Goal: Information Seeking & Learning: Learn about a topic

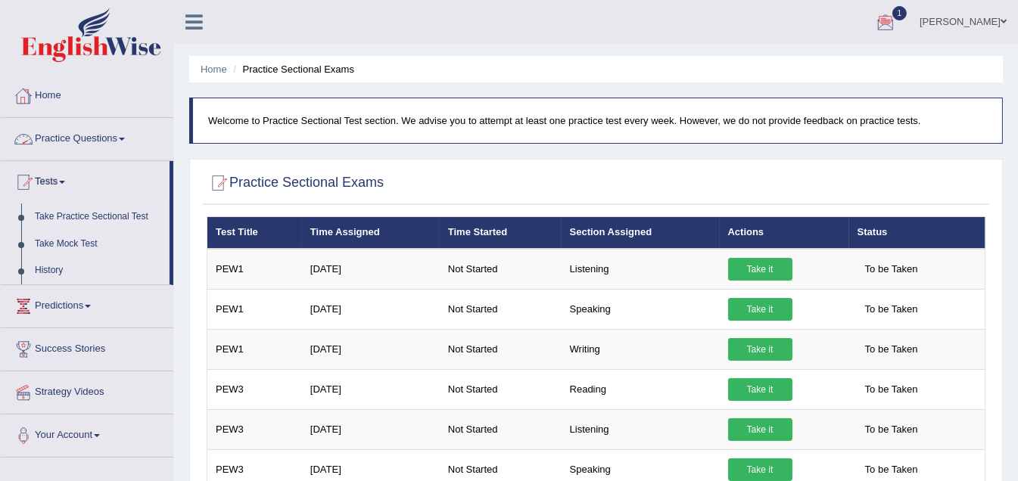
click at [57, 98] on link "Home" at bounding box center [87, 94] width 173 height 38
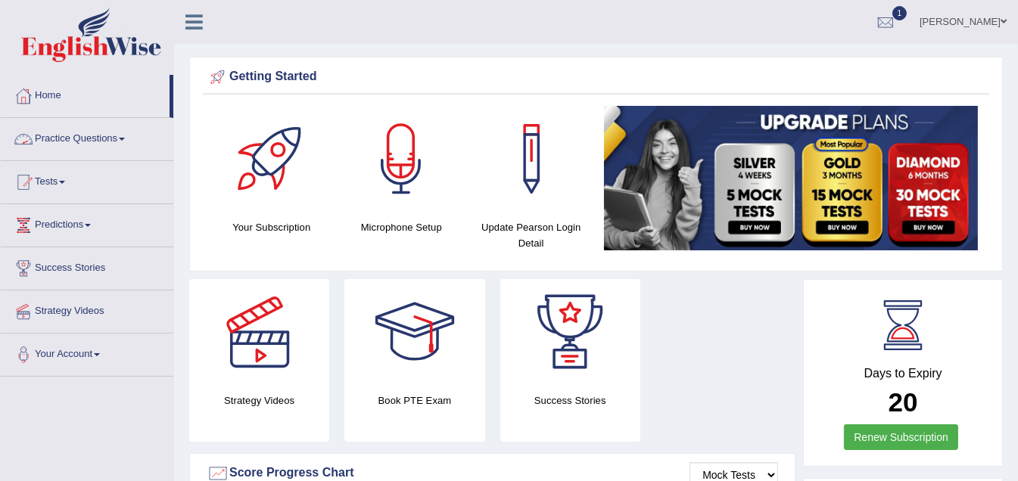
click at [125, 138] on span at bounding box center [122, 139] width 6 height 3
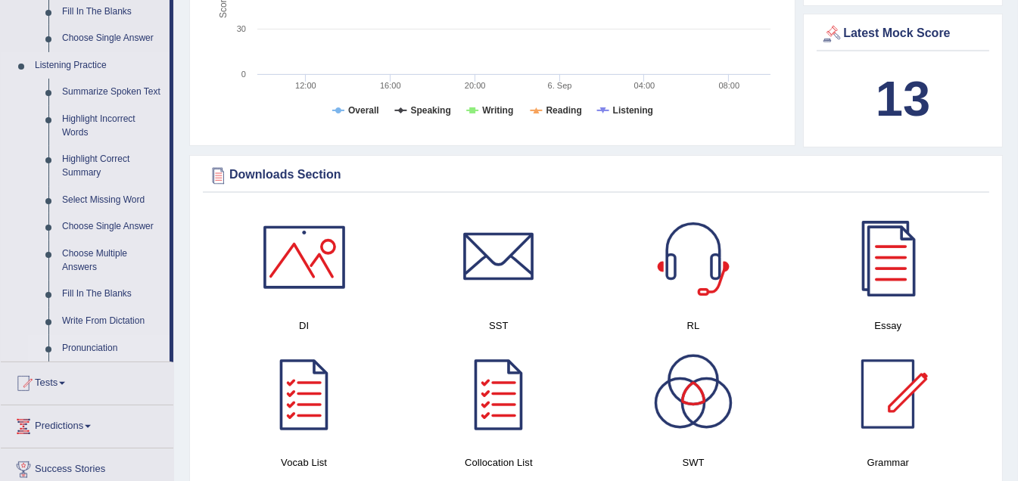
scroll to position [605, 0]
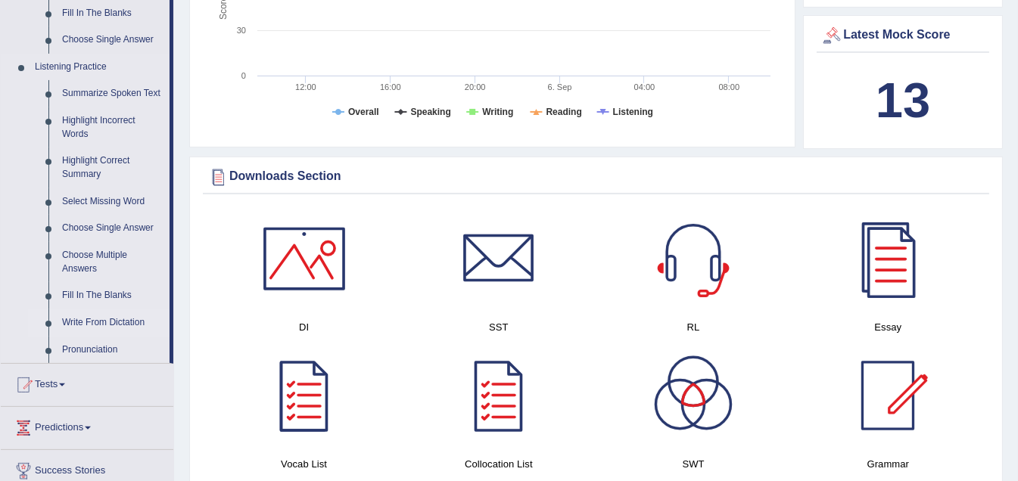
click at [83, 325] on link "Write From Dictation" at bounding box center [112, 322] width 114 height 27
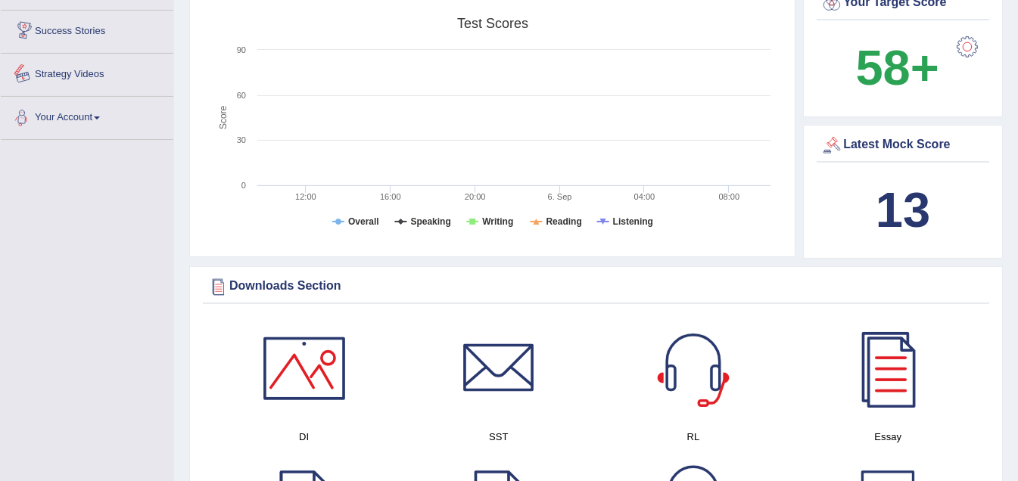
scroll to position [583, 0]
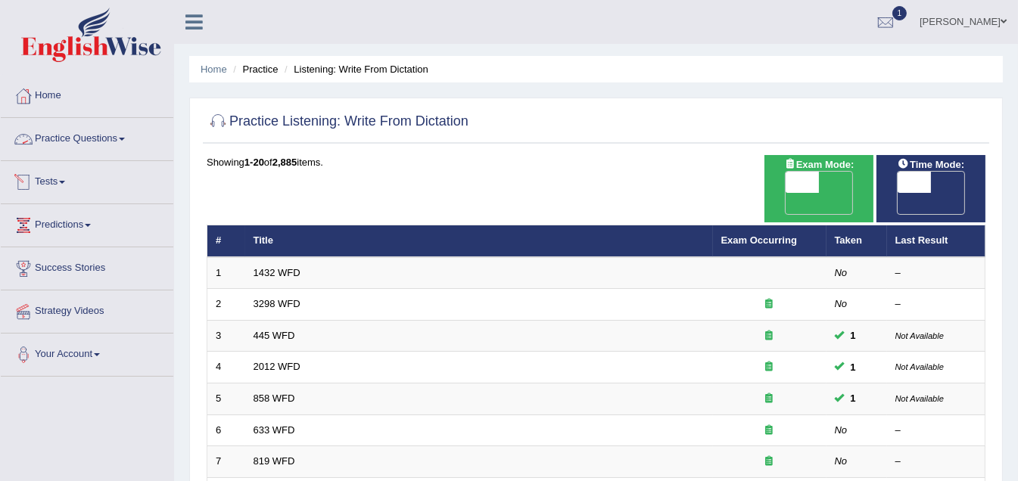
click at [122, 137] on link "Practice Questions" at bounding box center [87, 137] width 173 height 38
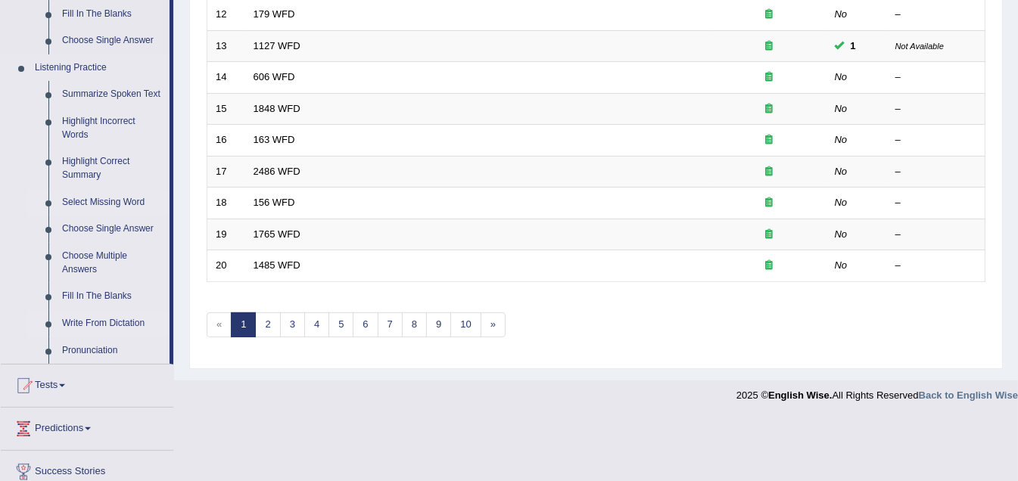
scroll to position [605, 0]
click at [129, 226] on link "Choose Single Answer" at bounding box center [112, 228] width 114 height 27
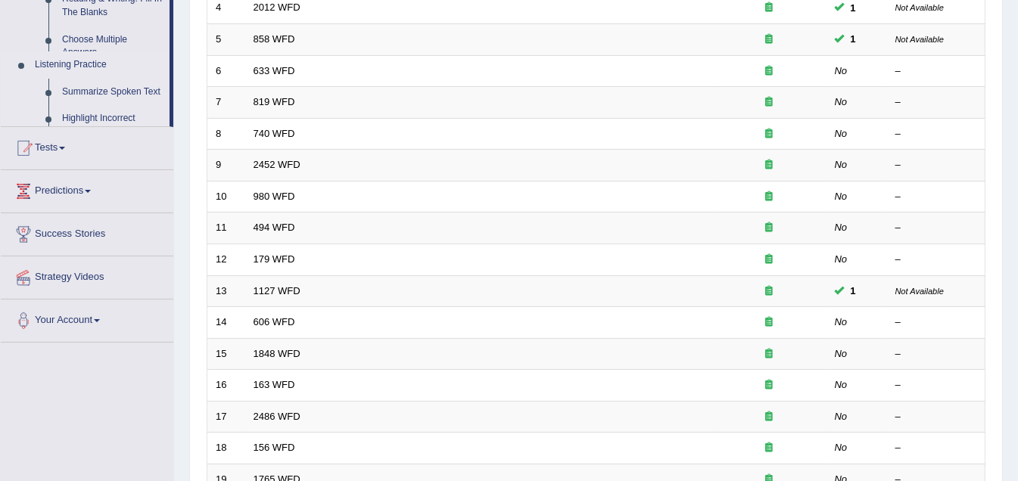
scroll to position [191, 0]
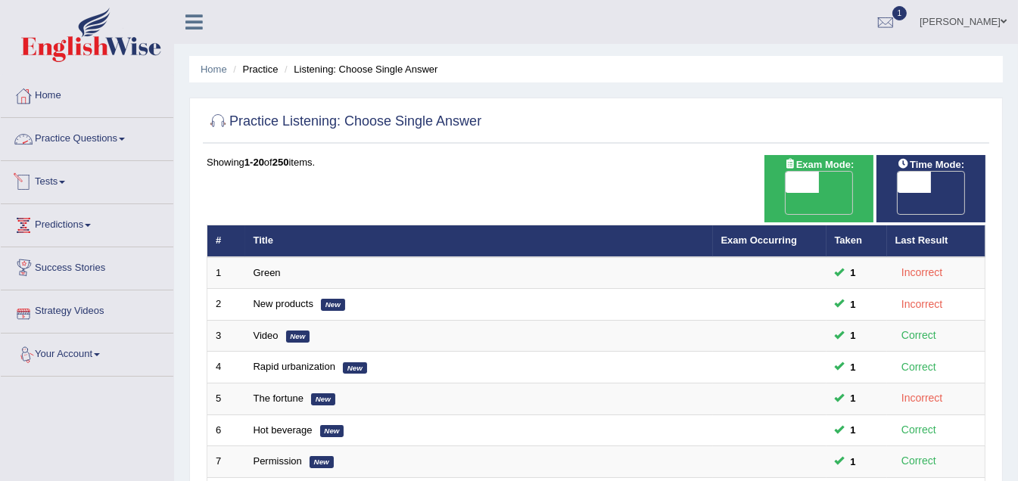
click at [122, 138] on link "Practice Questions" at bounding box center [87, 137] width 173 height 38
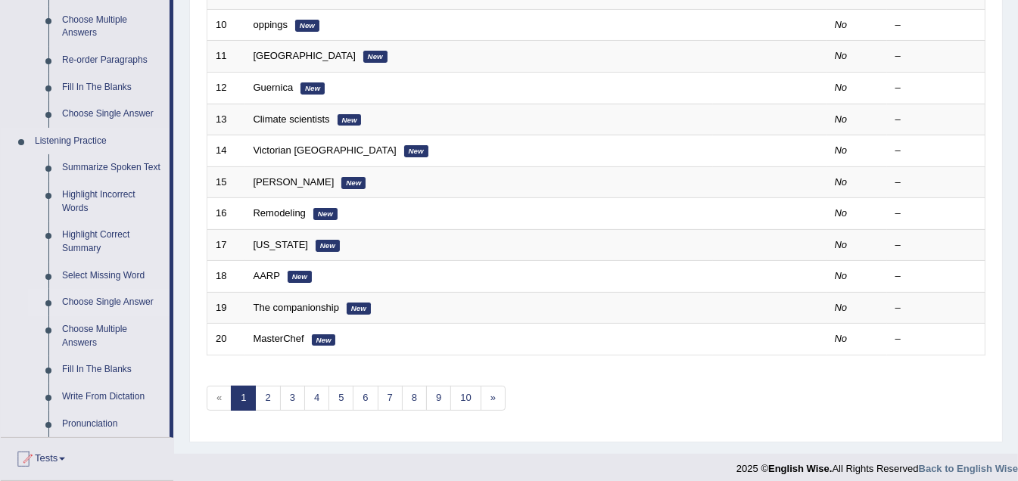
scroll to position [605, 0]
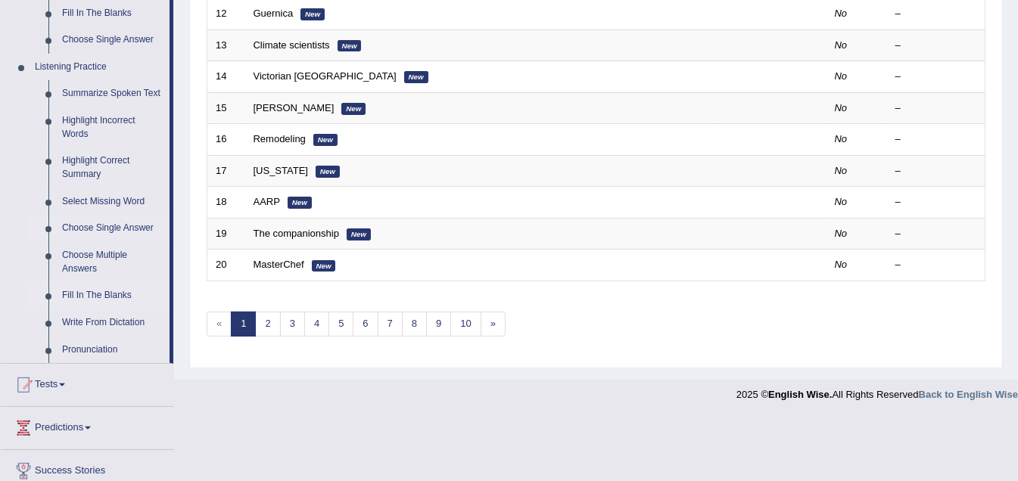
click at [86, 293] on link "Fill In The Blanks" at bounding box center [112, 295] width 114 height 27
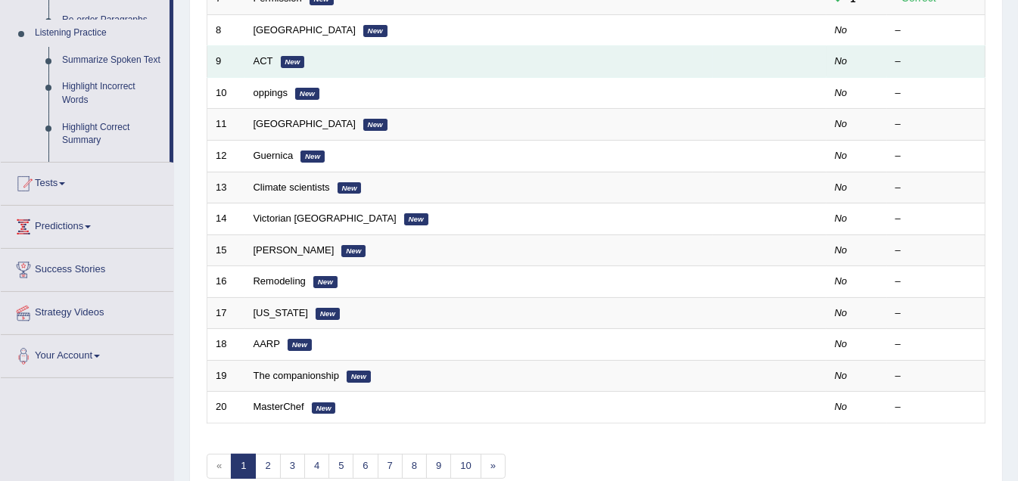
scroll to position [201, 0]
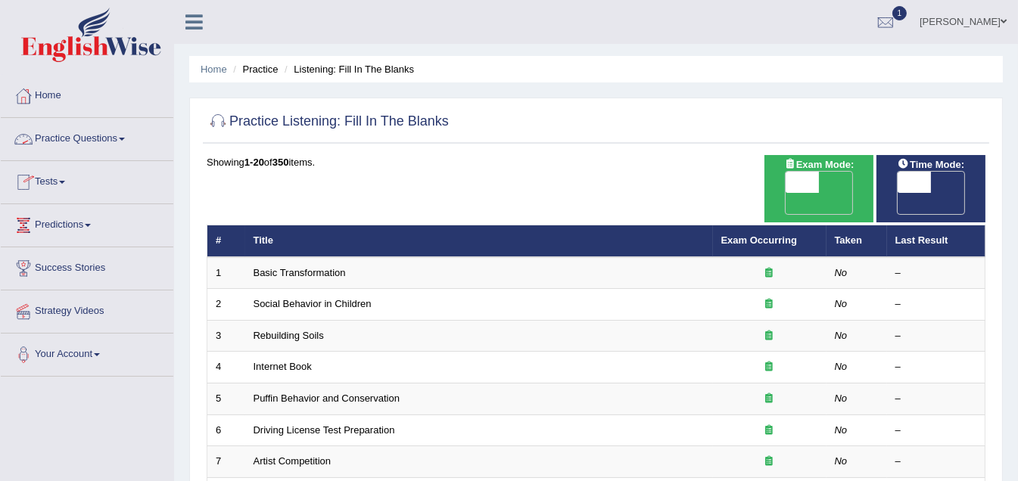
click at [123, 138] on link "Practice Questions" at bounding box center [87, 137] width 173 height 38
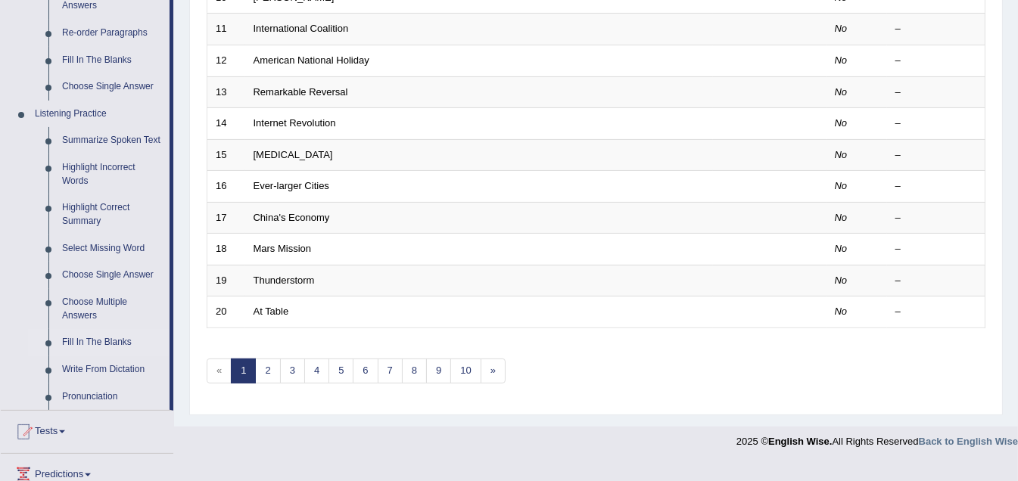
scroll to position [605, 0]
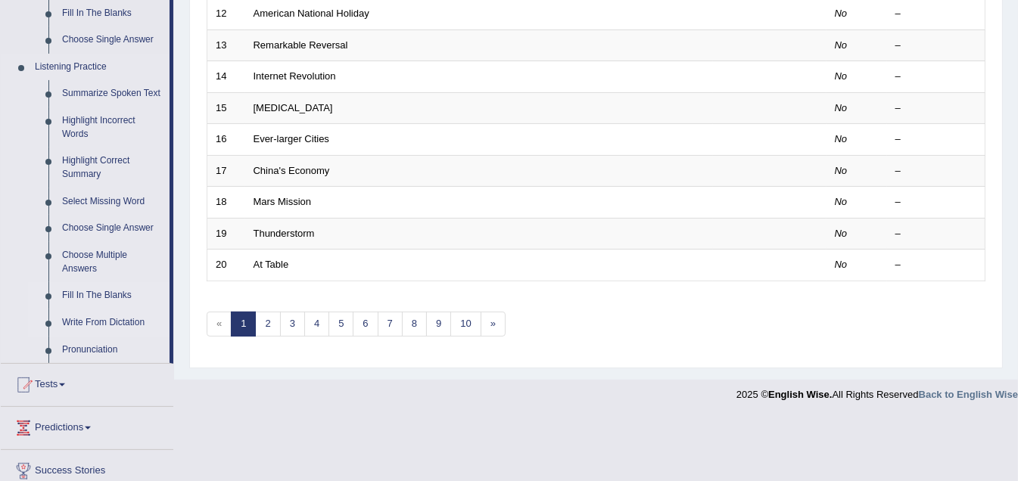
click at [102, 325] on link "Write From Dictation" at bounding box center [112, 322] width 114 height 27
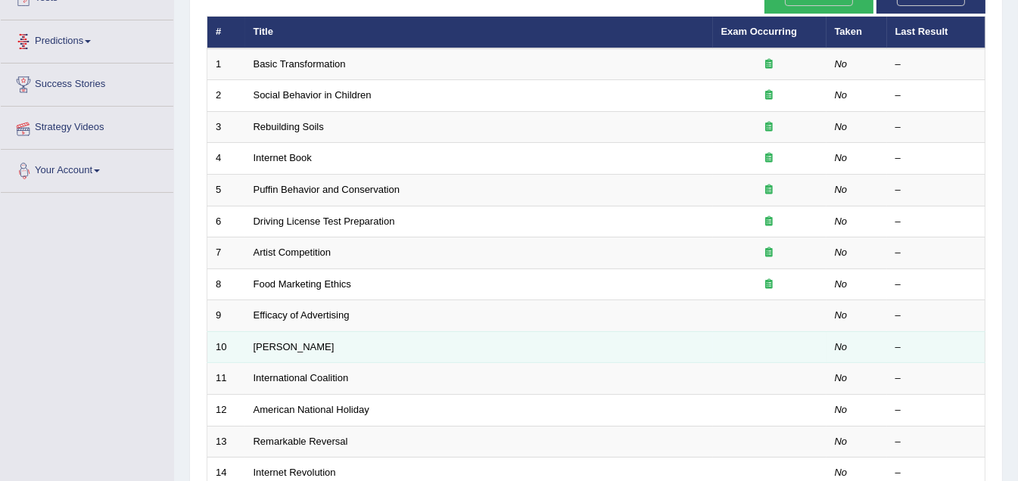
scroll to position [231, 0]
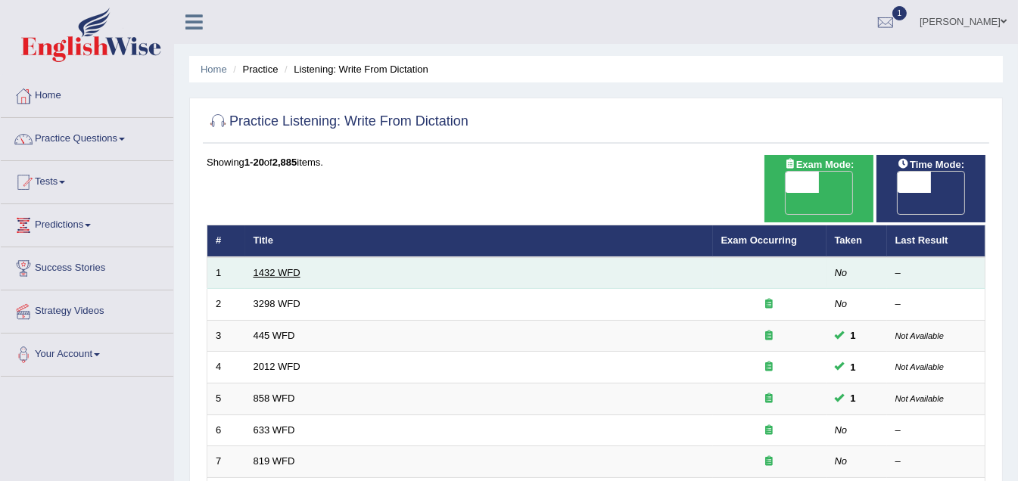
click at [269, 267] on link "1432 WFD" at bounding box center [277, 272] width 47 height 11
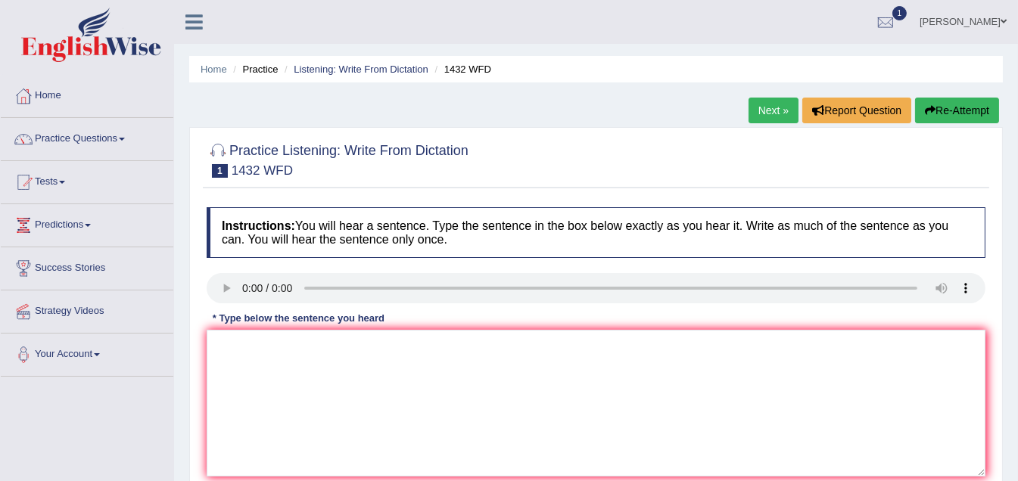
click at [126, 138] on link "Practice Questions" at bounding box center [87, 137] width 173 height 38
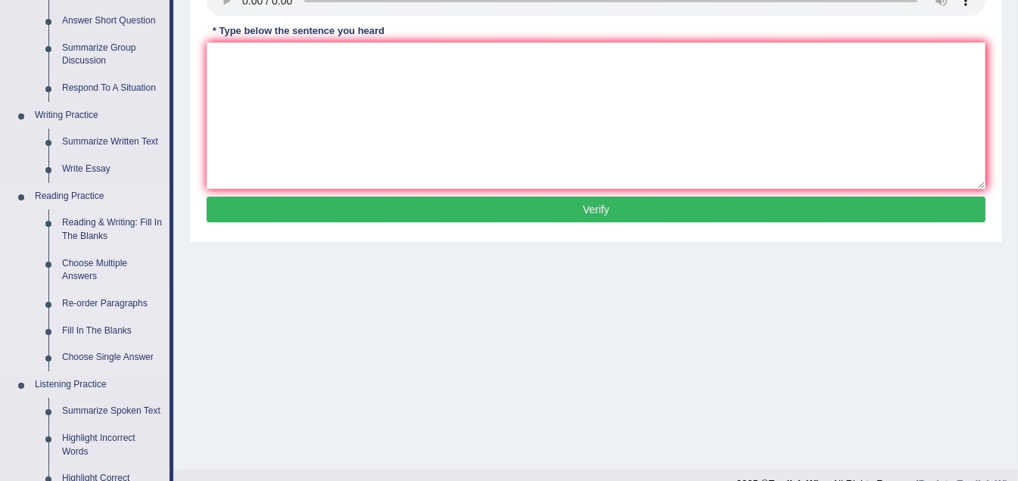
scroll to position [303, 0]
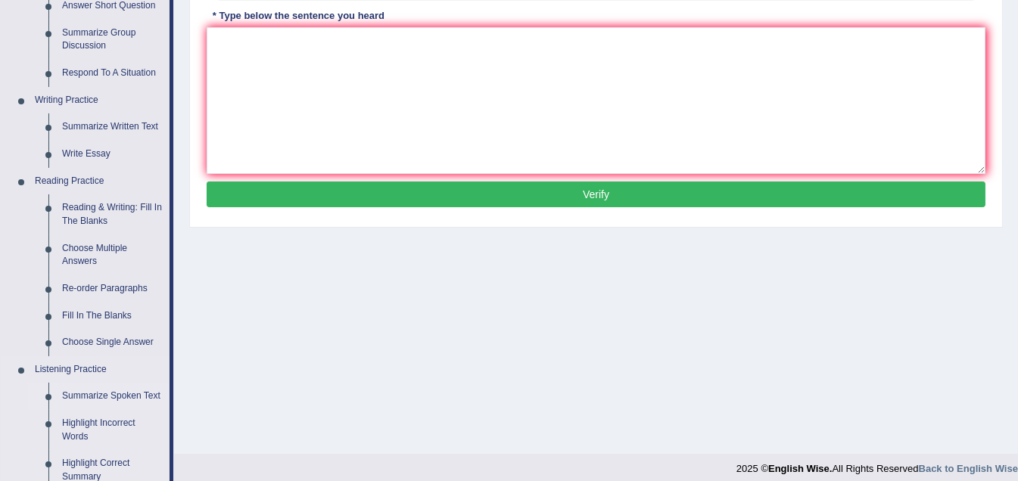
click at [91, 395] on link "Summarize Spoken Text" at bounding box center [112, 396] width 114 height 27
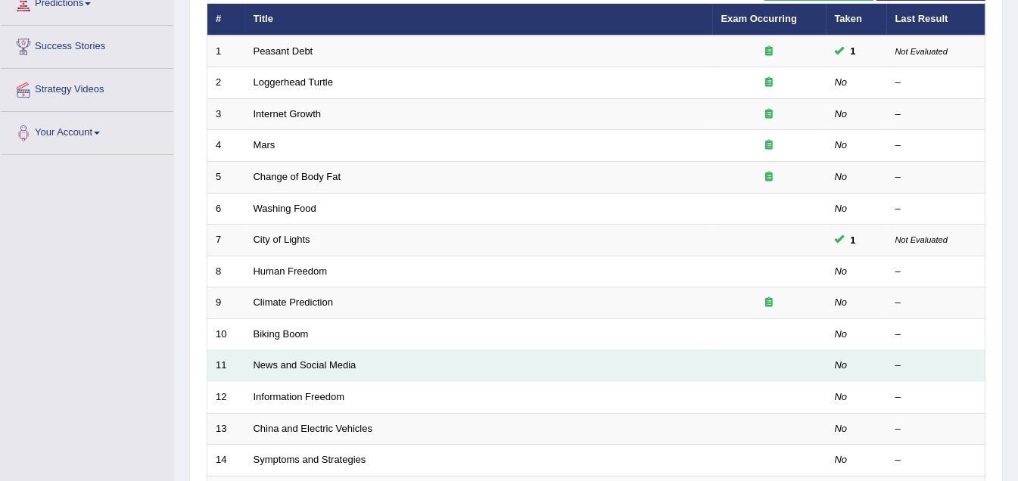
scroll to position [227, 0]
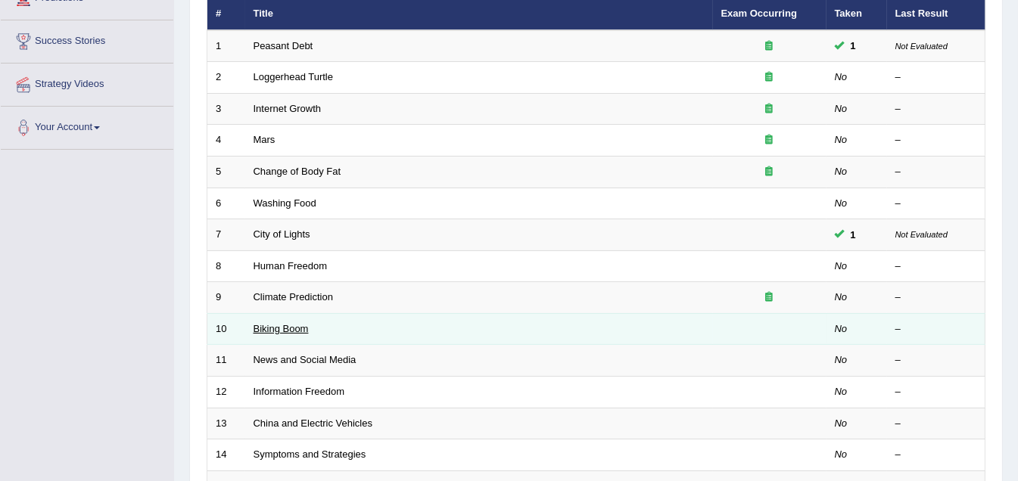
click at [275, 323] on link "Biking Boom" at bounding box center [281, 328] width 55 height 11
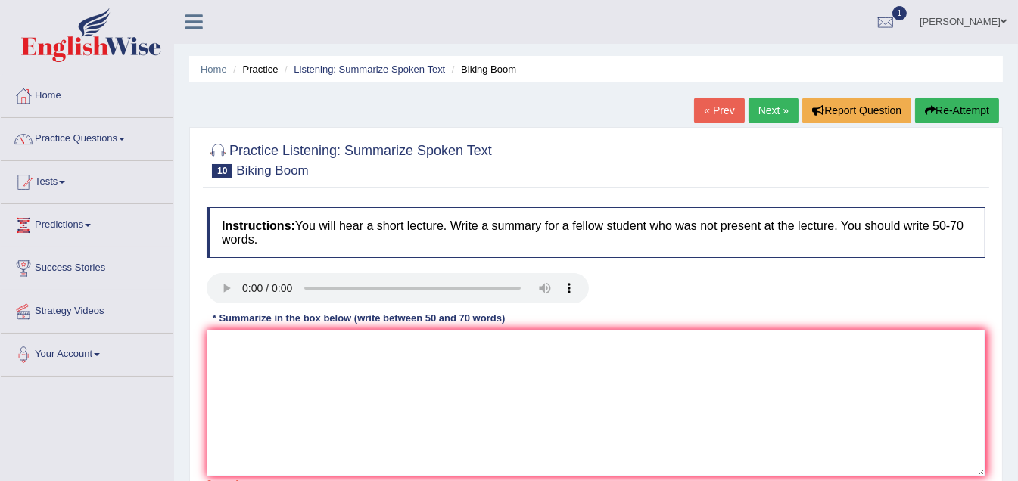
drag, startPoint x: 309, startPoint y: 420, endPoint x: 273, endPoint y: 403, distance: 39.3
click at [275, 403] on textarea at bounding box center [596, 403] width 779 height 147
drag, startPoint x: 253, startPoint y: 347, endPoint x: 247, endPoint y: 354, distance: 8.6
click at [248, 353] on textarea at bounding box center [596, 403] width 779 height 147
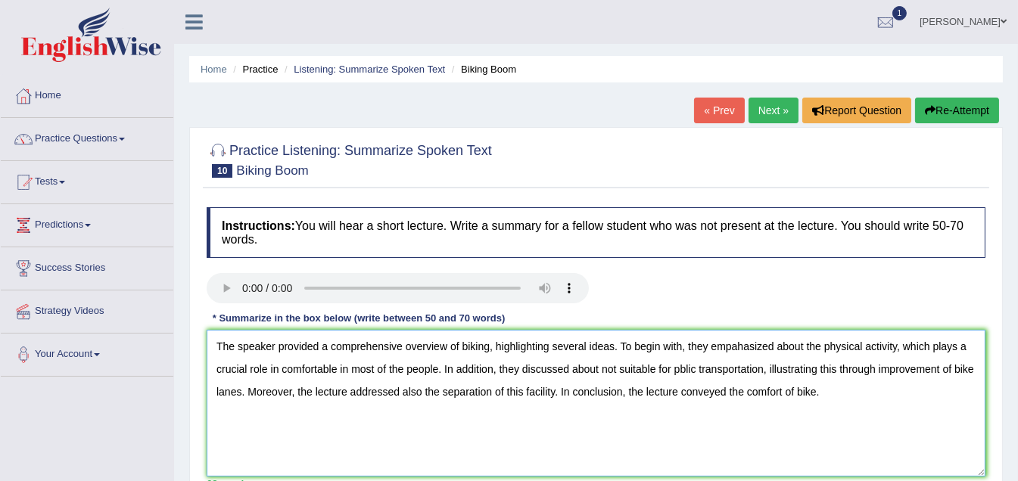
click at [678, 369] on textarea "The speaker provided a comprehensive overview of biking, highlighting several i…" at bounding box center [596, 403] width 779 height 147
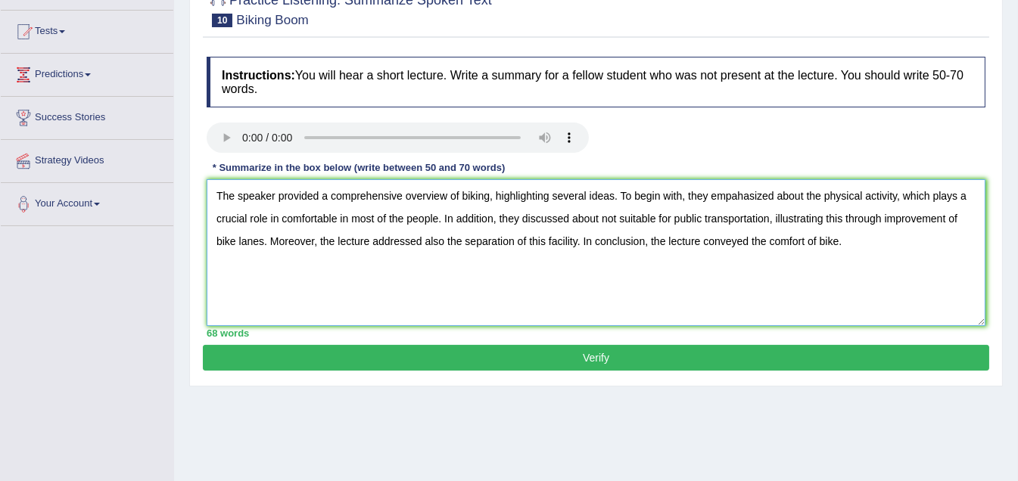
scroll to position [151, 0]
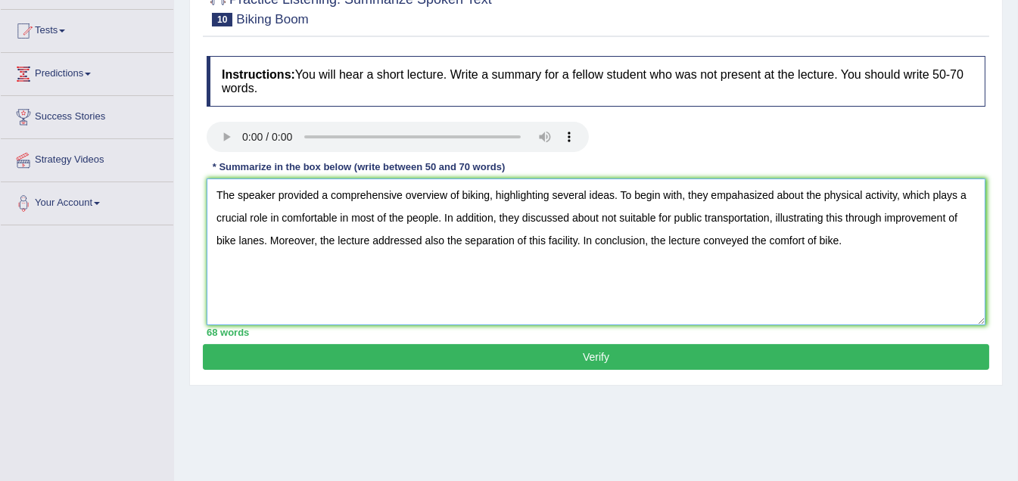
type textarea "The speaker provided a comprehensive overview of biking, highlighting several i…"
click at [606, 358] on button "Verify" at bounding box center [596, 357] width 786 height 26
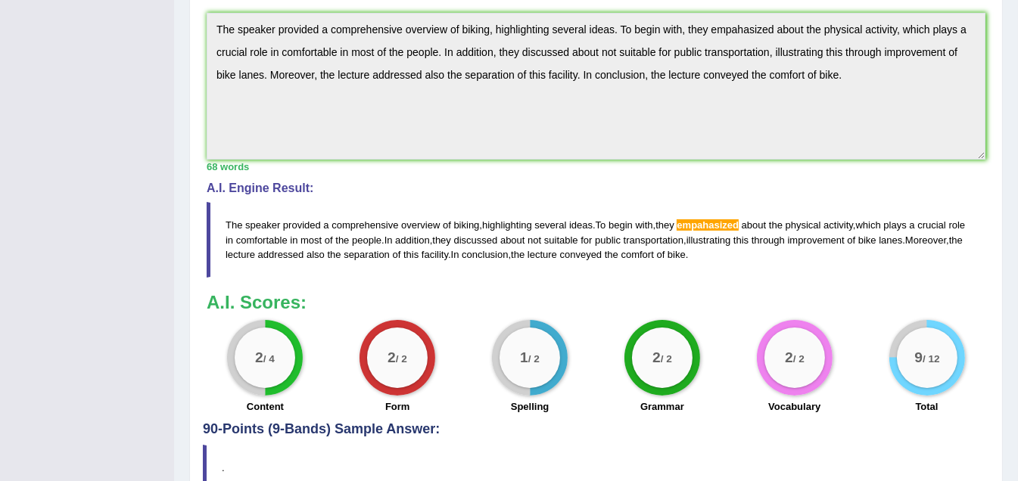
scroll to position [453, 0]
click at [113, 49] on div "Toggle navigation Home Practice Questions Speaking Practice Read Aloud Repeat S…" at bounding box center [509, 51] width 1018 height 1009
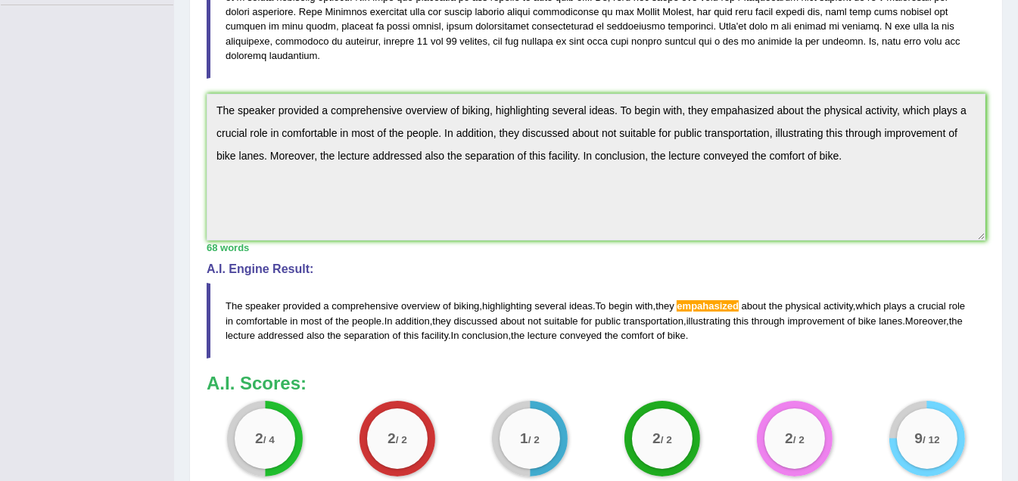
scroll to position [366, 0]
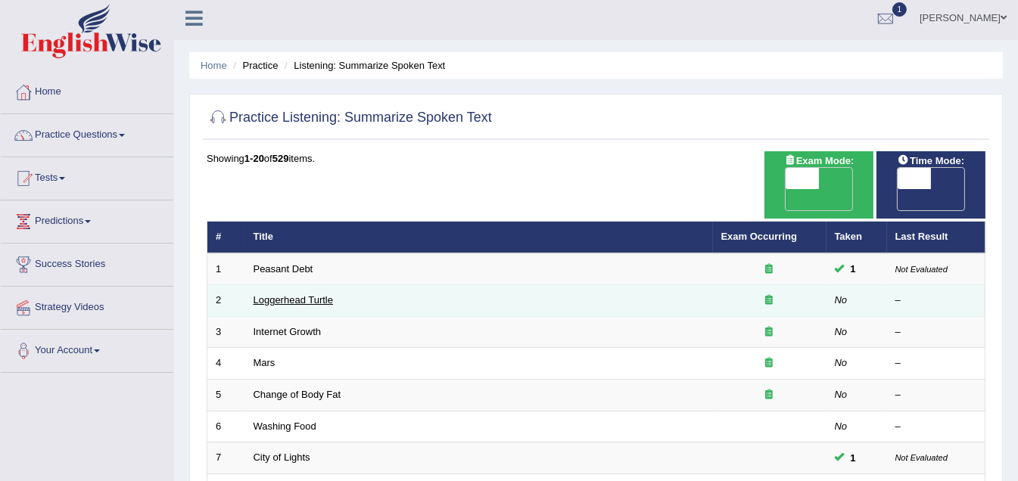
scroll to position [76, 0]
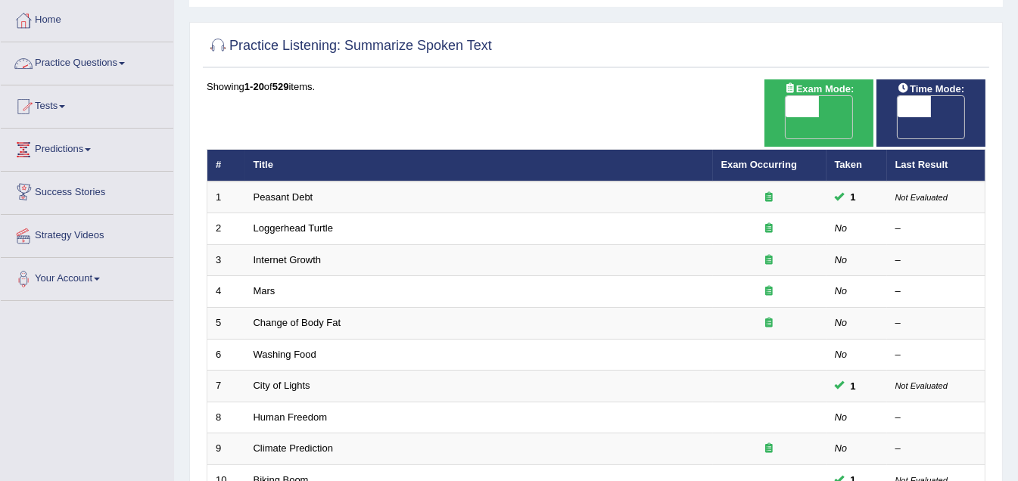
click at [126, 65] on link "Practice Questions" at bounding box center [87, 61] width 173 height 38
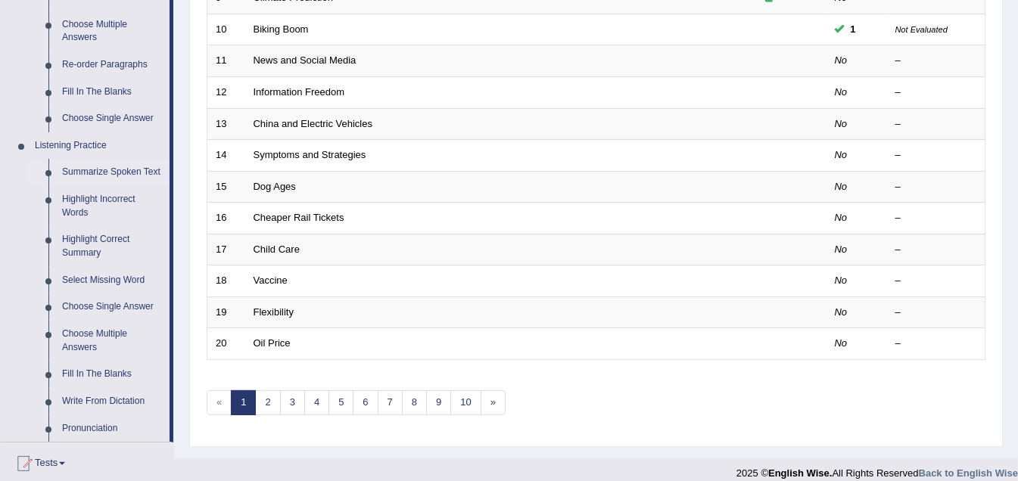
scroll to position [605, 0]
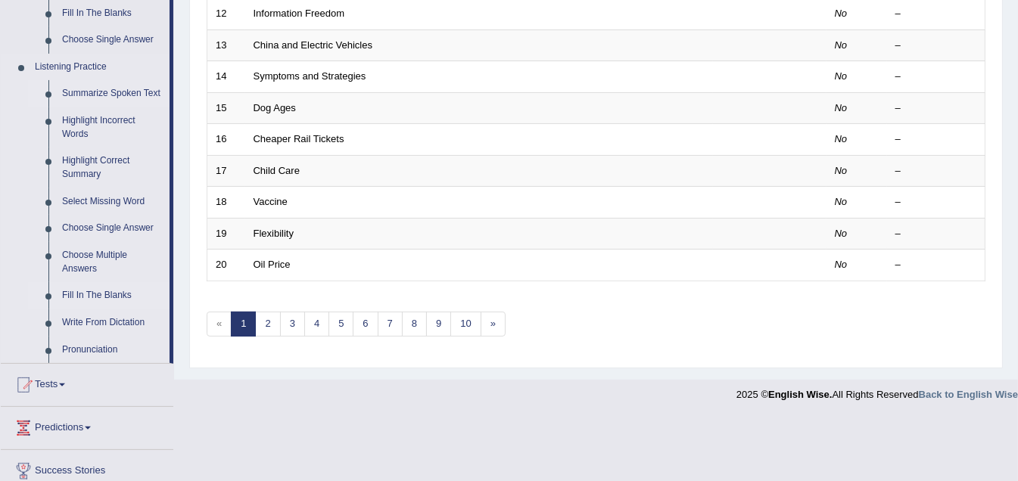
click at [88, 295] on link "Fill In The Blanks" at bounding box center [112, 295] width 114 height 27
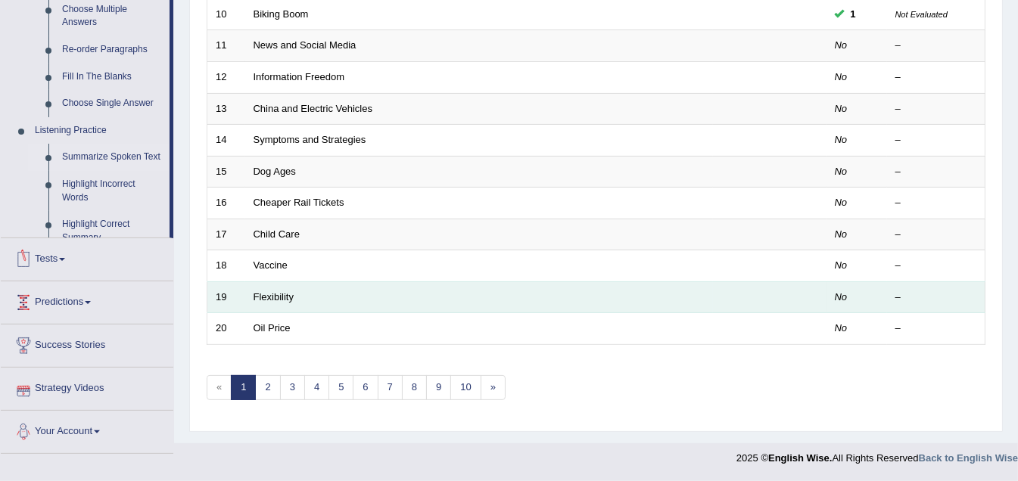
scroll to position [513, 0]
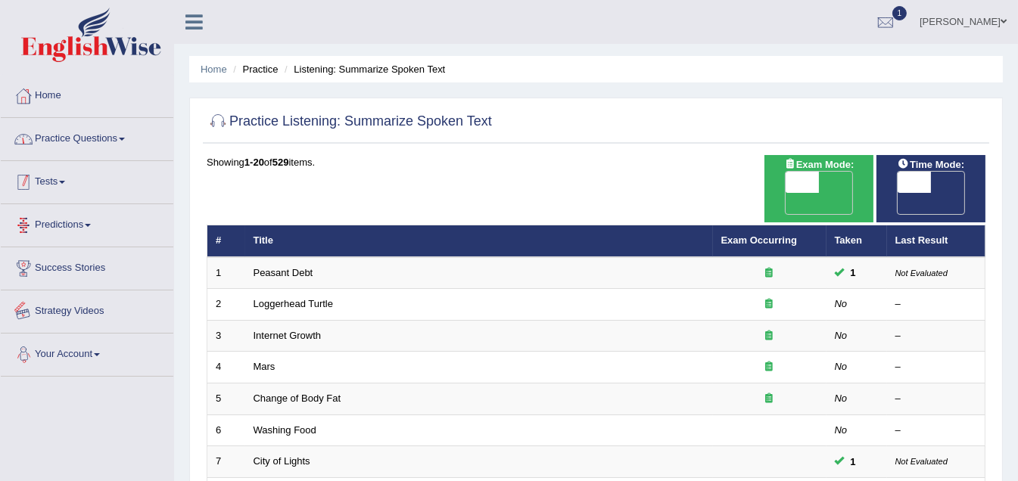
click at [129, 141] on link "Practice Questions" at bounding box center [87, 137] width 173 height 38
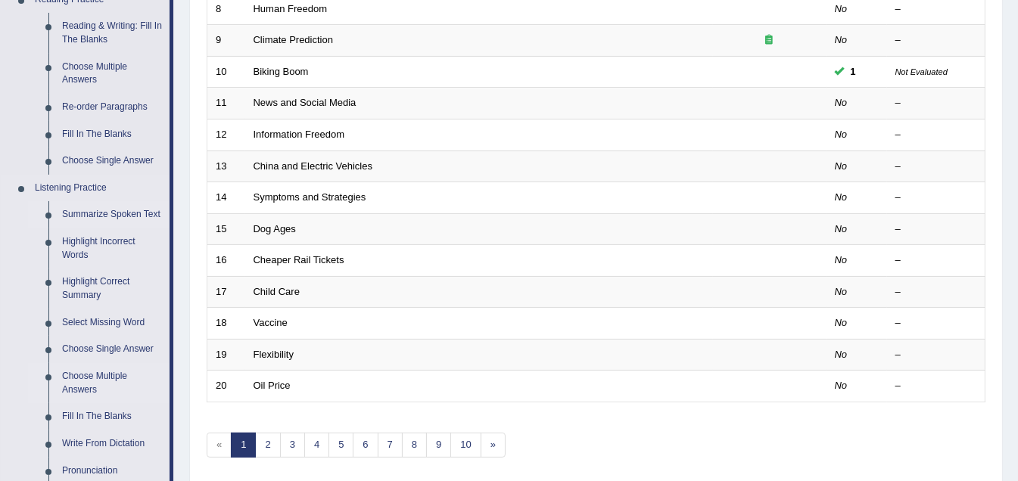
scroll to position [530, 0]
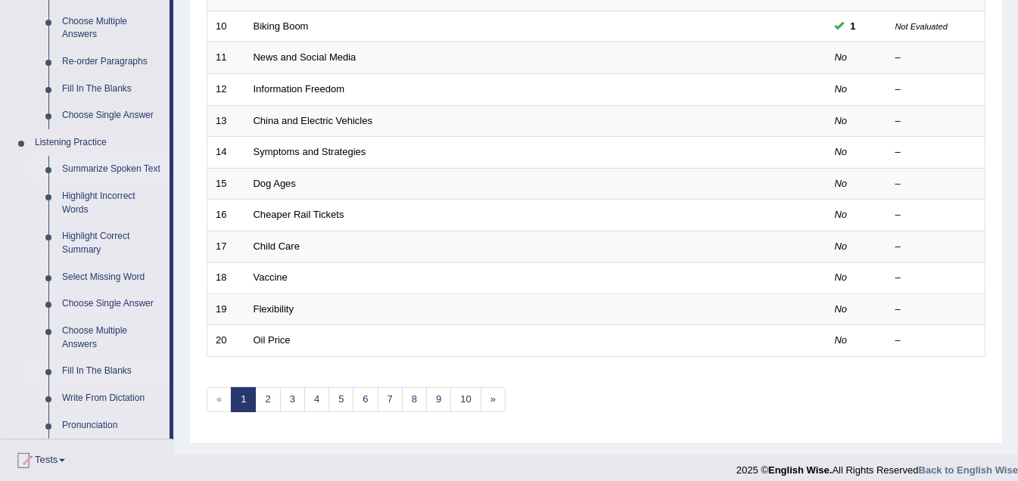
click at [95, 369] on link "Fill In The Blanks" at bounding box center [112, 371] width 114 height 27
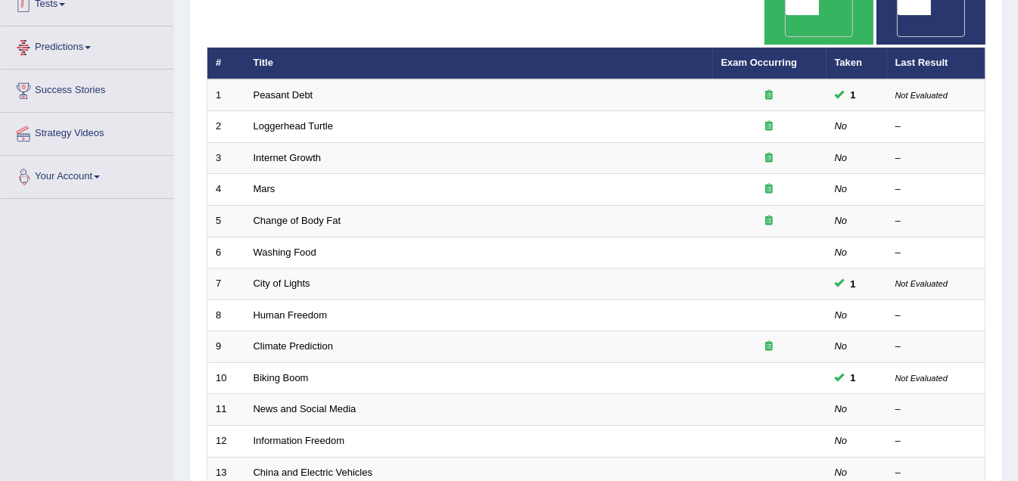
scroll to position [176, 0]
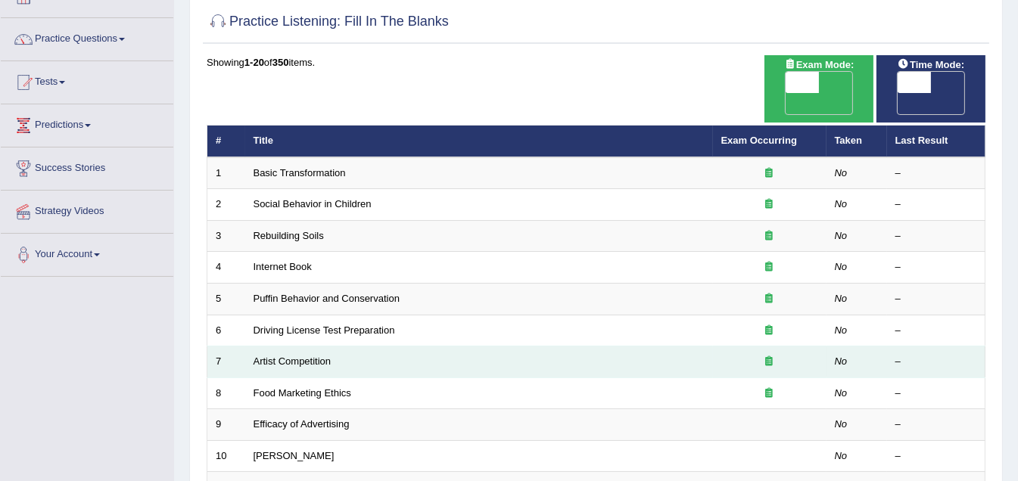
scroll to position [227, 0]
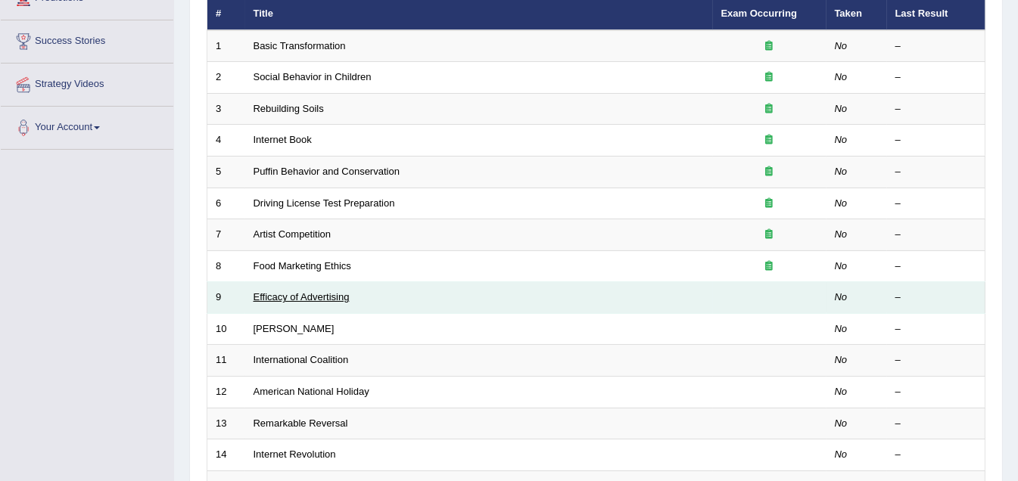
click at [294, 291] on link "Efficacy of Advertising" at bounding box center [302, 296] width 96 height 11
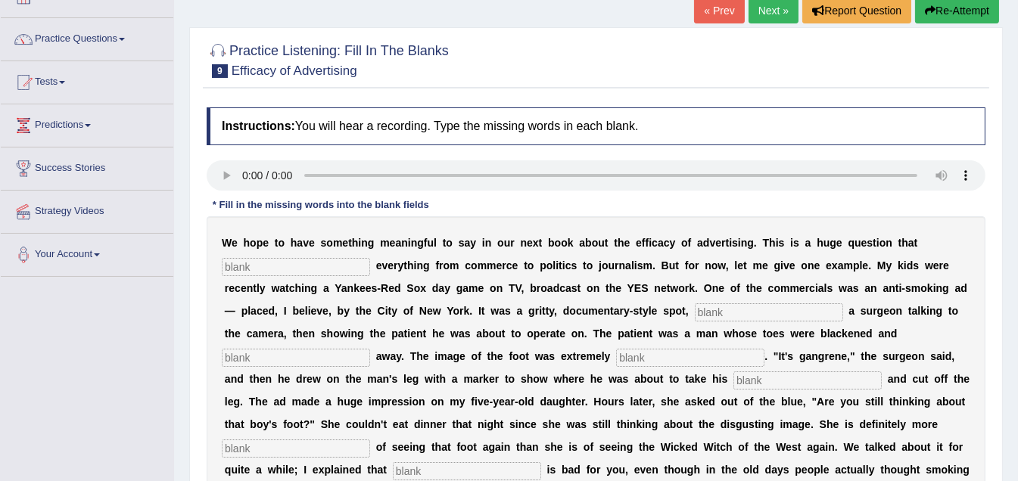
scroll to position [151, 0]
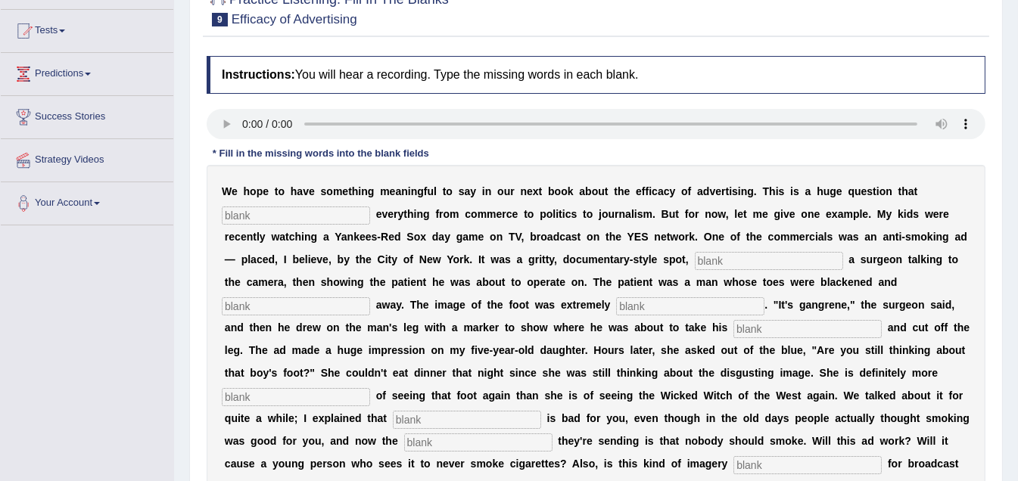
click at [301, 213] on input "text" at bounding box center [296, 216] width 148 height 18
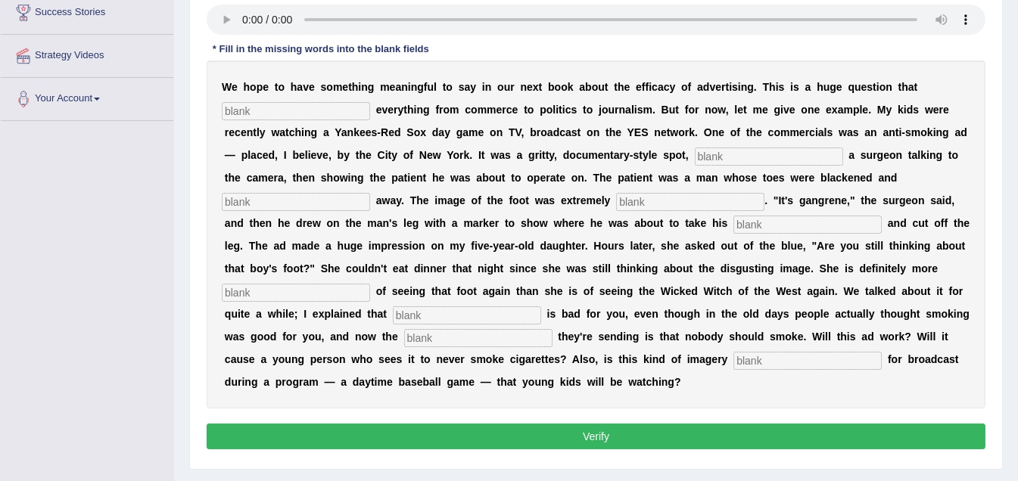
scroll to position [0, 0]
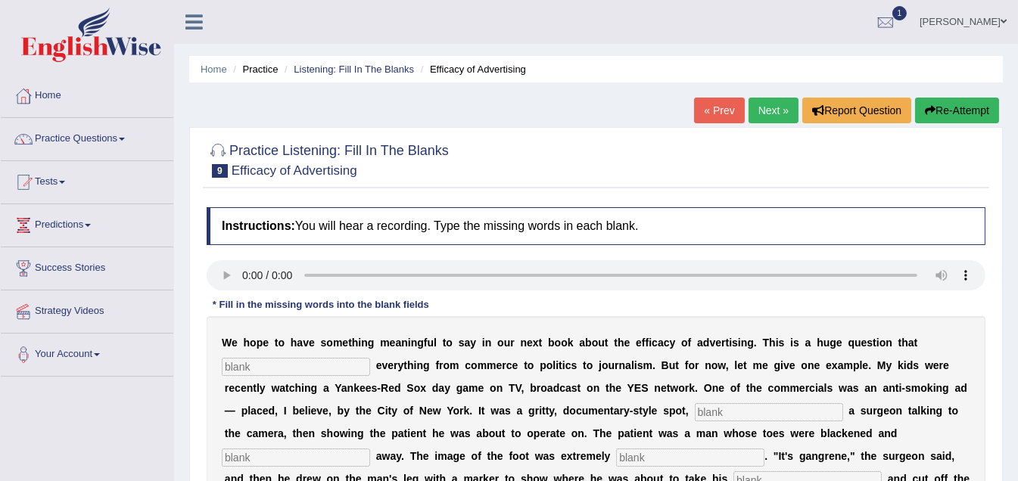
click at [271, 363] on input "text" at bounding box center [296, 367] width 148 height 18
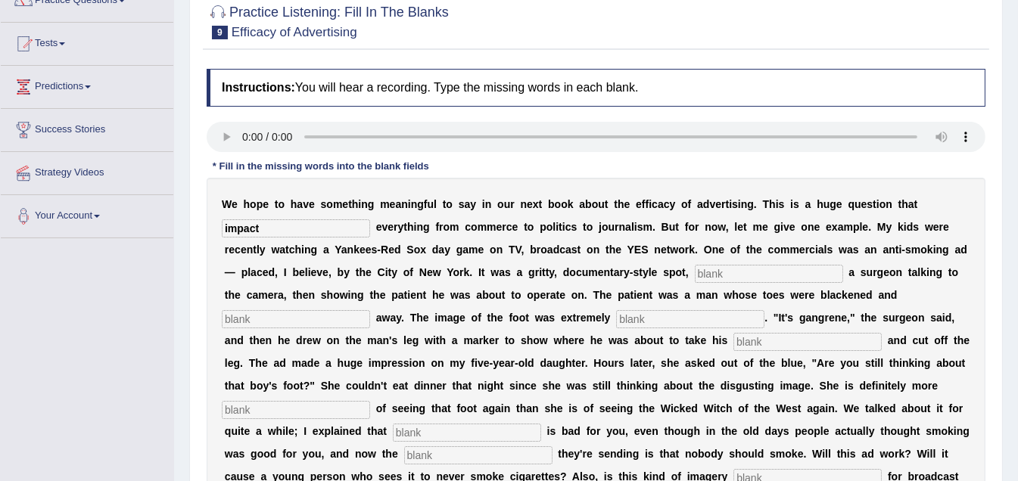
scroll to position [151, 0]
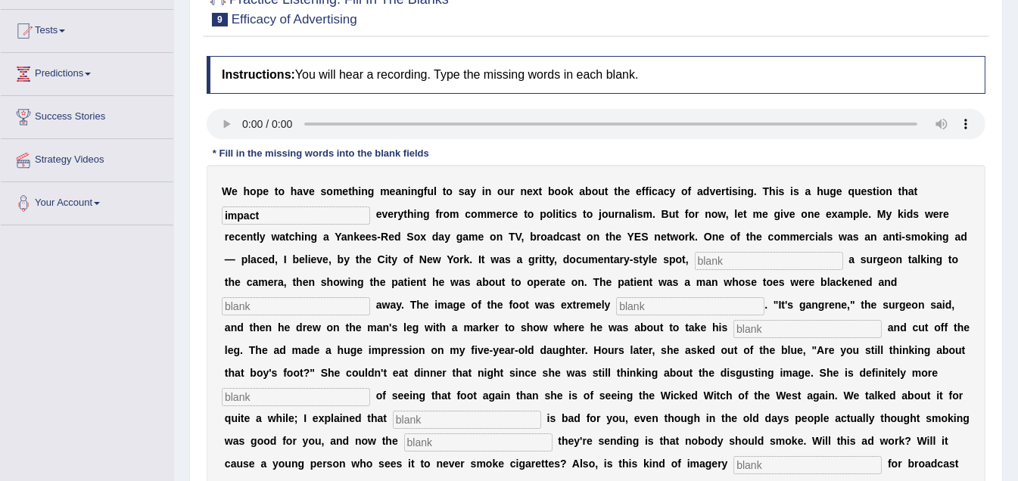
type input "impact"
click at [731, 257] on input "text" at bounding box center [769, 261] width 148 height 18
type input "featuring"
click at [284, 306] on input "text" at bounding box center [296, 306] width 148 height 18
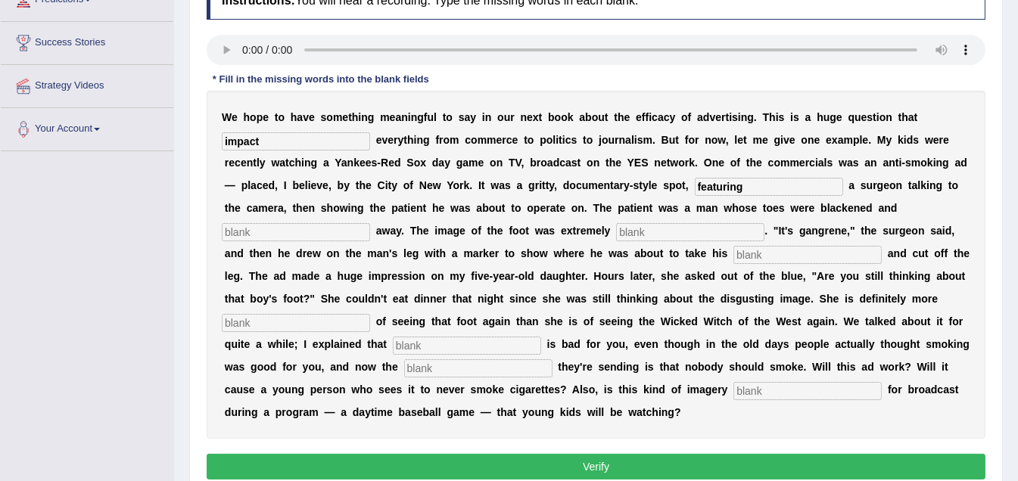
scroll to position [227, 0]
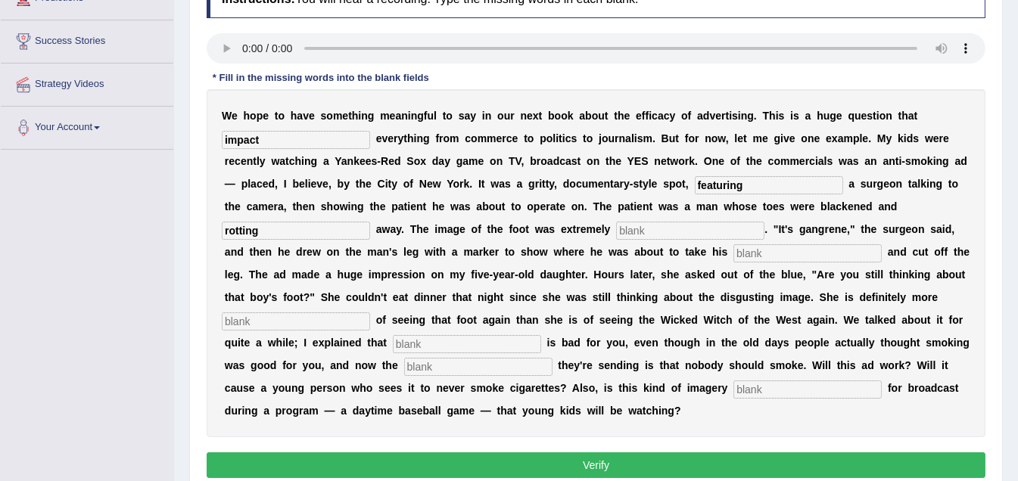
type input "rotting"
click at [640, 232] on input "text" at bounding box center [690, 231] width 148 height 18
type input "gangrene"
click at [766, 252] on input "text" at bounding box center [807, 253] width 148 height 18
type input "hacksaw"
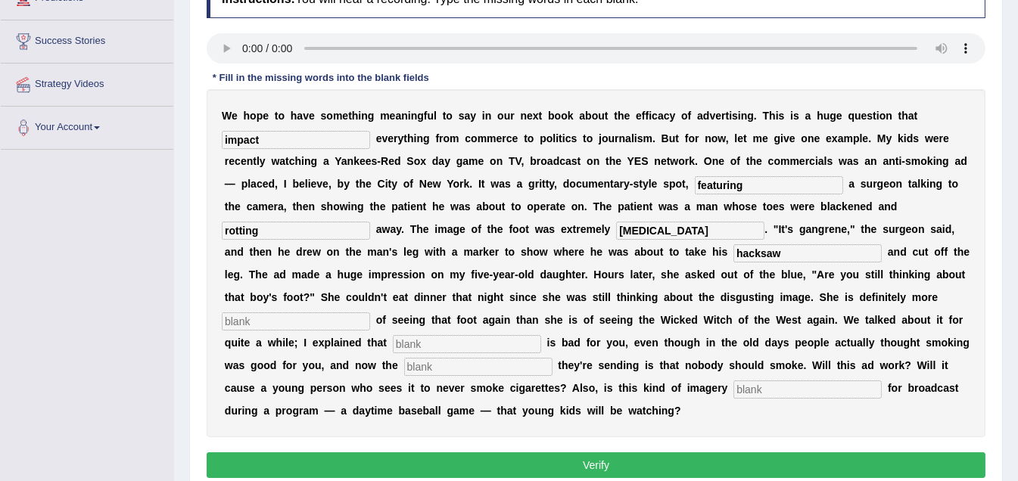
click at [303, 328] on input "text" at bounding box center [296, 322] width 148 height 18
type input "scared"
click at [431, 348] on input "text" at bounding box center [467, 344] width 148 height 18
type input "smoking"
click at [468, 369] on input "text" at bounding box center [478, 367] width 148 height 18
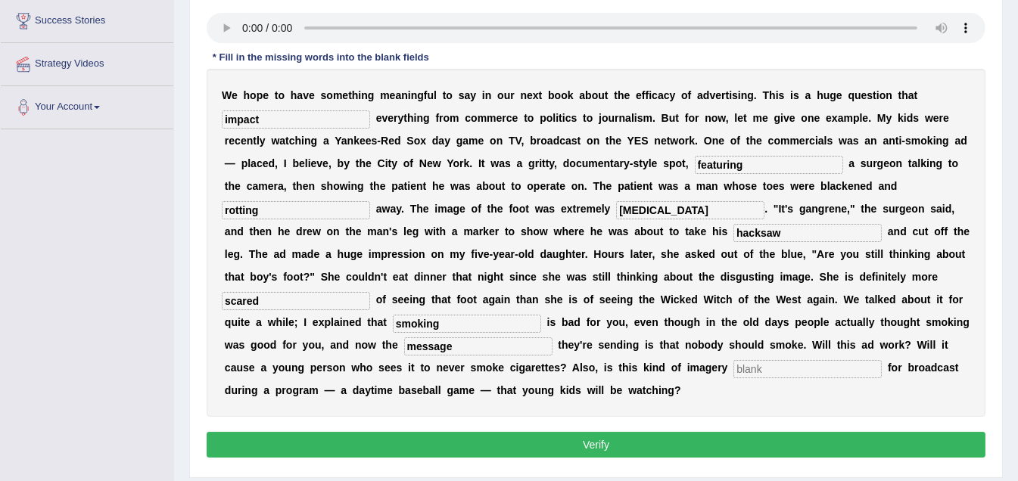
scroll to position [303, 0]
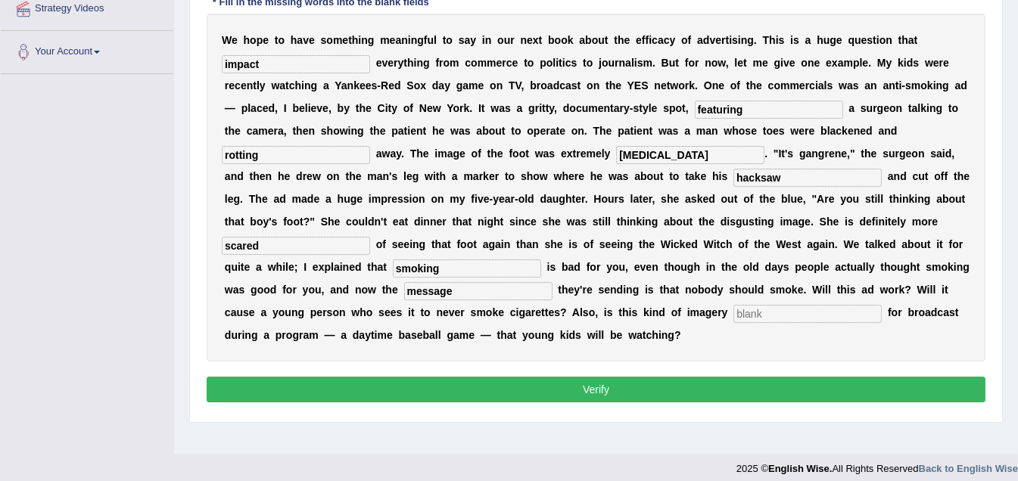
type input "message"
click at [757, 314] on input "text" at bounding box center [807, 314] width 148 height 18
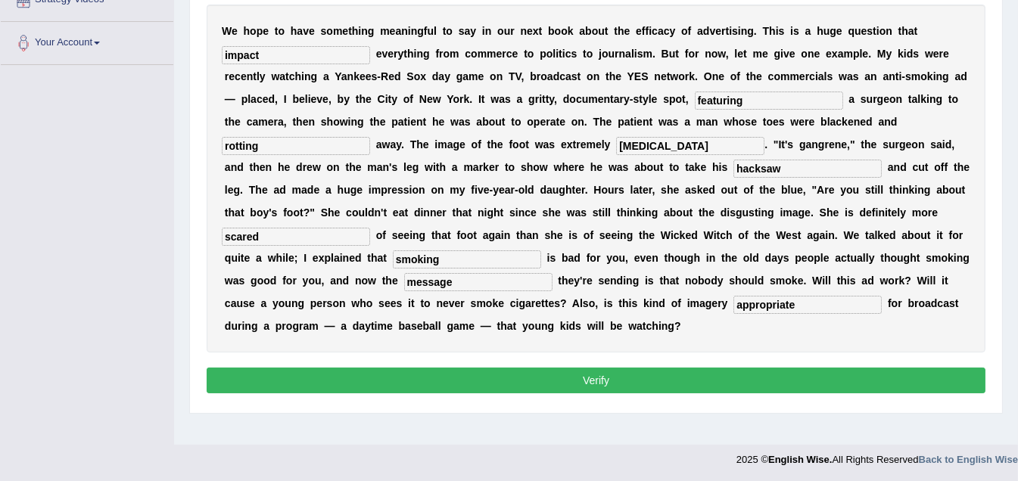
scroll to position [313, 0]
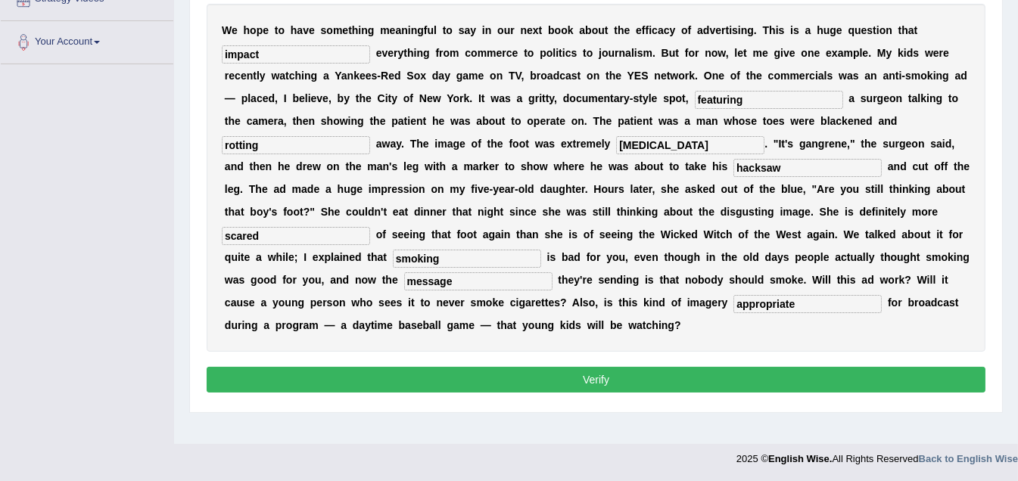
type input "appropriate"
click at [593, 378] on button "Verify" at bounding box center [596, 380] width 779 height 26
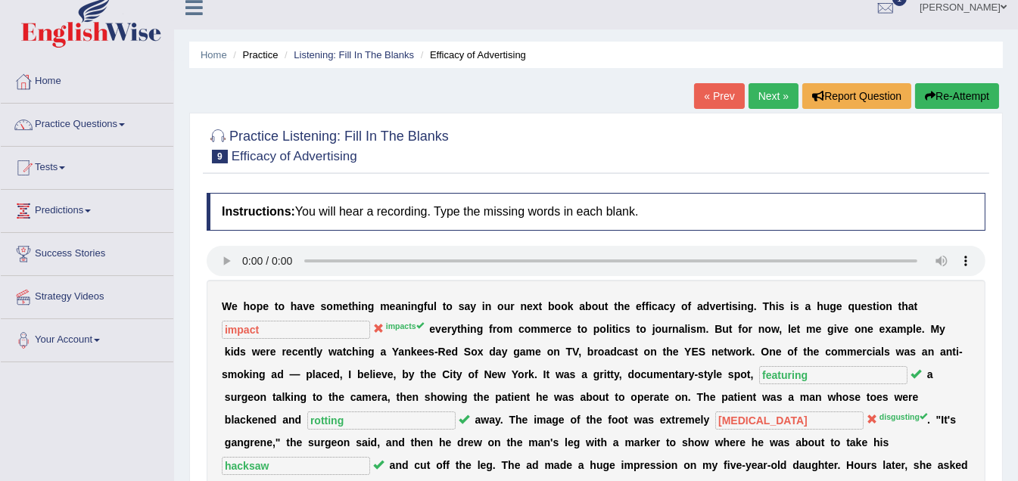
scroll to position [10, 0]
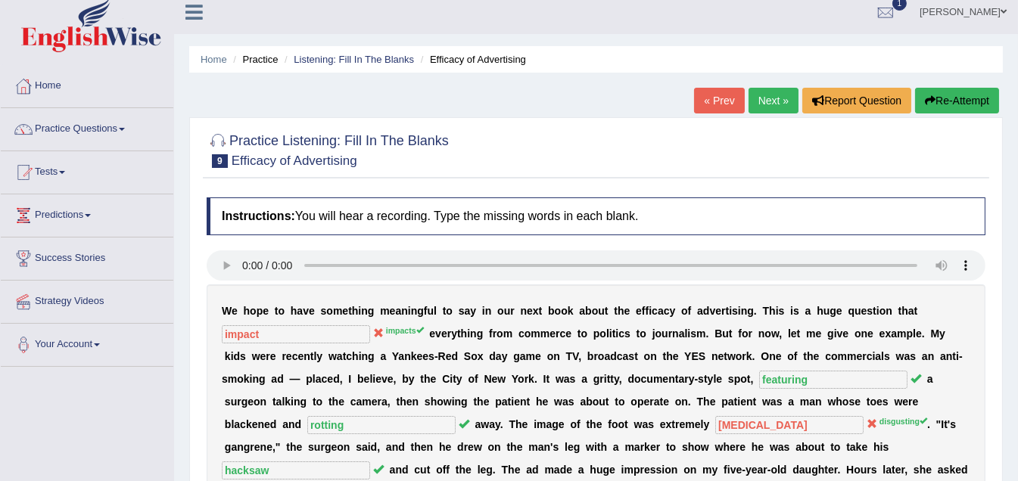
click at [768, 97] on link "Next »" at bounding box center [773, 101] width 50 height 26
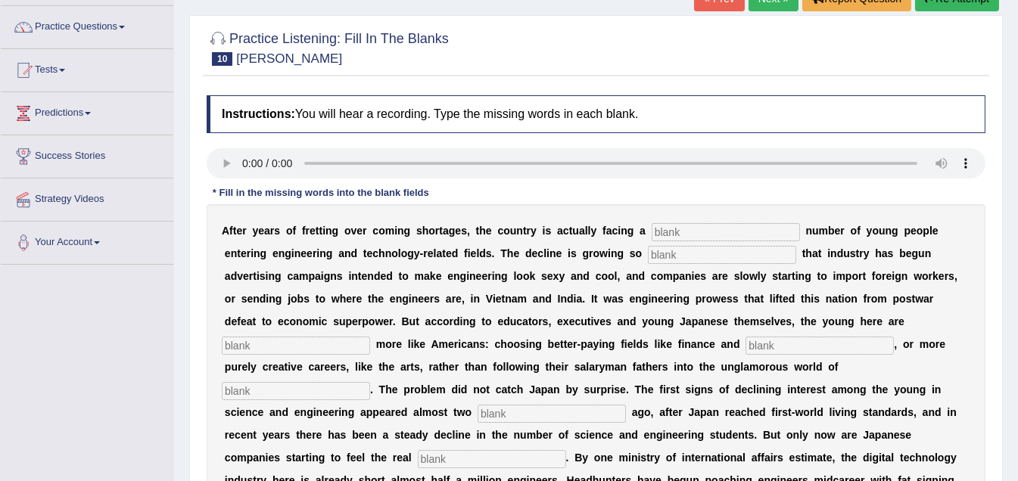
scroll to position [75, 0]
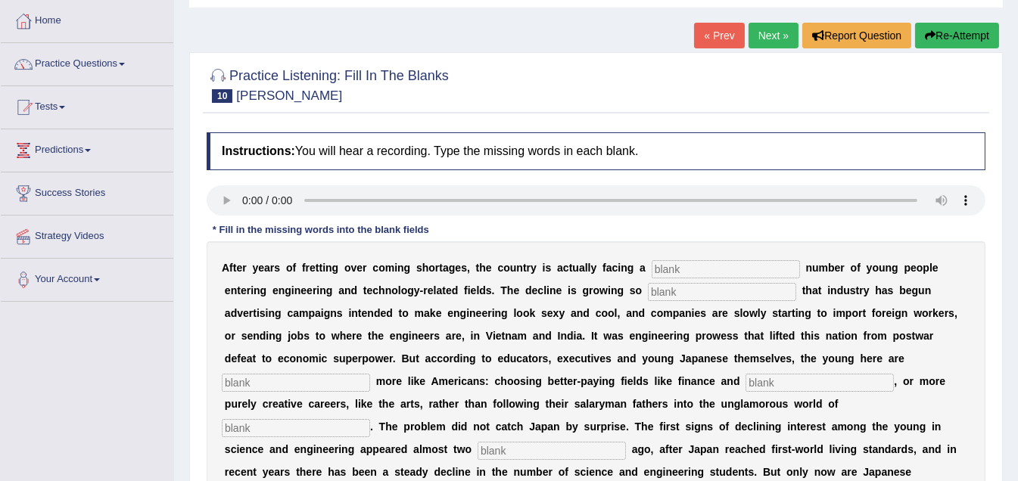
click at [671, 268] on input "text" at bounding box center [726, 269] width 148 height 18
type input "dwndelling"
click at [287, 385] on input "text" at bounding box center [296, 383] width 148 height 18
type input "behaving"
drag, startPoint x: 772, startPoint y: 380, endPoint x: 782, endPoint y: 378, distance: 10.0
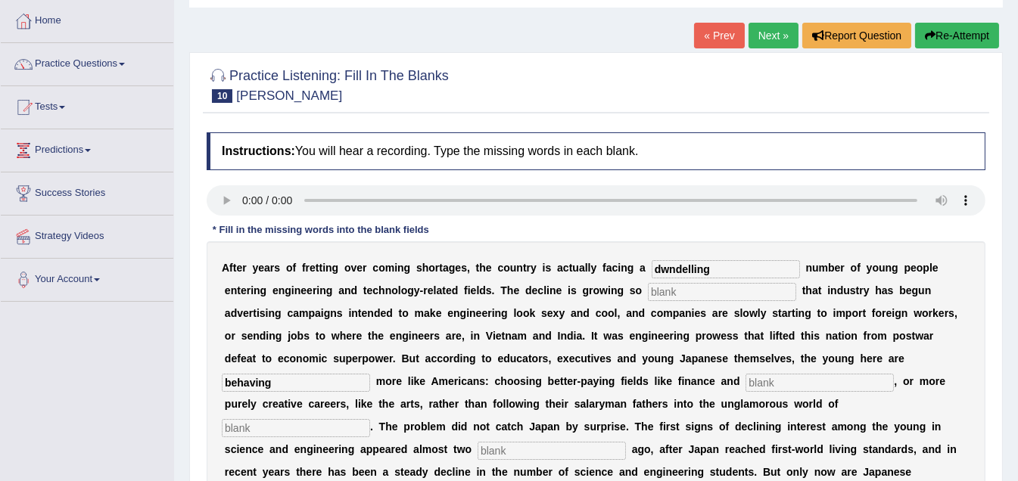
click at [773, 379] on input "text" at bounding box center [819, 383] width 148 height 18
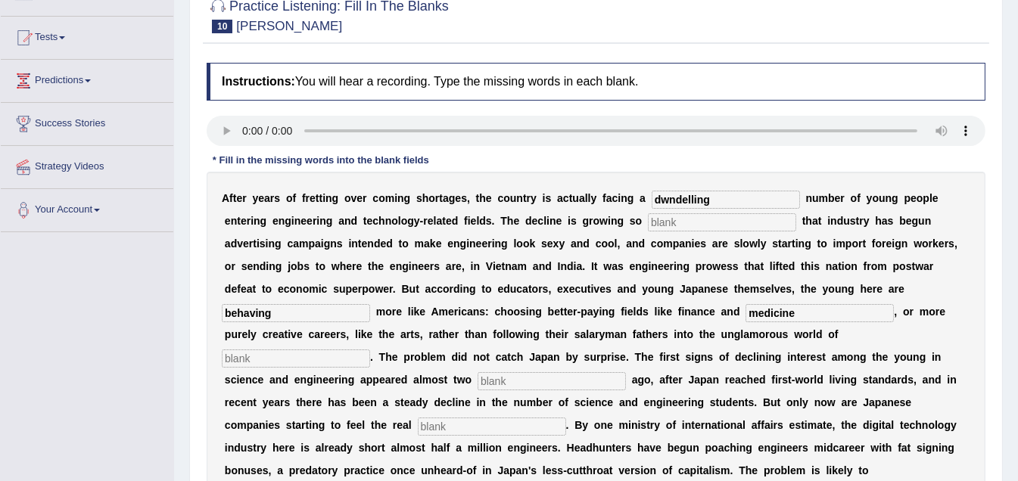
scroll to position [151, 0]
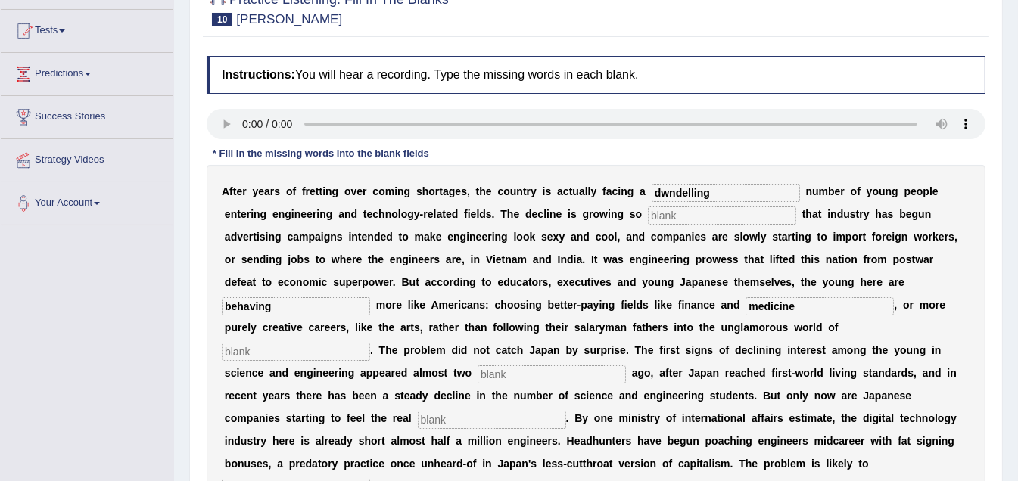
type input "medicine"
drag, startPoint x: 308, startPoint y: 344, endPoint x: 300, endPoint y: 356, distance: 14.7
click at [305, 345] on input "text" at bounding box center [296, 352] width 148 height 18
type input "manufacturing"
click at [522, 378] on input "text" at bounding box center [551, 374] width 148 height 18
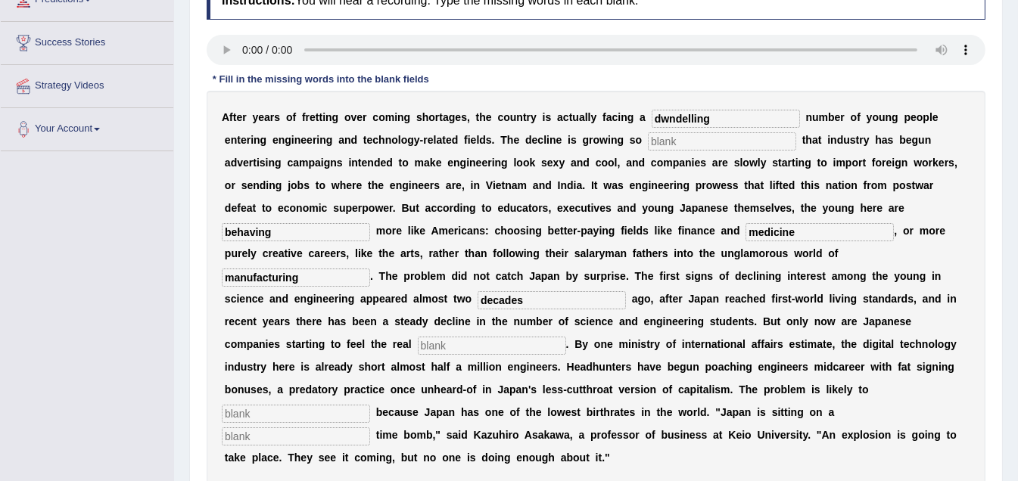
scroll to position [227, 0]
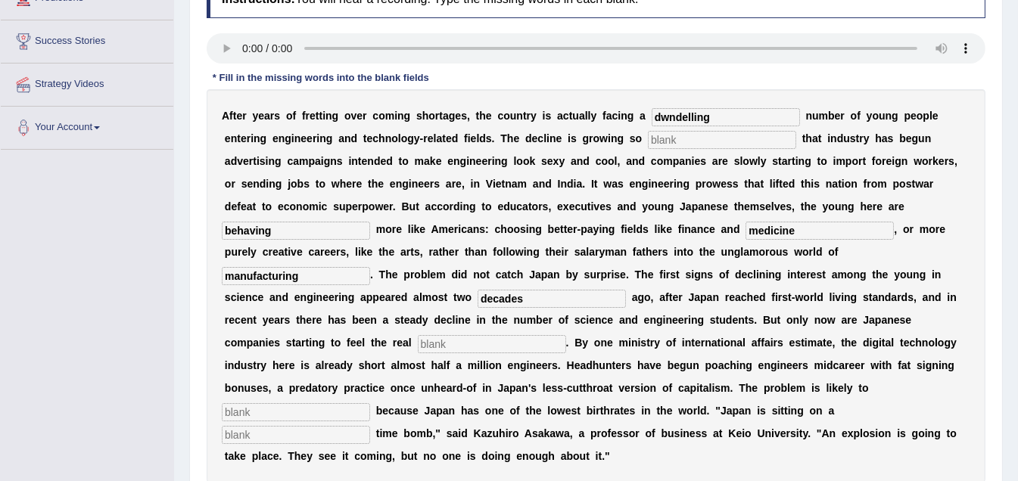
type input "decades"
click at [465, 347] on input "text" at bounding box center [492, 344] width 148 height 18
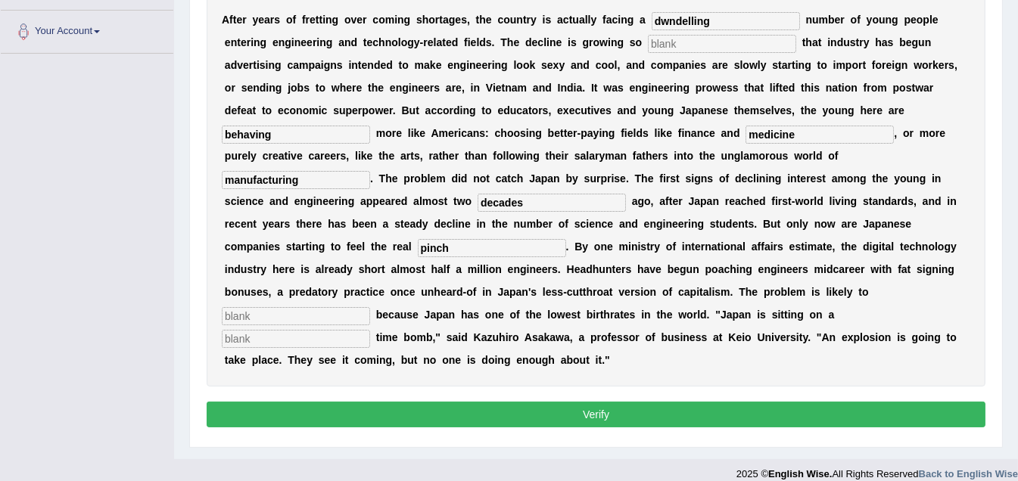
scroll to position [337, 0]
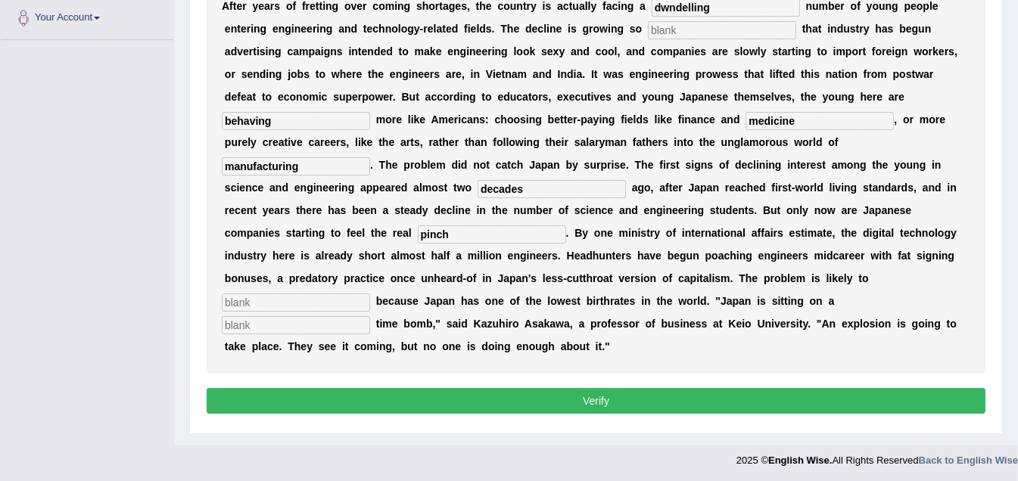
type input "pinch"
click at [297, 301] on input "text" at bounding box center [296, 303] width 148 height 18
type input "worst"
click at [277, 328] on input "text" at bounding box center [296, 325] width 148 height 18
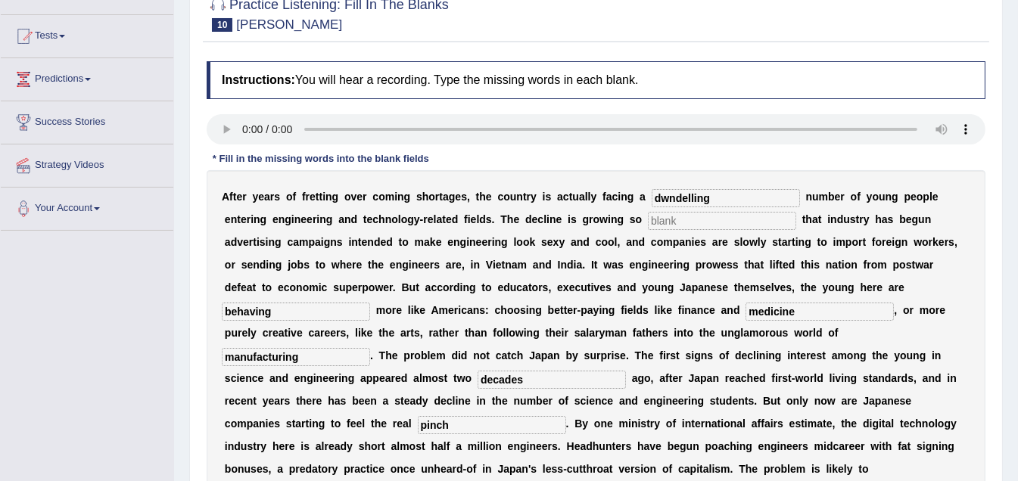
scroll to position [151, 0]
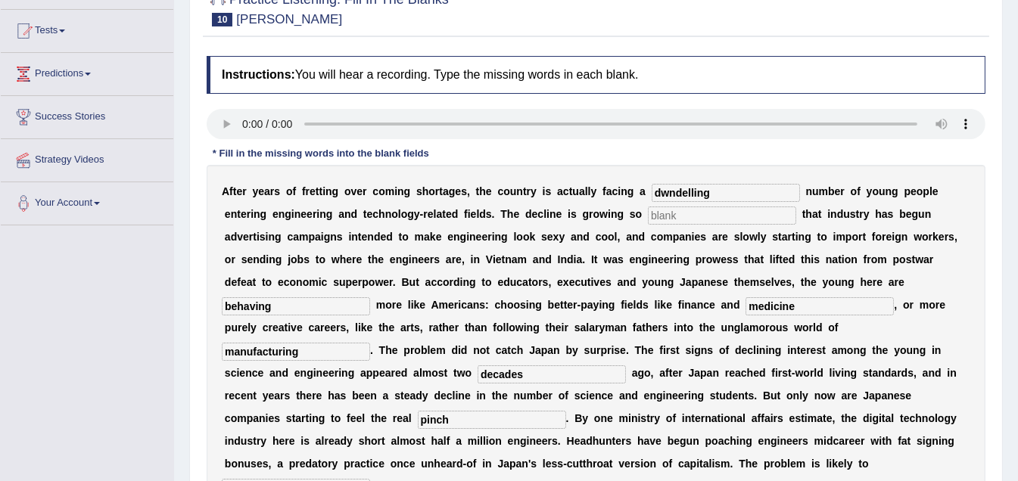
type input "demographic"
click at [670, 192] on input "dwndelling" at bounding box center [726, 193] width 148 height 18
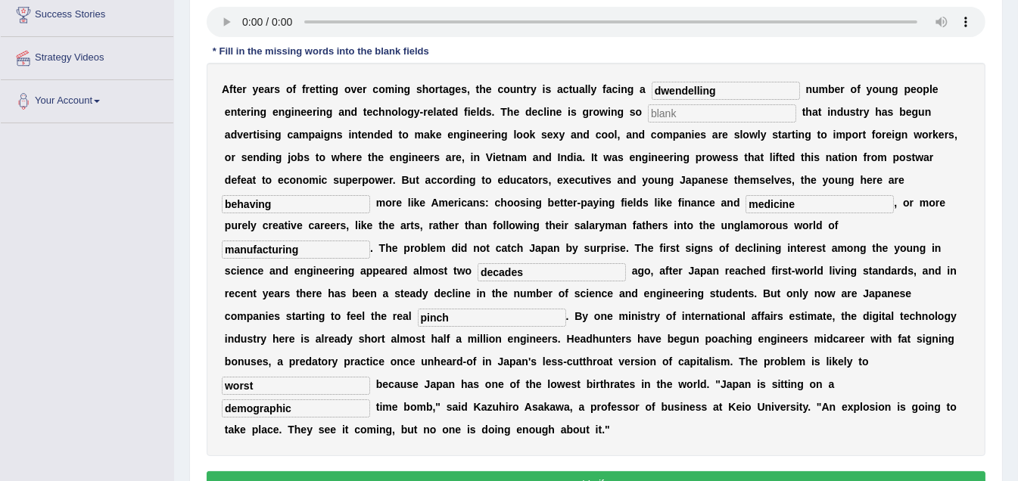
scroll to position [303, 0]
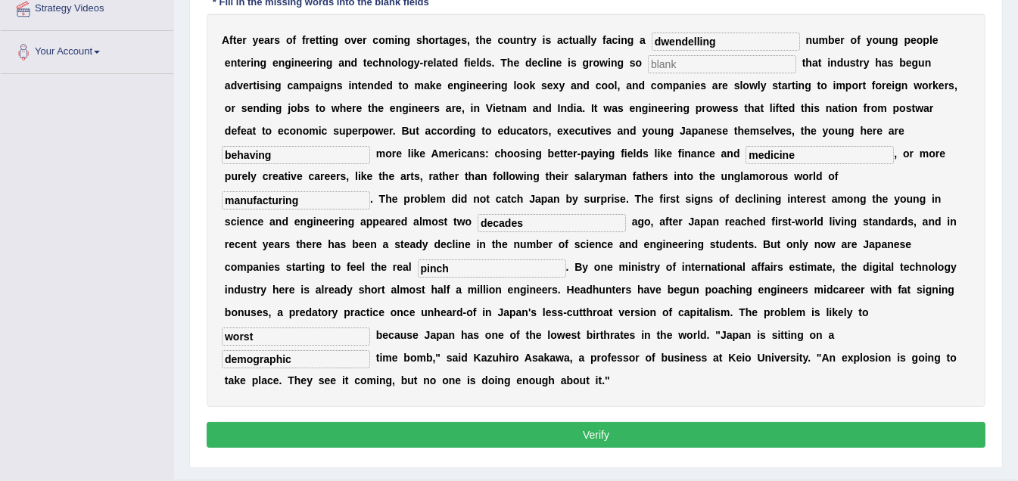
type input "dwendelling"
click at [671, 66] on input "text" at bounding box center [722, 64] width 148 height 18
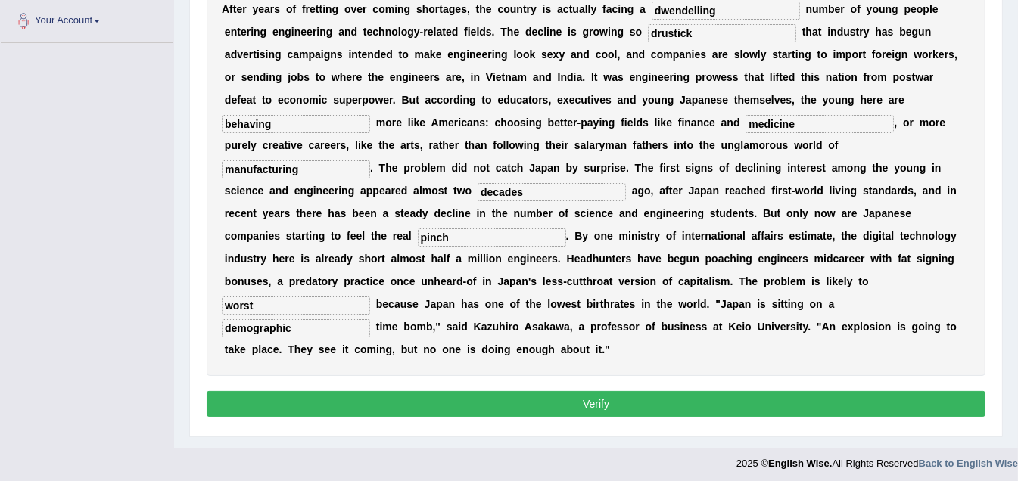
scroll to position [337, 0]
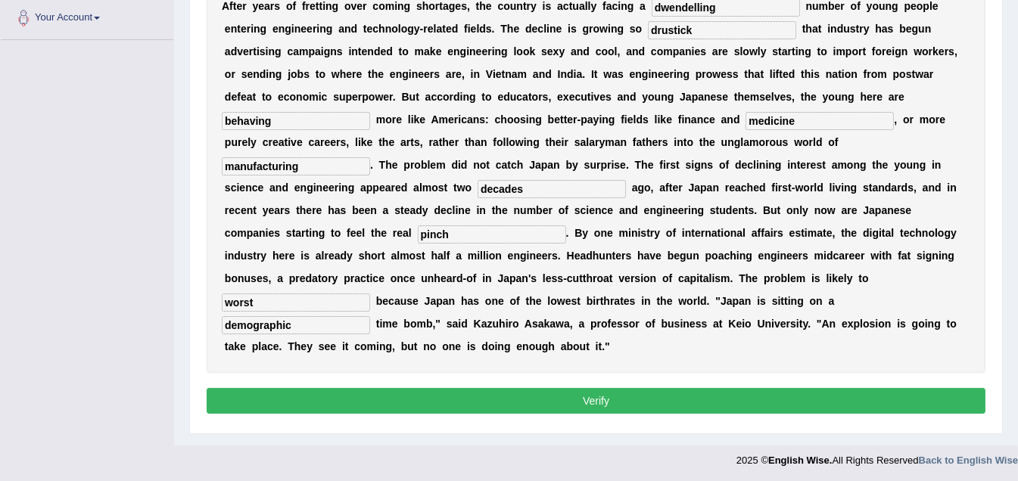
type input "drustick"
click at [603, 404] on button "Verify" at bounding box center [596, 401] width 779 height 26
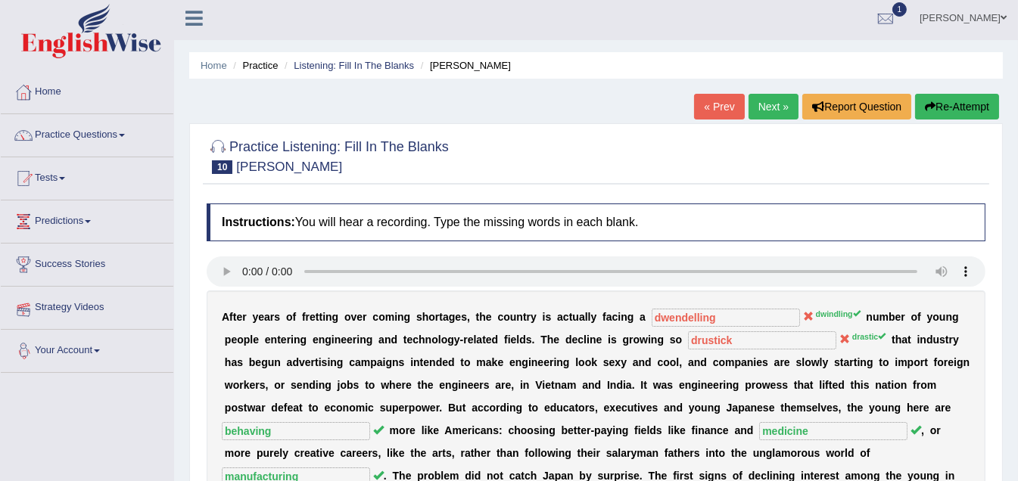
scroll to position [0, 0]
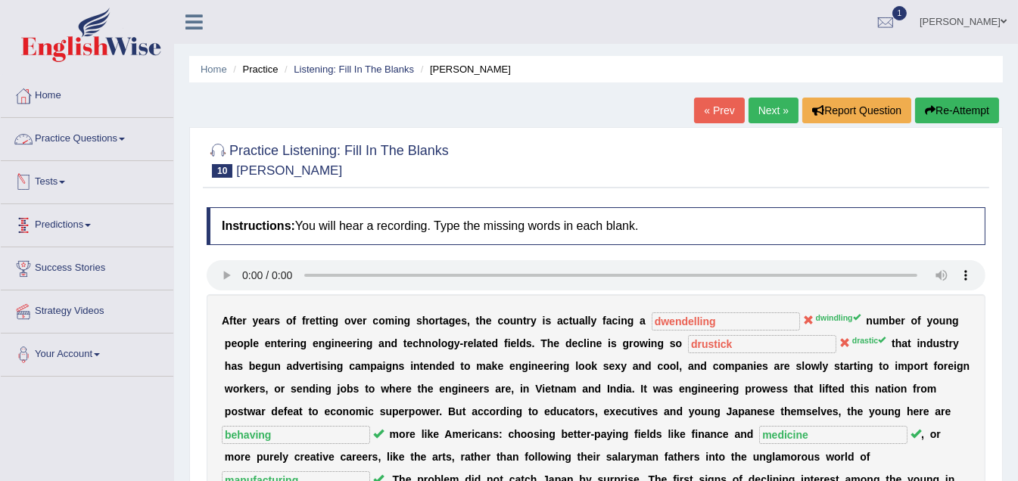
click at [130, 135] on link "Practice Questions" at bounding box center [87, 137] width 173 height 38
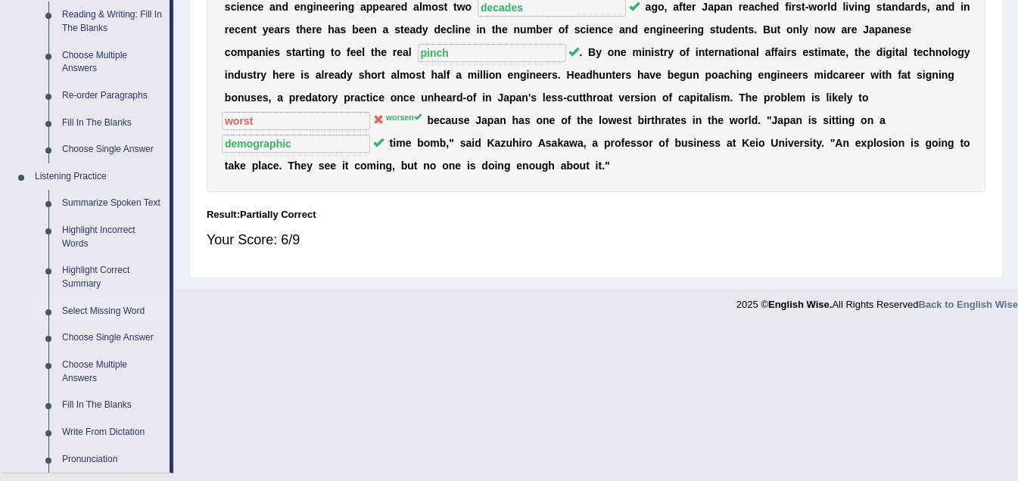
scroll to position [530, 0]
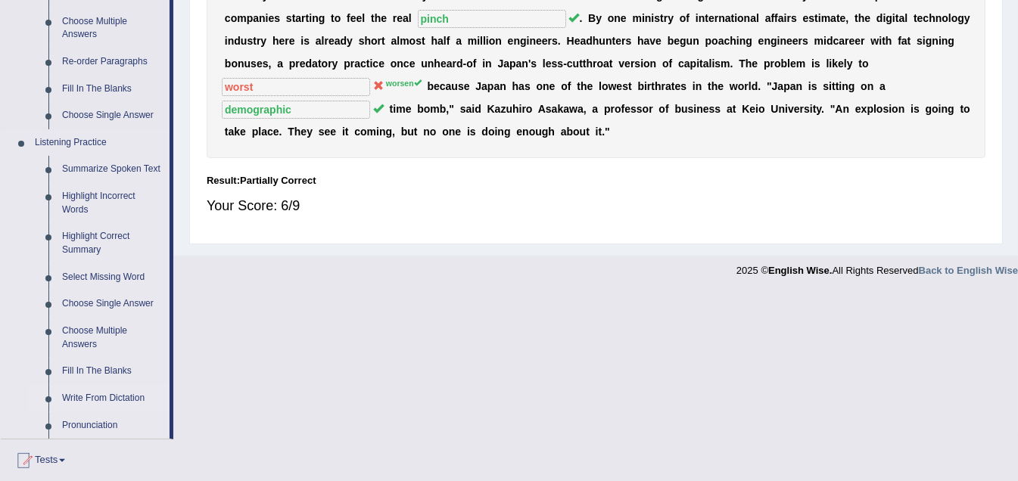
click at [101, 397] on link "Write From Dictation" at bounding box center [112, 398] width 114 height 27
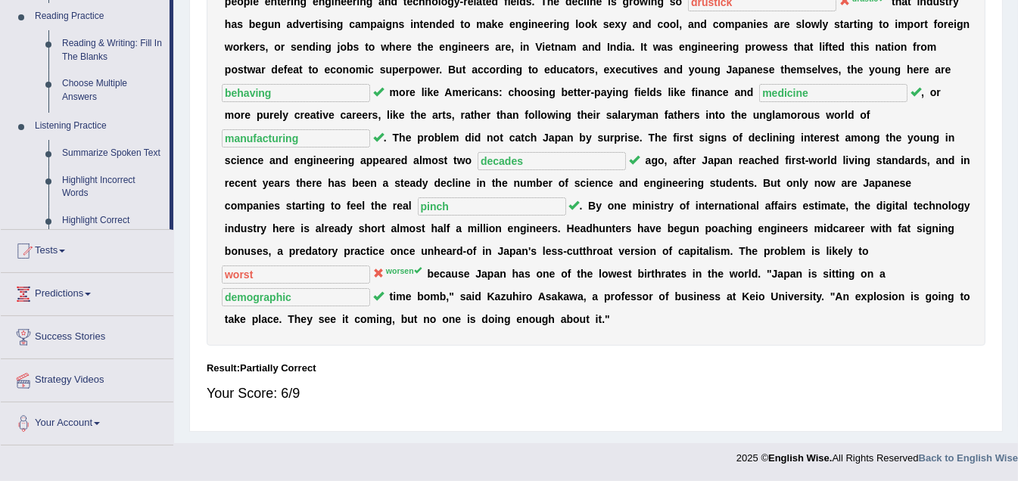
scroll to position [340, 0]
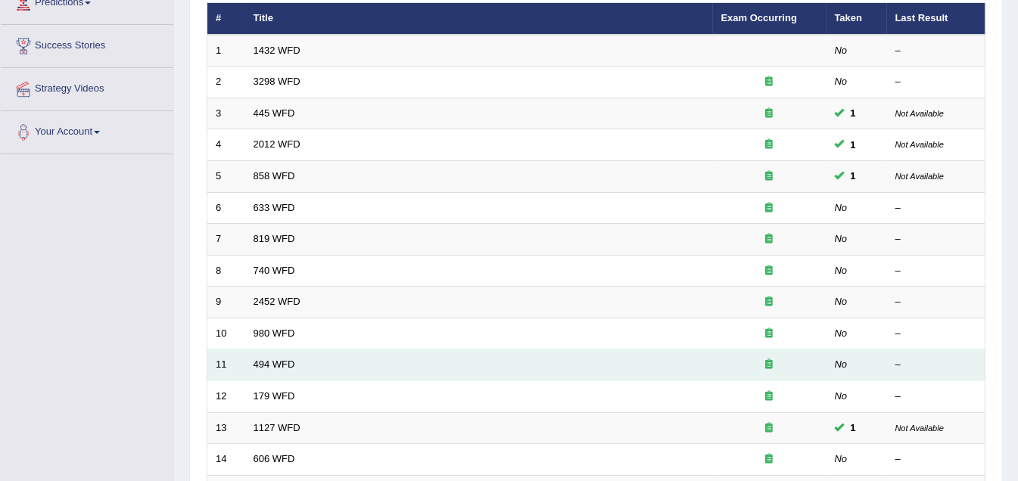
scroll to position [227, 0]
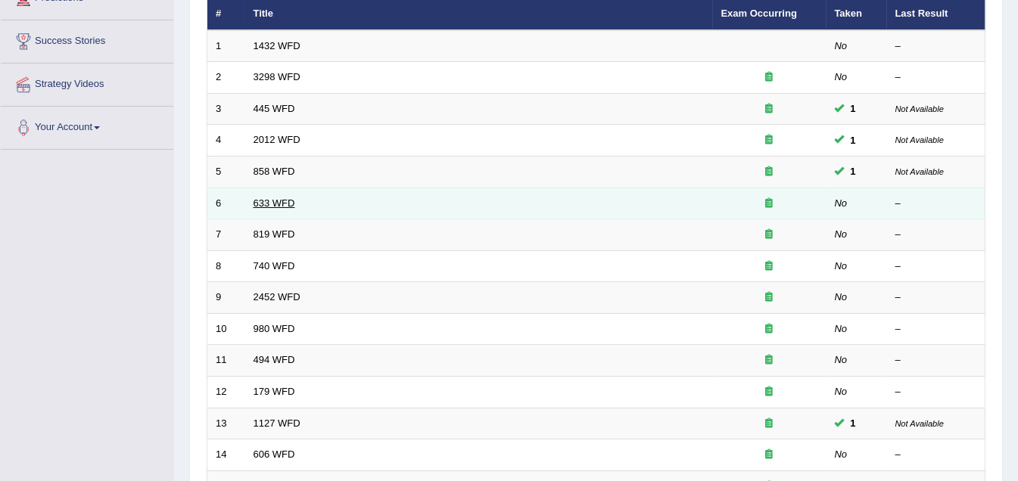
click at [286, 198] on link "633 WFD" at bounding box center [275, 203] width 42 height 11
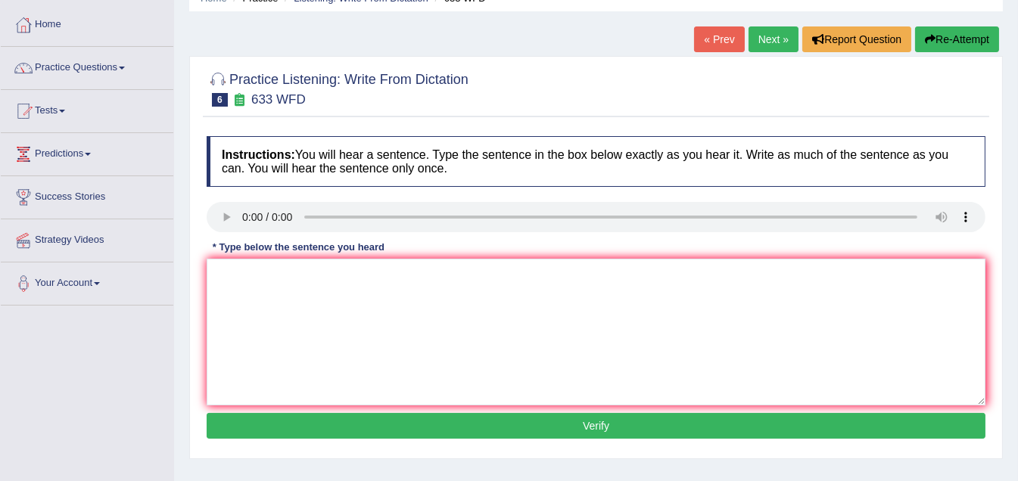
scroll to position [75, 0]
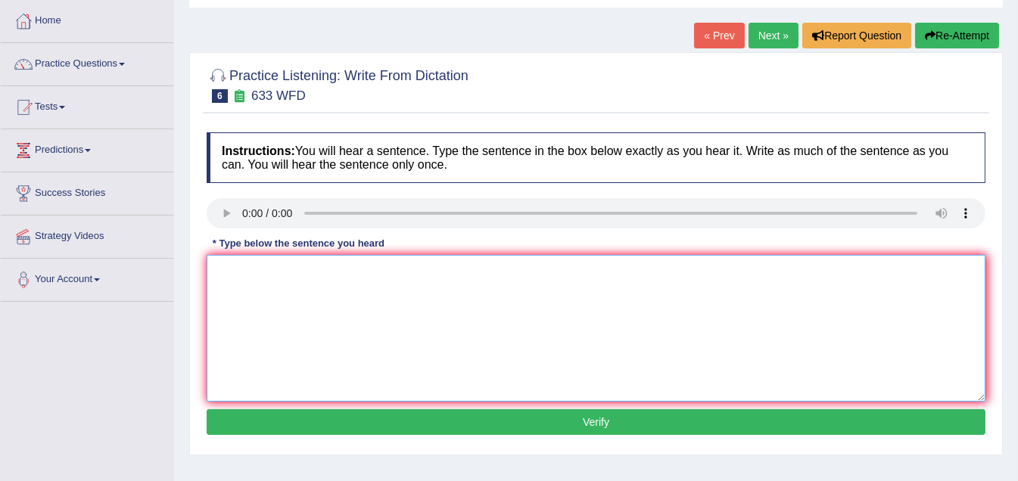
drag, startPoint x: 269, startPoint y: 322, endPoint x: 275, endPoint y: 309, distance: 13.5
click at [275, 310] on textarea at bounding box center [596, 328] width 779 height 147
type textarea "Research shows show and exercise makes make feel feels better."
click at [602, 409] on button "Verify" at bounding box center [596, 422] width 779 height 26
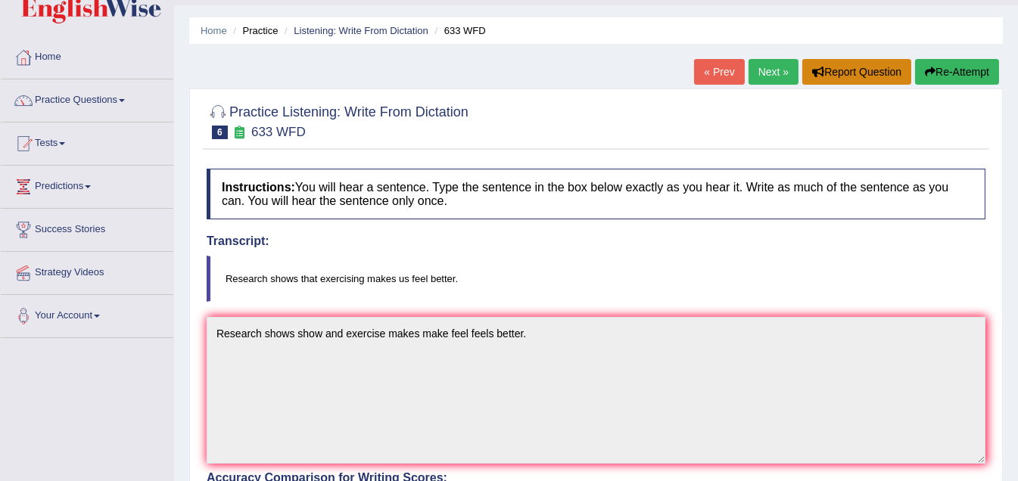
scroll to position [0, 0]
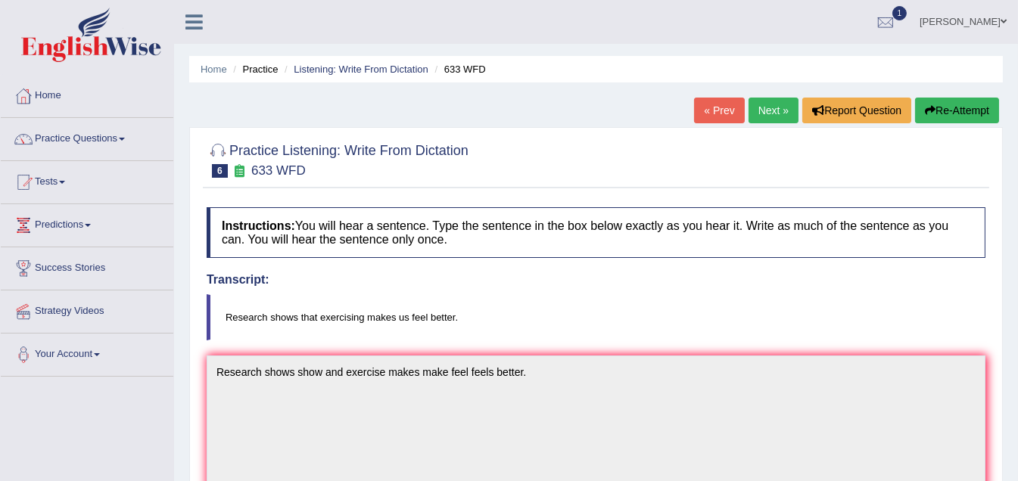
click at [765, 110] on link "Next »" at bounding box center [773, 111] width 50 height 26
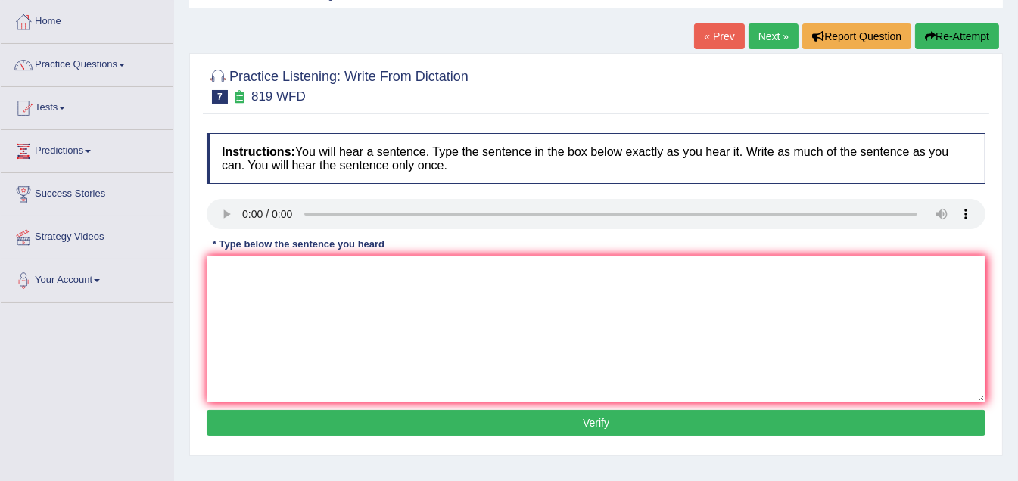
scroll to position [75, 0]
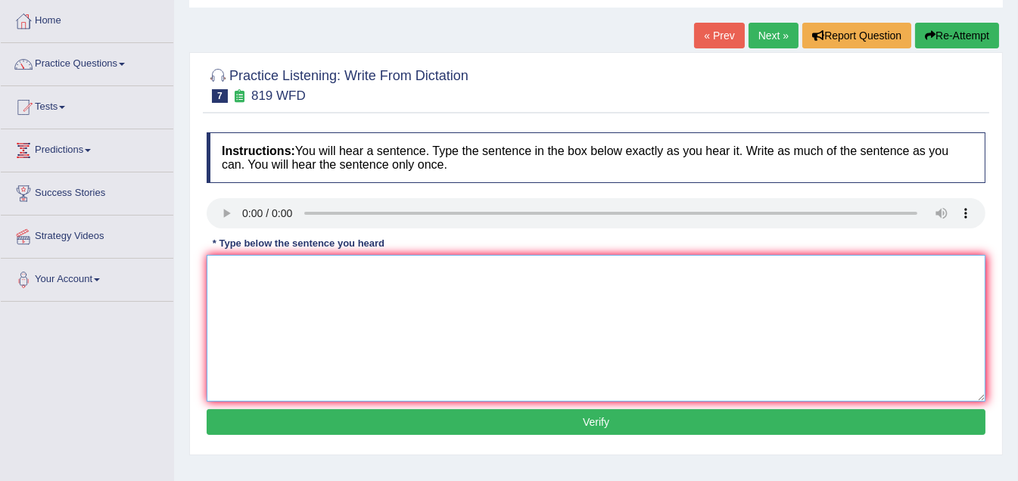
click at [285, 297] on textarea at bounding box center [596, 328] width 779 height 147
type textarea "Plants are continue growing in their live lives."
click at [593, 418] on button "Verify" at bounding box center [596, 422] width 779 height 26
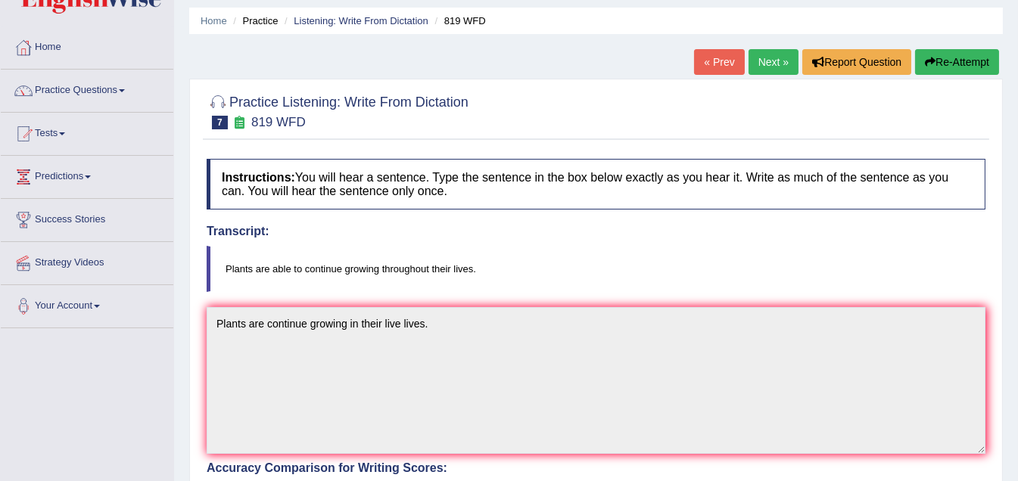
scroll to position [0, 0]
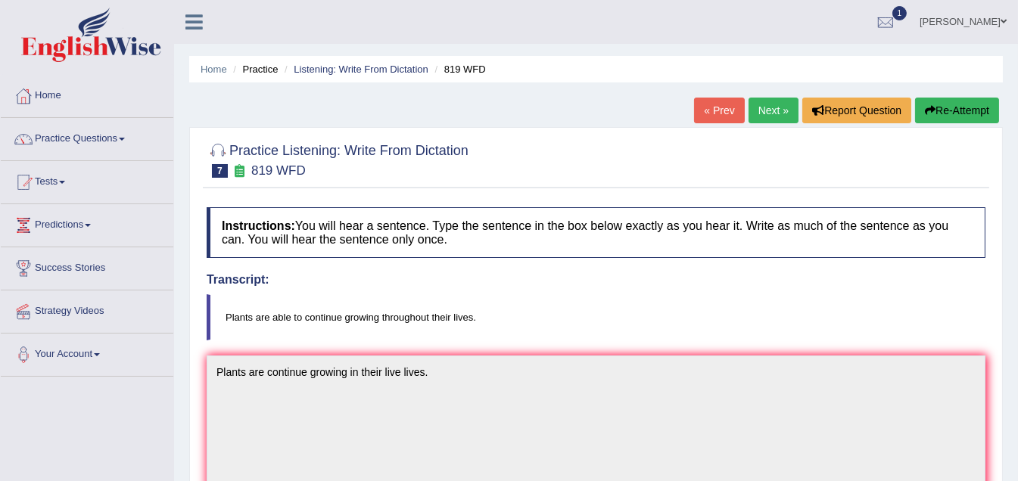
click at [759, 104] on link "Next »" at bounding box center [773, 111] width 50 height 26
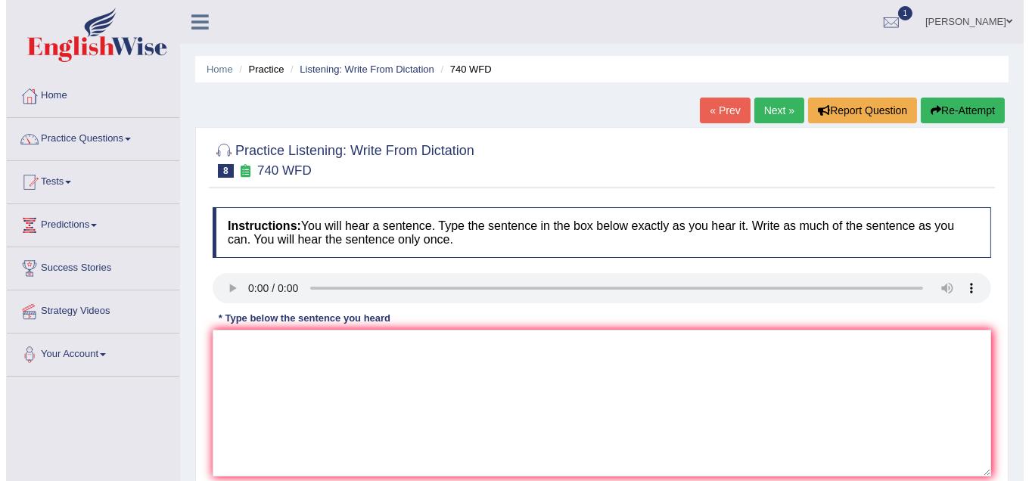
scroll to position [75, 0]
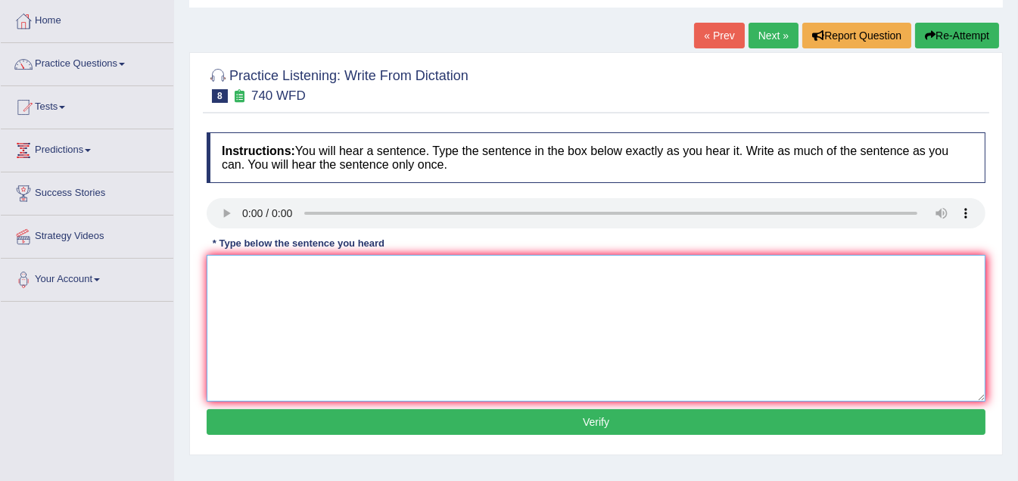
click at [307, 288] on textarea at bounding box center [596, 328] width 779 height 147
click at [346, 271] on textarea "A serious of this observation is carried out in this room" at bounding box center [596, 328] width 779 height 147
click at [535, 274] on textarea "A serious of this observation observations is carried out in this room" at bounding box center [596, 328] width 779 height 147
type textarea "A serious of this observation observations is carried out in this room."
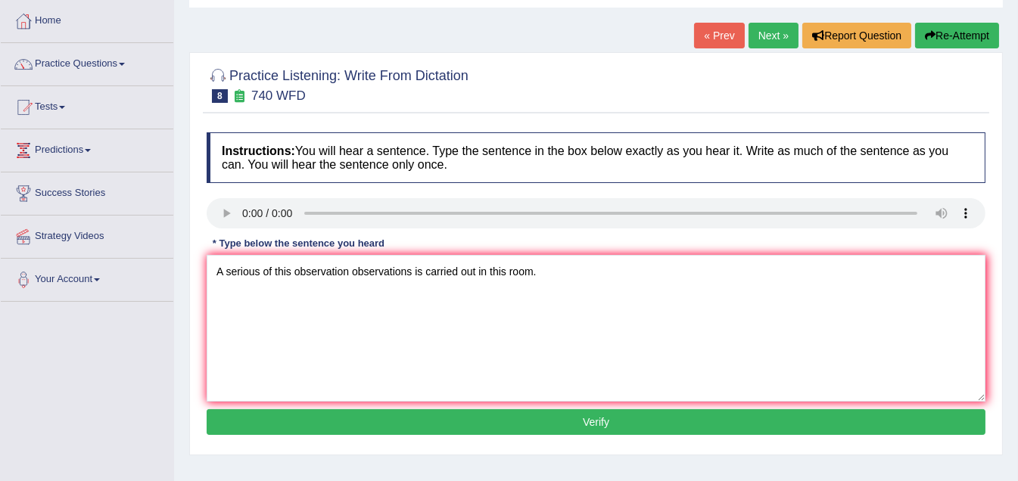
click at [568, 421] on button "Verify" at bounding box center [596, 422] width 779 height 26
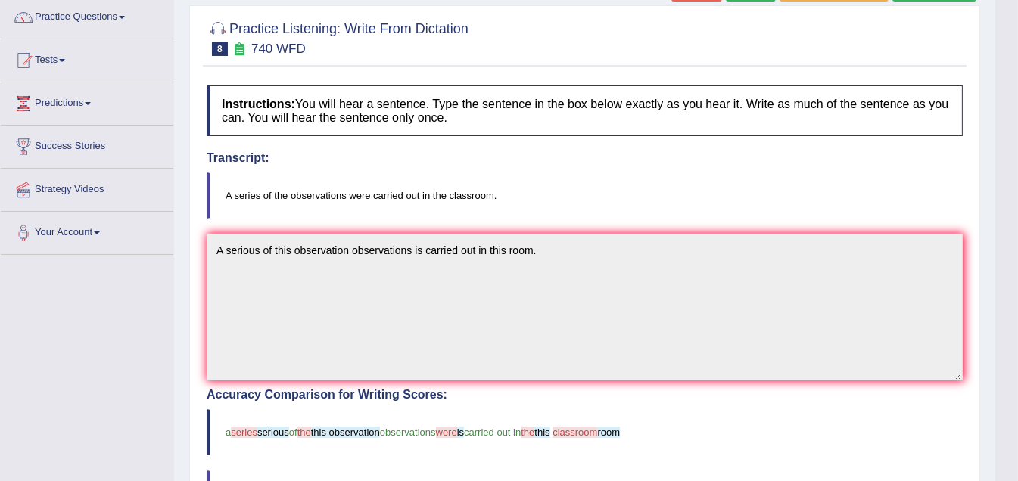
scroll to position [0, 0]
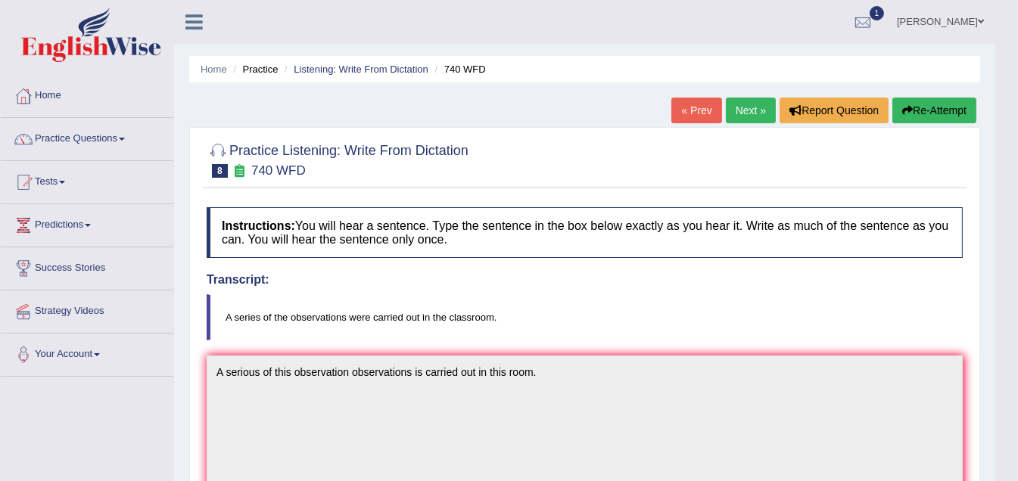
click at [745, 110] on link "Next »" at bounding box center [751, 111] width 50 height 26
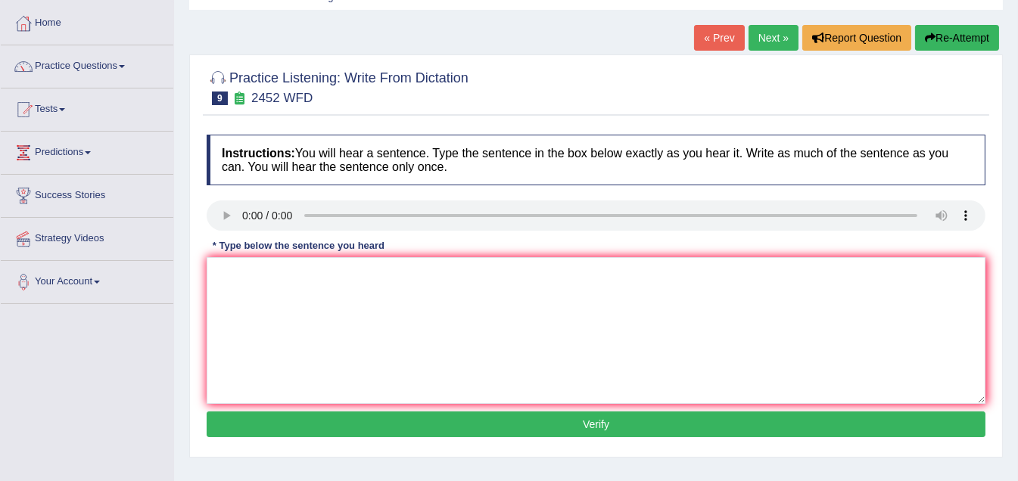
scroll to position [75, 0]
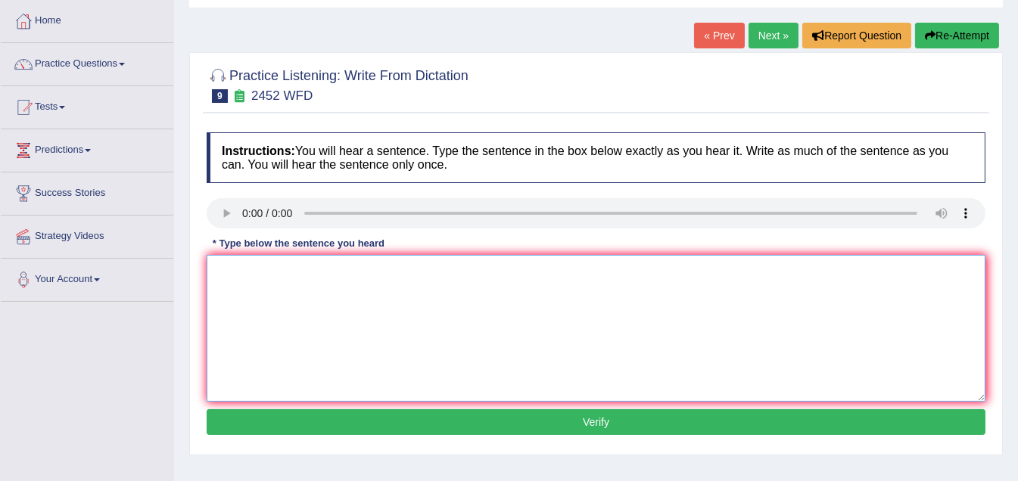
click at [271, 301] on textarea at bounding box center [596, 328] width 779 height 147
drag, startPoint x: 277, startPoint y: 272, endPoint x: 283, endPoint y: 288, distance: 17.0
click at [277, 275] on textarea "It is a debate the value of this knowledge" at bounding box center [596, 328] width 779 height 147
click at [459, 269] on textarea "It is a debate debates the value of this knowledge" at bounding box center [596, 328] width 779 height 147
type textarea "It is a debate debates the value of this knowledge."
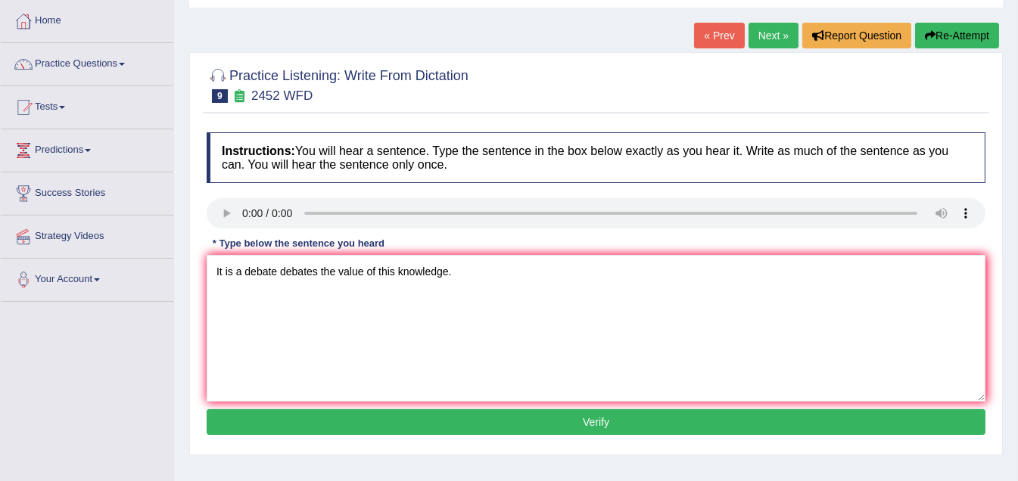
click at [561, 418] on button "Verify" at bounding box center [596, 422] width 779 height 26
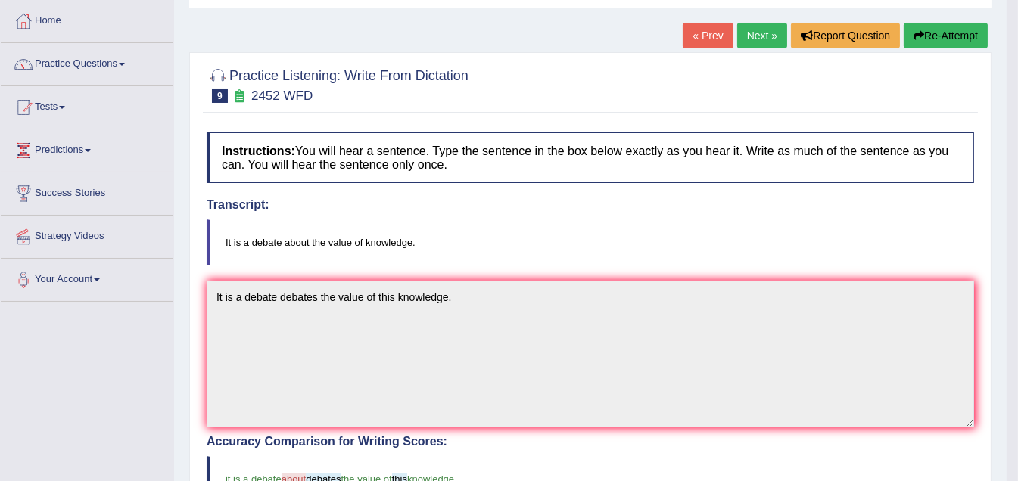
click at [748, 36] on link "Next »" at bounding box center [762, 36] width 50 height 26
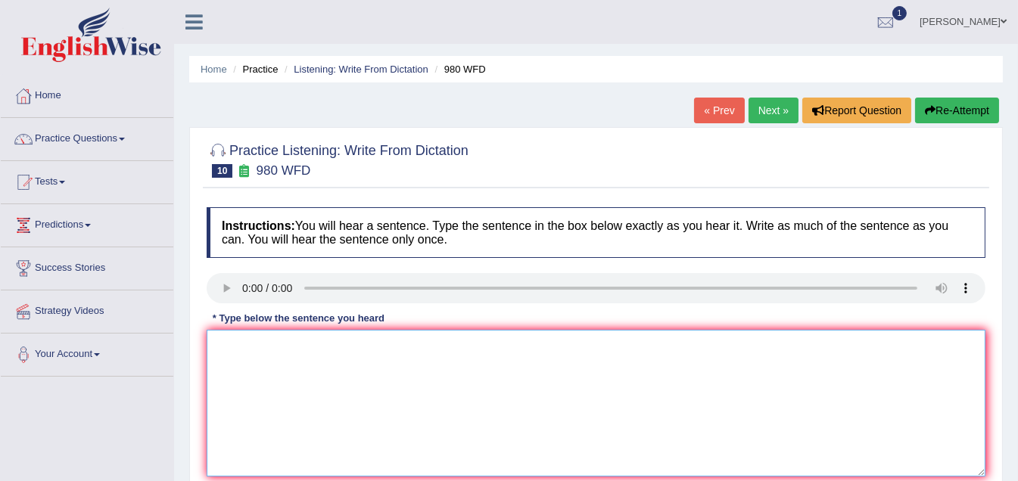
click at [297, 363] on textarea at bounding box center [596, 403] width 779 height 147
drag, startPoint x: 258, startPoint y: 348, endPoint x: 275, endPoint y: 378, distance: 34.3
click at [259, 350] on textarea "Your idea have been discussed in this tutorial" at bounding box center [596, 403] width 779 height 147
click at [392, 347] on textarea "Your idea ideas have been discussed in this tutorial" at bounding box center [596, 403] width 779 height 147
click at [477, 356] on textarea "Your idea ideas have been discussed in this tutorial" at bounding box center [596, 403] width 779 height 147
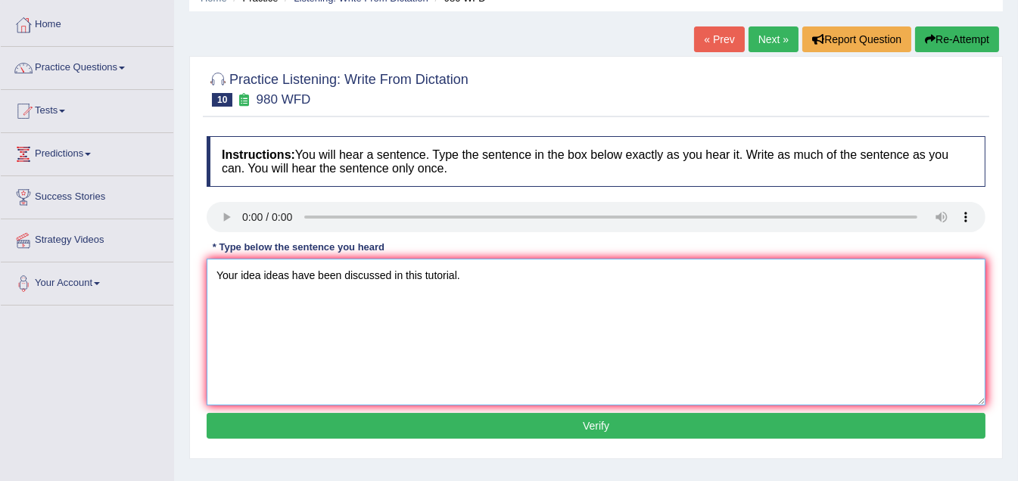
scroll to position [151, 0]
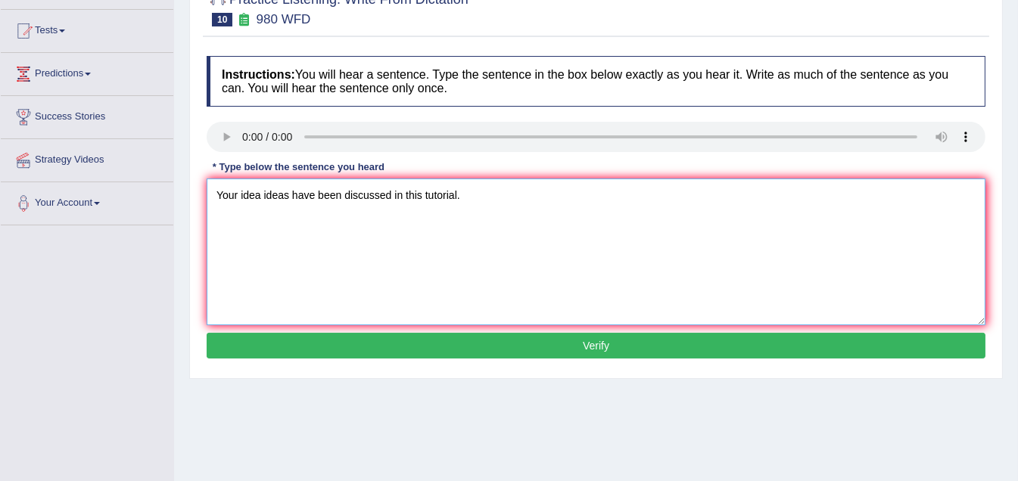
type textarea "Your idea ideas have been discussed in this tutorial."
click at [593, 343] on button "Verify" at bounding box center [596, 346] width 779 height 26
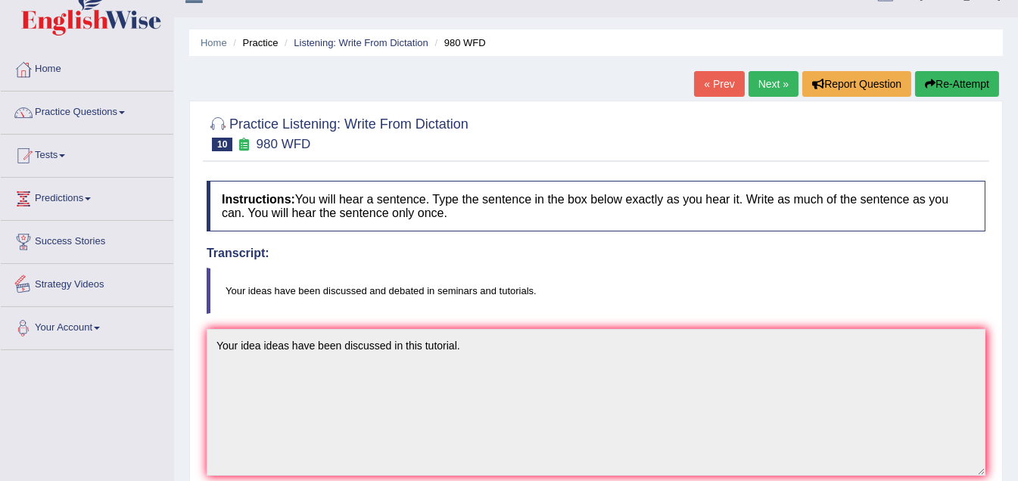
scroll to position [0, 0]
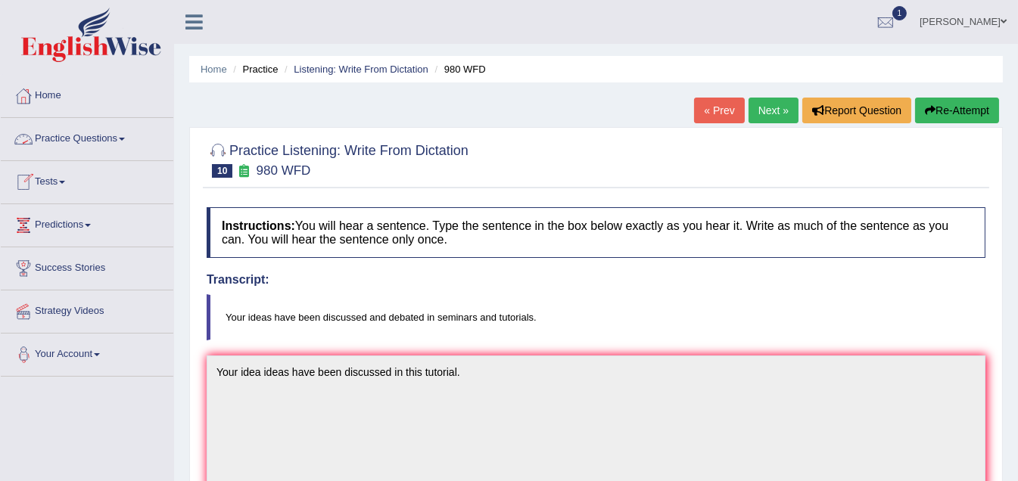
click at [130, 137] on link "Practice Questions" at bounding box center [87, 137] width 173 height 38
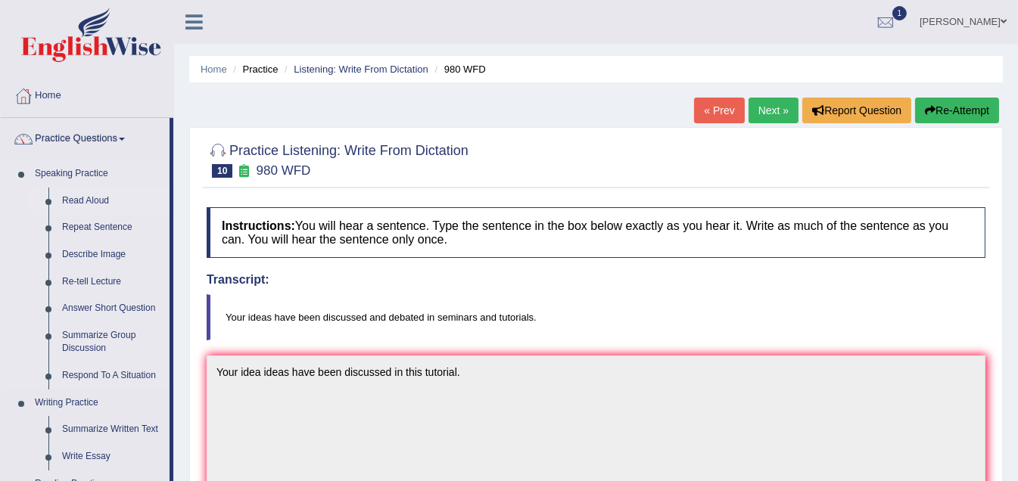
drag, startPoint x: 173, startPoint y: 155, endPoint x: 165, endPoint y: 194, distance: 40.2
click at [102, 255] on link "Describe Image" at bounding box center [112, 254] width 114 height 27
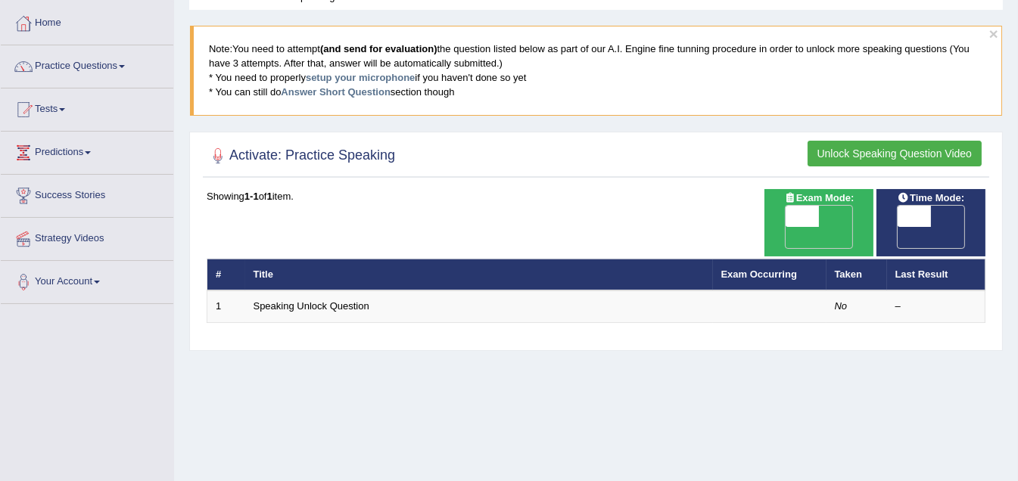
scroll to position [75, 0]
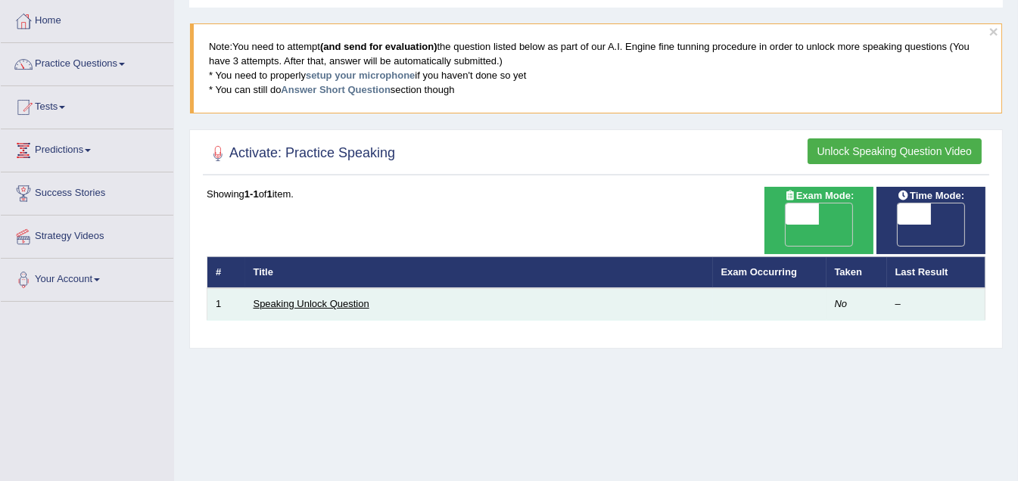
click at [306, 298] on link "Speaking Unlock Question" at bounding box center [312, 303] width 116 height 11
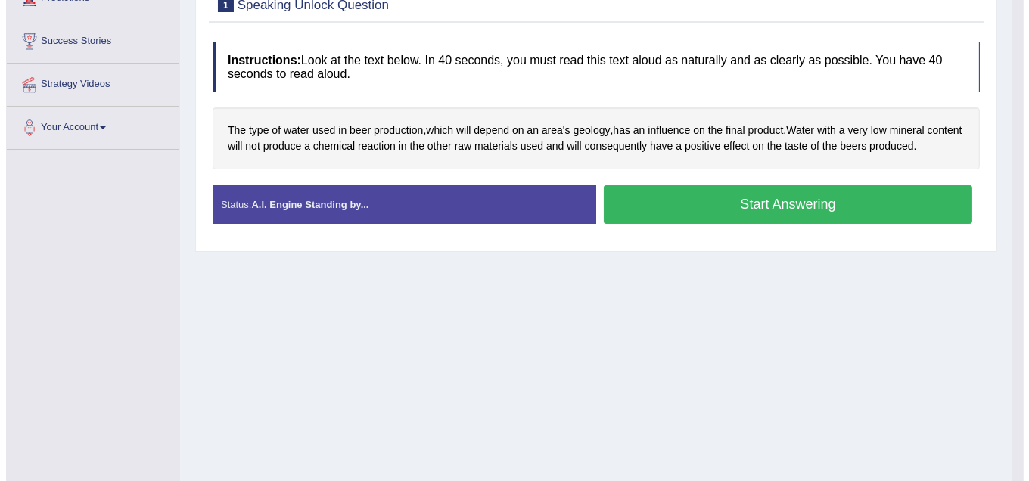
scroll to position [263, 0]
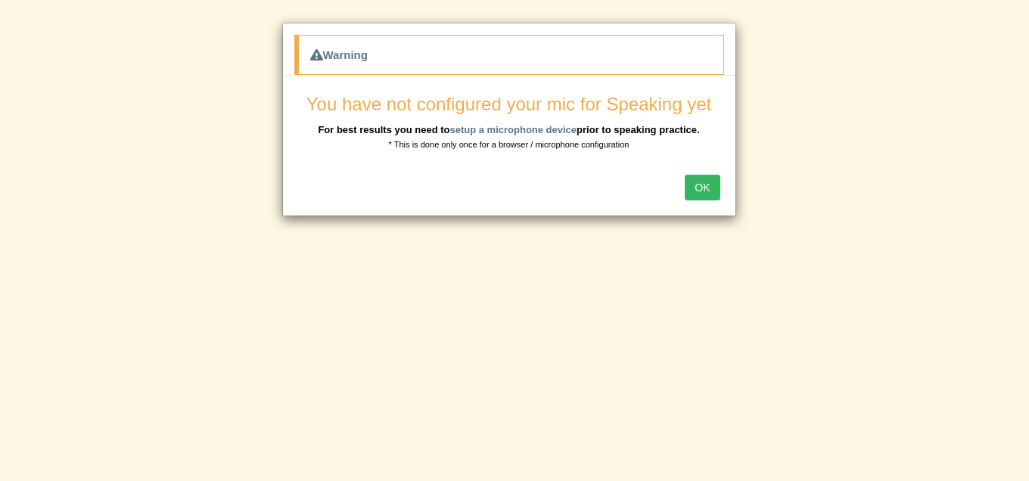
click at [714, 191] on button "OK" at bounding box center [702, 188] width 35 height 26
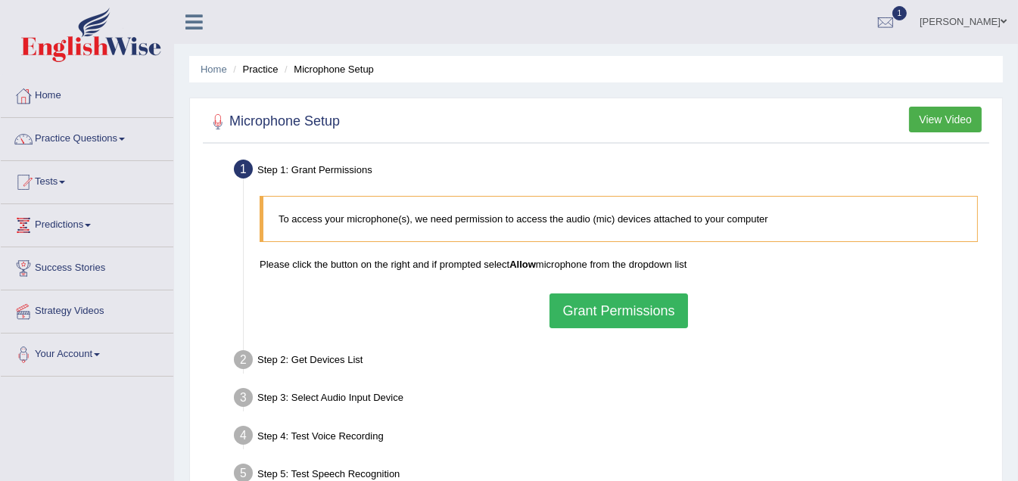
click at [625, 313] on button "Grant Permissions" at bounding box center [618, 311] width 138 height 35
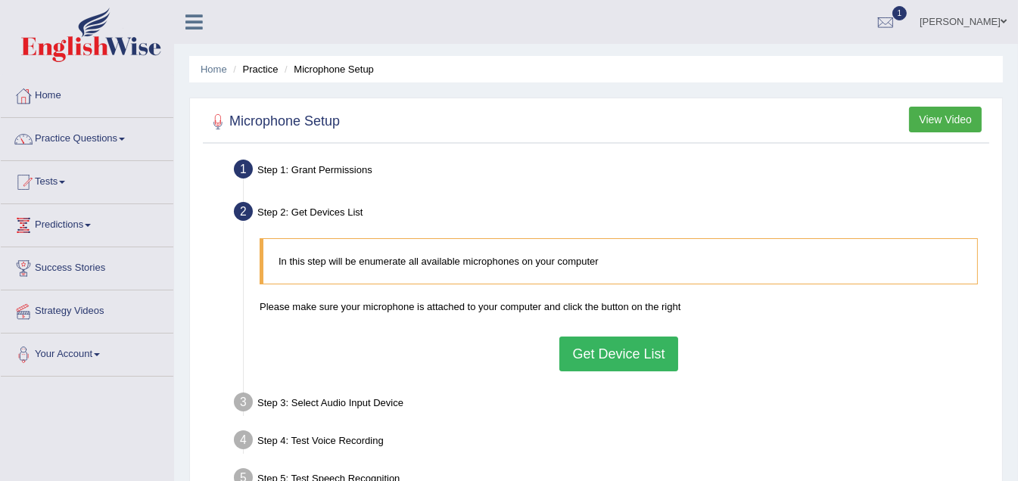
click at [610, 354] on button "Get Device List" at bounding box center [618, 354] width 118 height 35
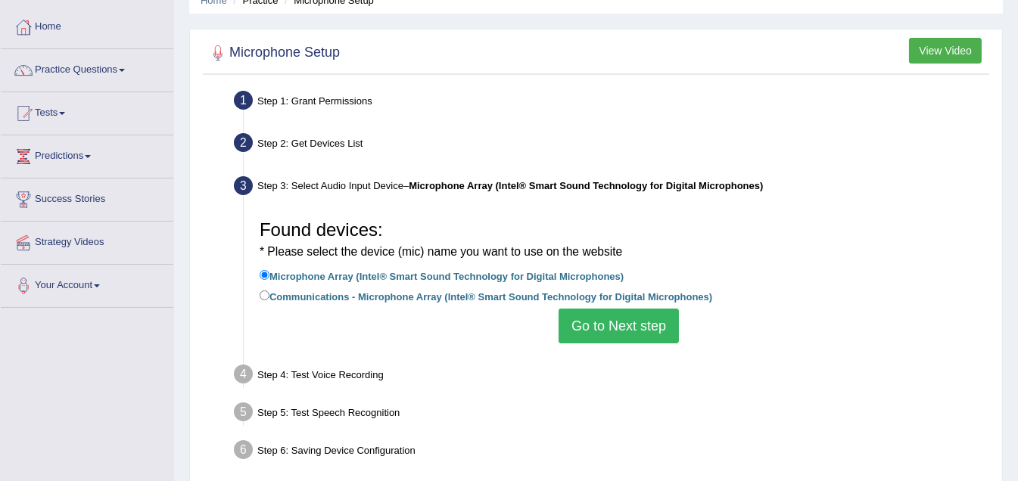
scroll to position [75, 0]
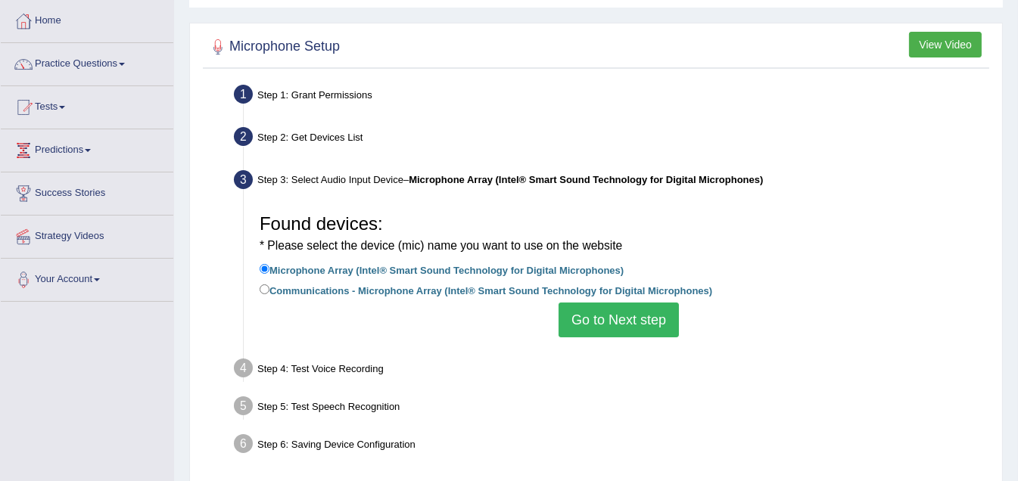
click at [622, 322] on button "Go to Next step" at bounding box center [618, 320] width 120 height 35
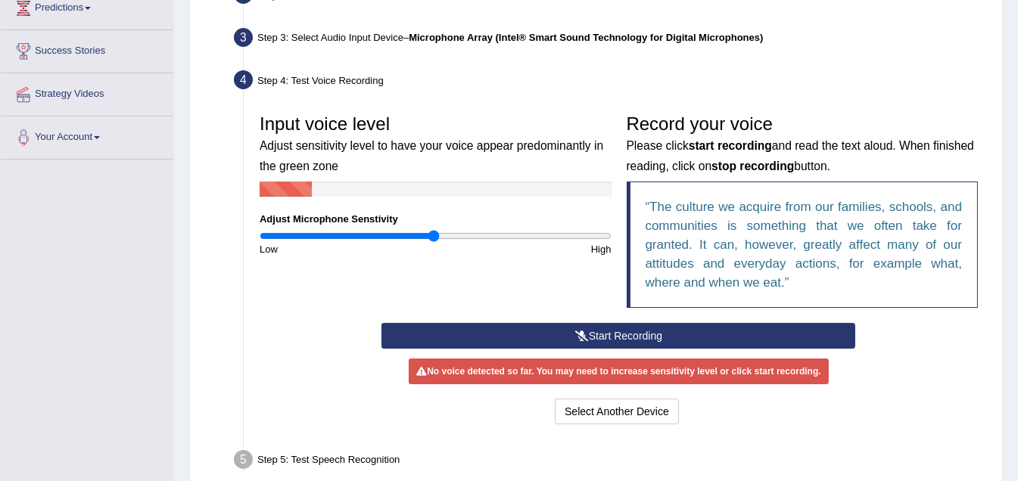
scroll to position [227, 0]
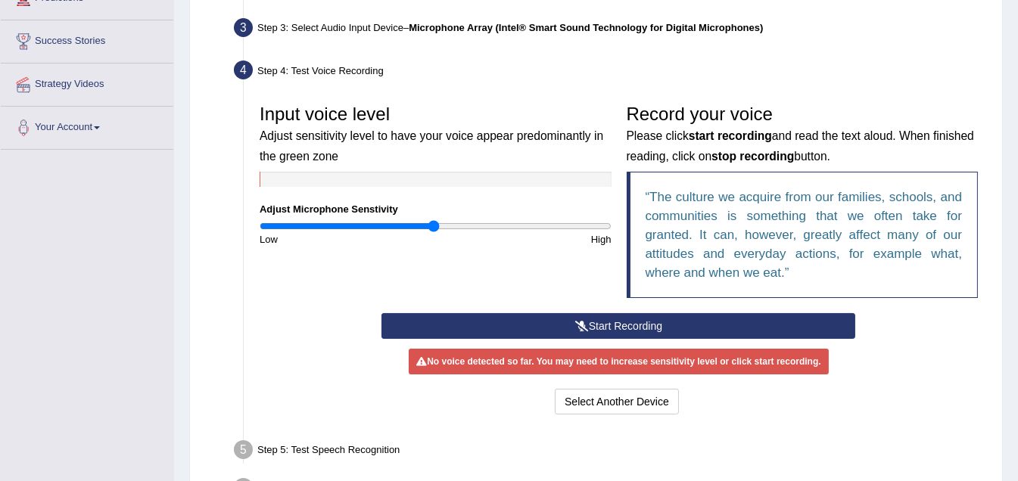
click at [624, 322] on button "Start Recording" at bounding box center [618, 326] width 474 height 26
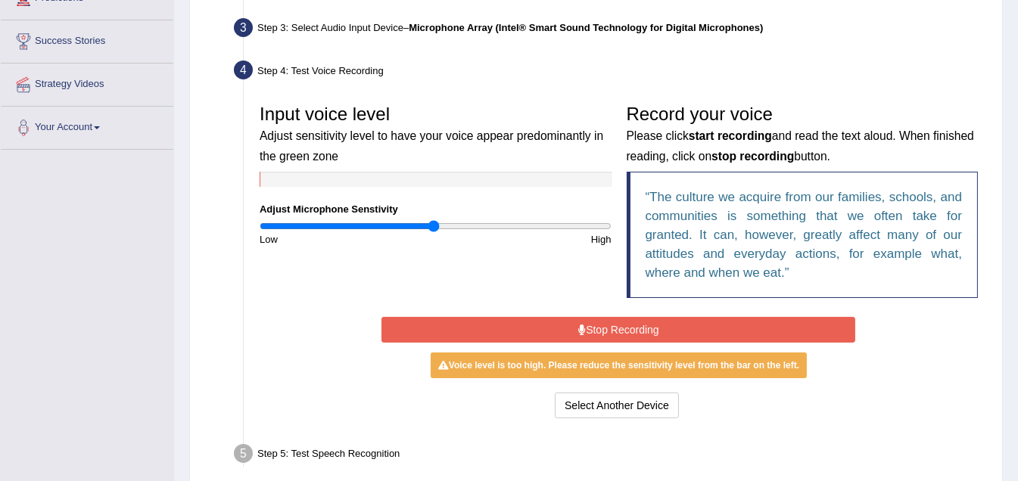
click at [648, 322] on button "Stop Recording" at bounding box center [618, 330] width 474 height 26
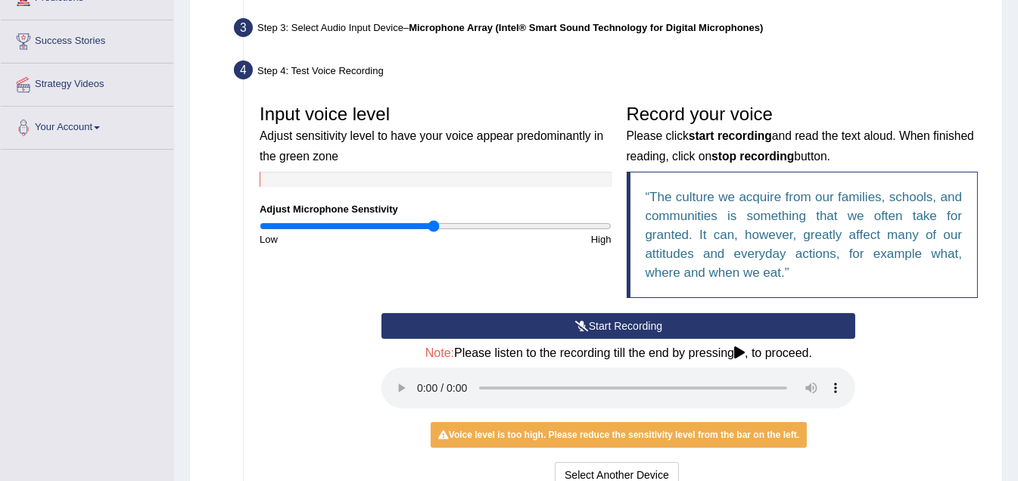
click at [636, 325] on button "Start Recording" at bounding box center [618, 326] width 474 height 26
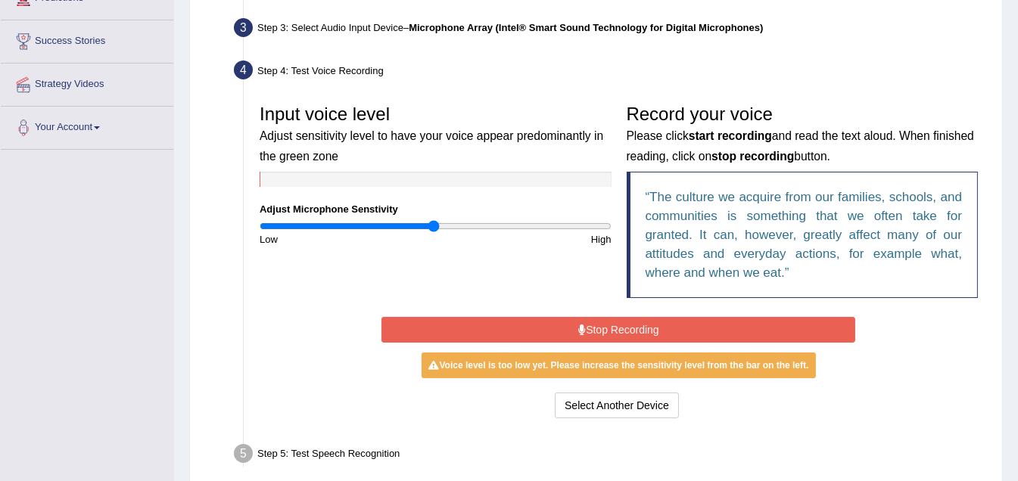
click at [638, 330] on button "Stop Recording" at bounding box center [618, 330] width 474 height 26
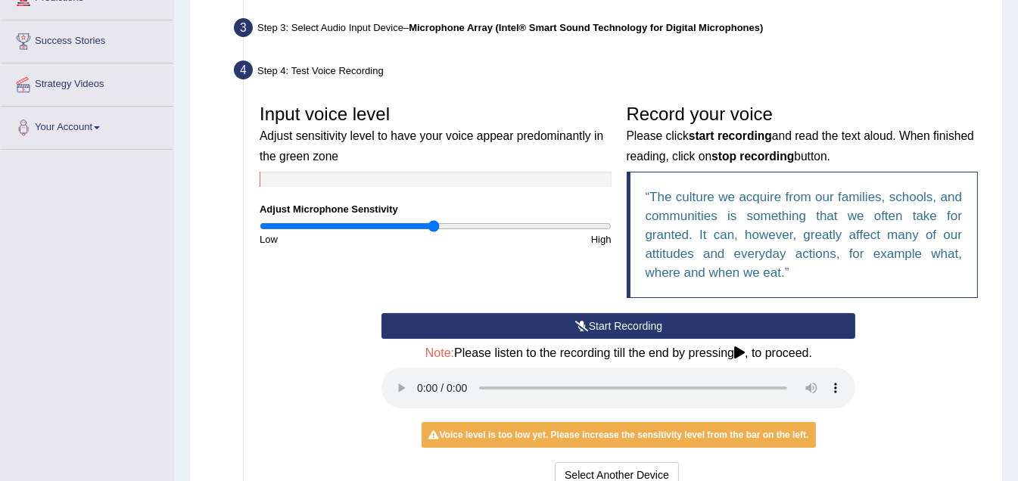
click at [652, 320] on button "Start Recording" at bounding box center [618, 326] width 474 height 26
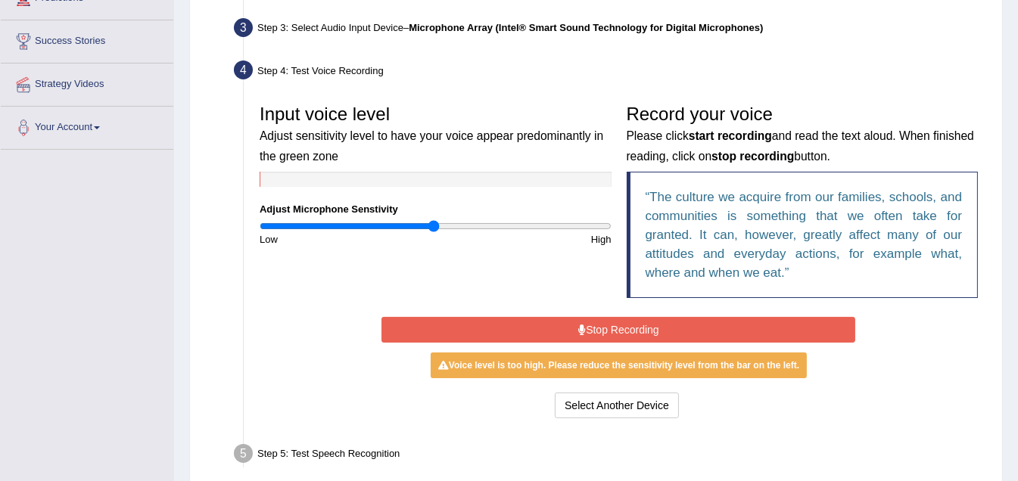
click at [639, 331] on button "Stop Recording" at bounding box center [618, 330] width 474 height 26
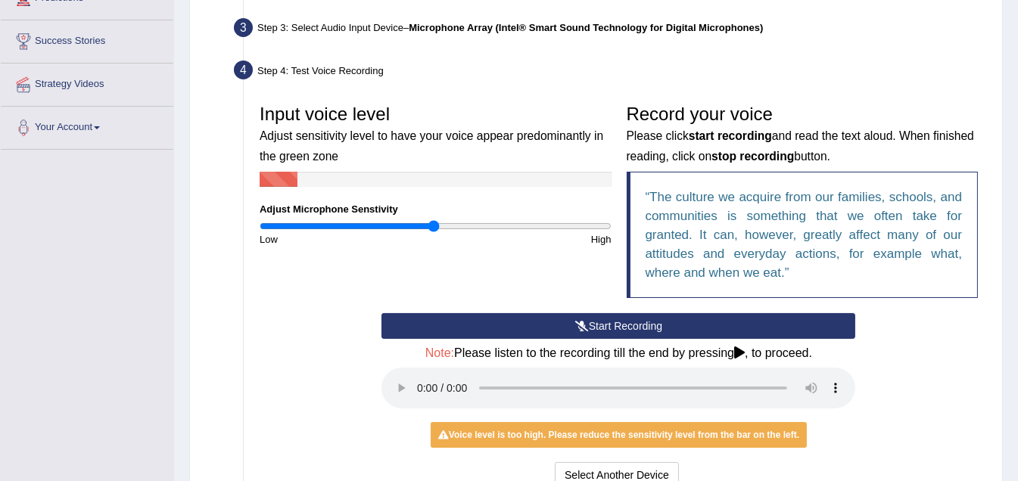
click at [639, 327] on button "Start Recording" at bounding box center [618, 326] width 474 height 26
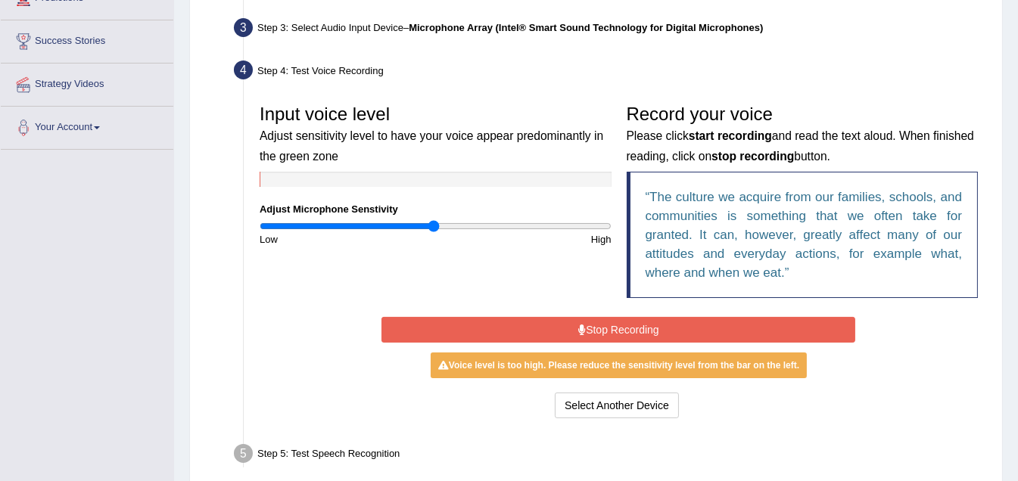
click at [639, 327] on button "Stop Recording" at bounding box center [618, 330] width 474 height 26
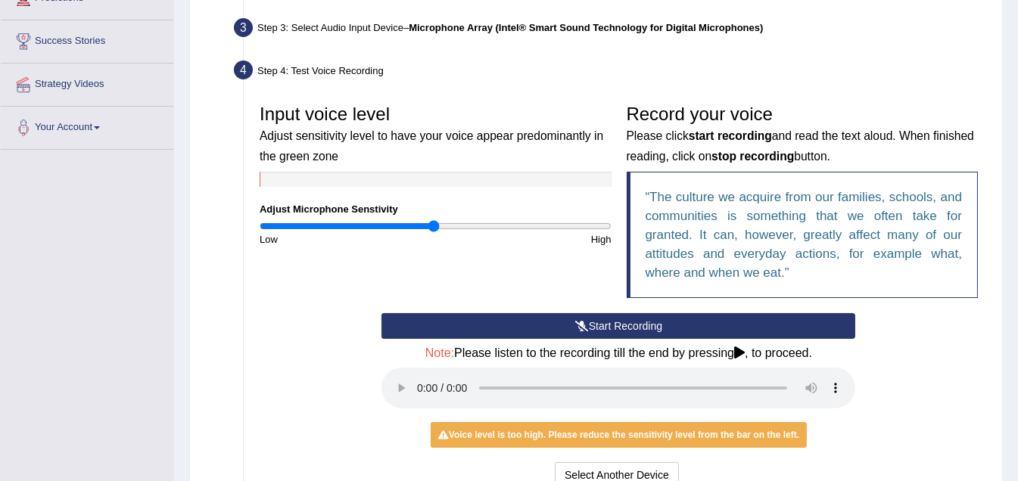
click at [622, 325] on button "Start Recording" at bounding box center [618, 326] width 474 height 26
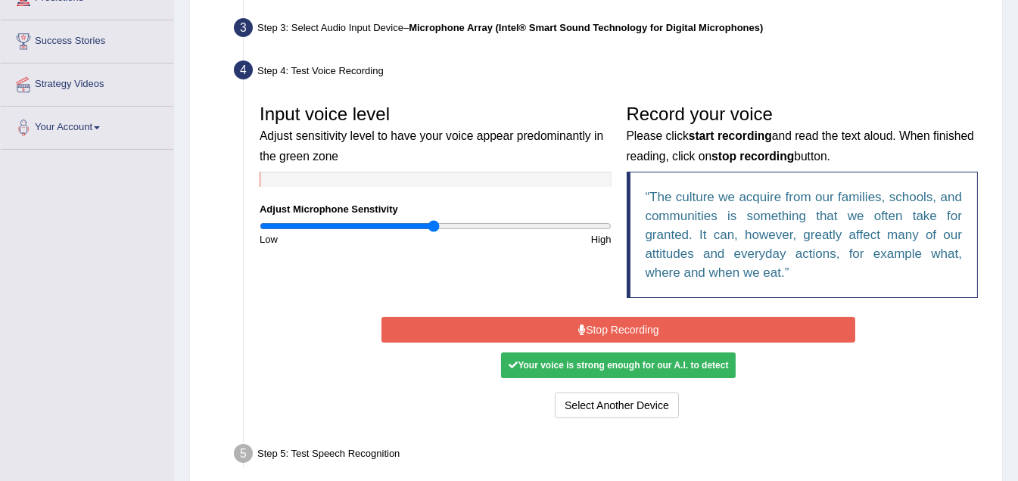
click at [622, 325] on button "Stop Recording" at bounding box center [618, 330] width 474 height 26
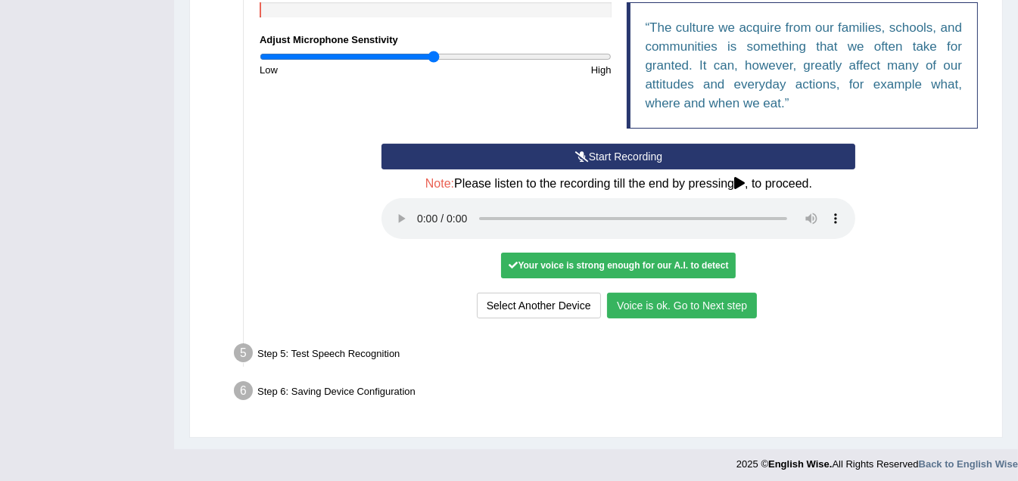
scroll to position [400, 0]
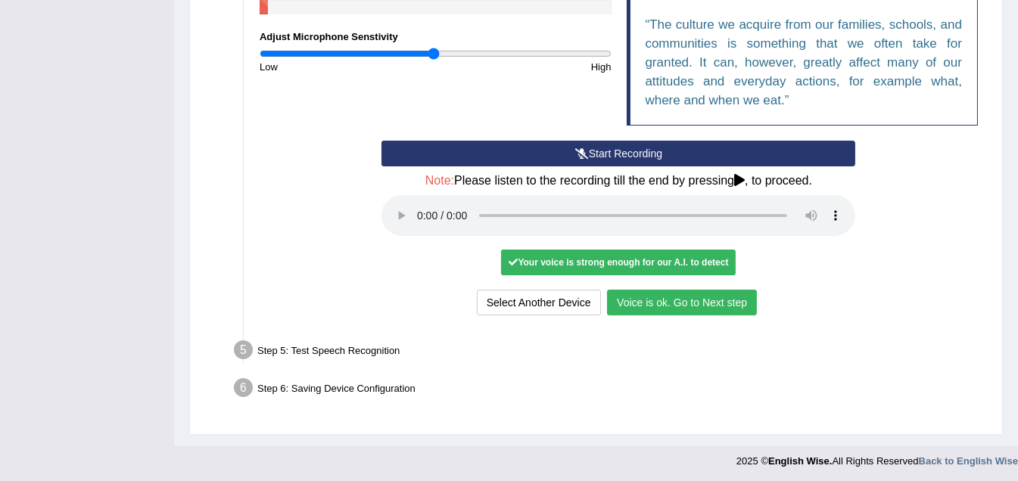
click at [714, 294] on button "Voice is ok. Go to Next step" at bounding box center [682, 303] width 150 height 26
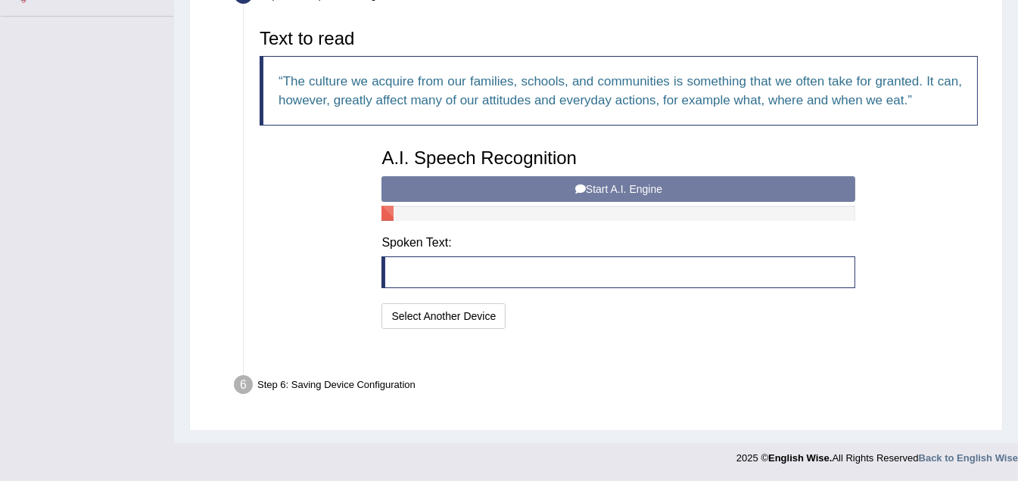
scroll to position [321, 0]
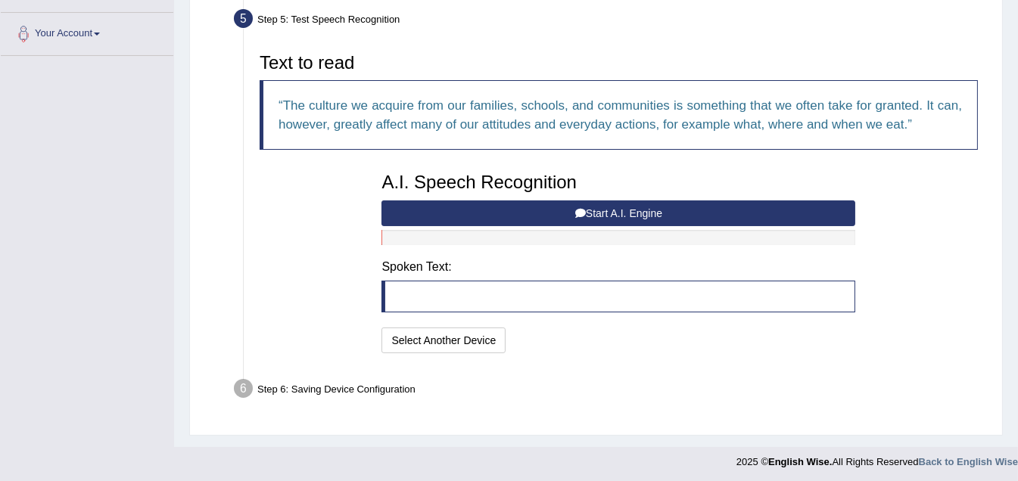
click at [611, 204] on button "Start A.I. Engine" at bounding box center [618, 214] width 474 height 26
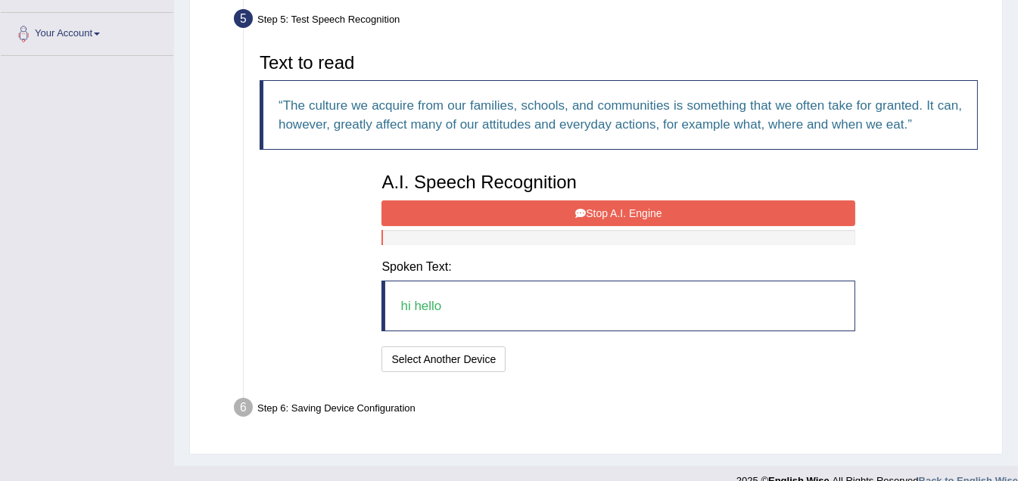
click at [662, 213] on button "Stop A.I. Engine" at bounding box center [618, 214] width 474 height 26
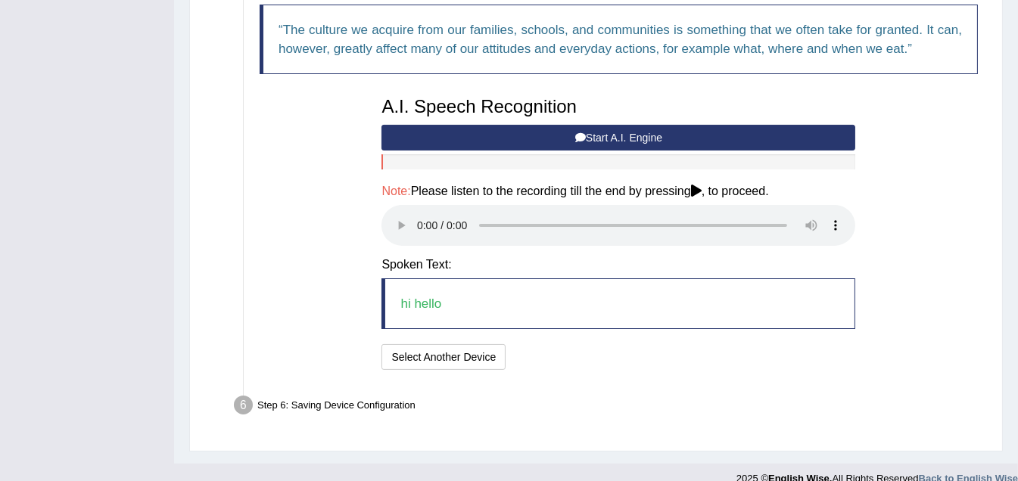
scroll to position [413, 0]
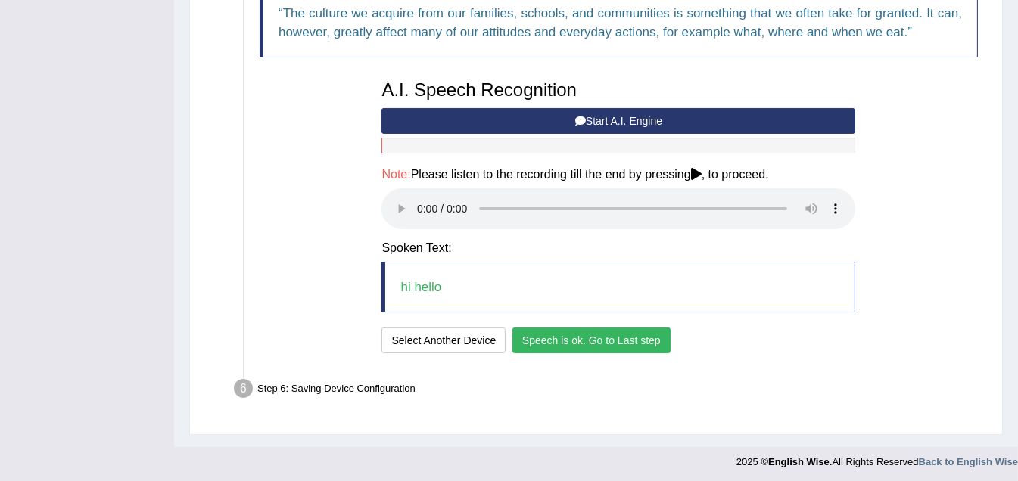
click at [576, 338] on button "Speech is ok. Go to Last step" at bounding box center [591, 341] width 158 height 26
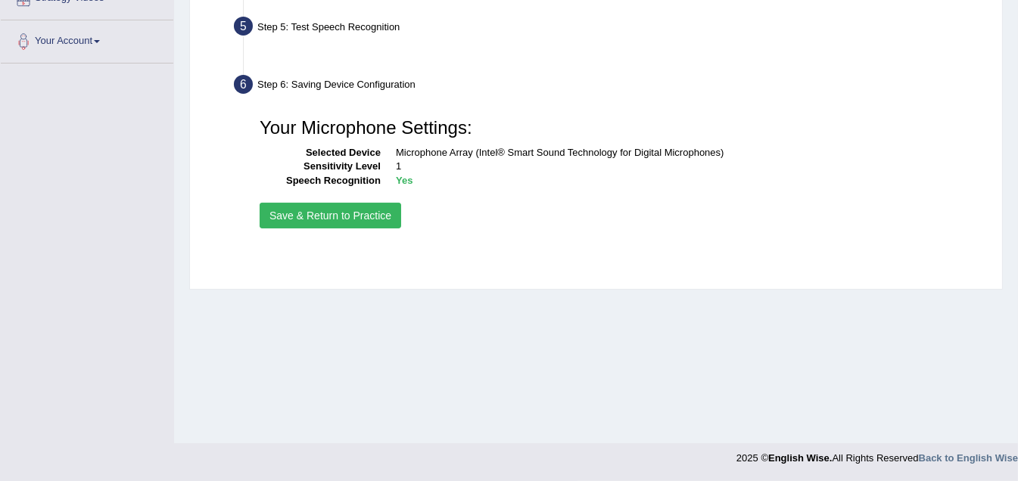
scroll to position [313, 0]
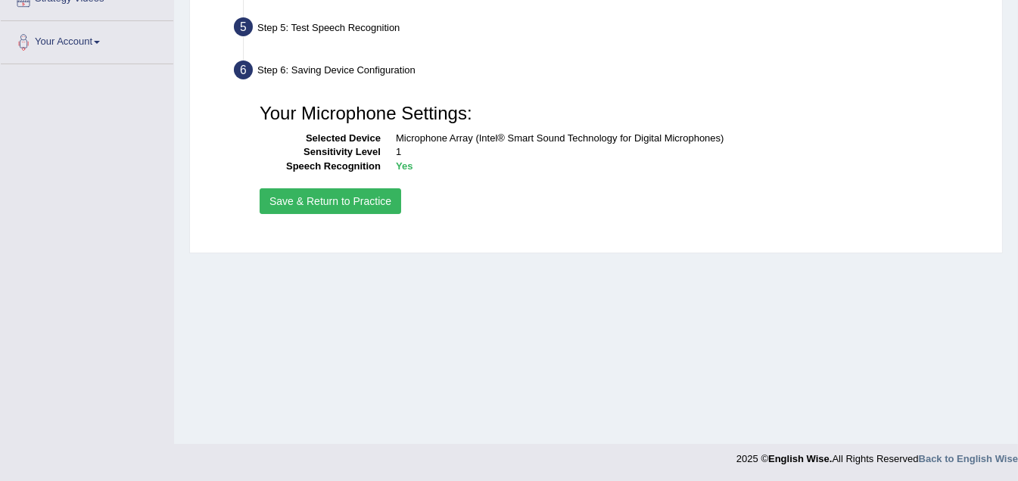
click at [328, 203] on button "Save & Return to Practice" at bounding box center [331, 201] width 142 height 26
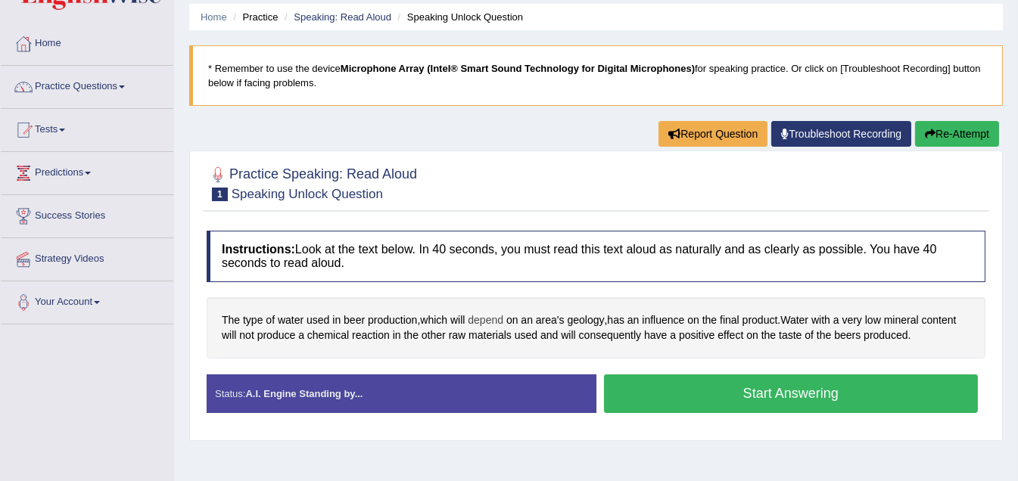
scroll to position [75, 0]
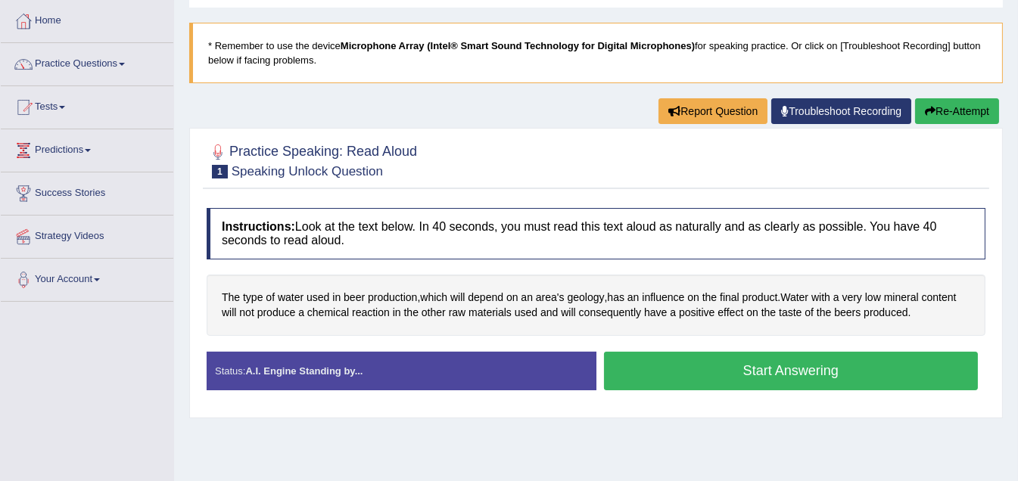
click at [770, 378] on button "Start Answering" at bounding box center [791, 371] width 375 height 39
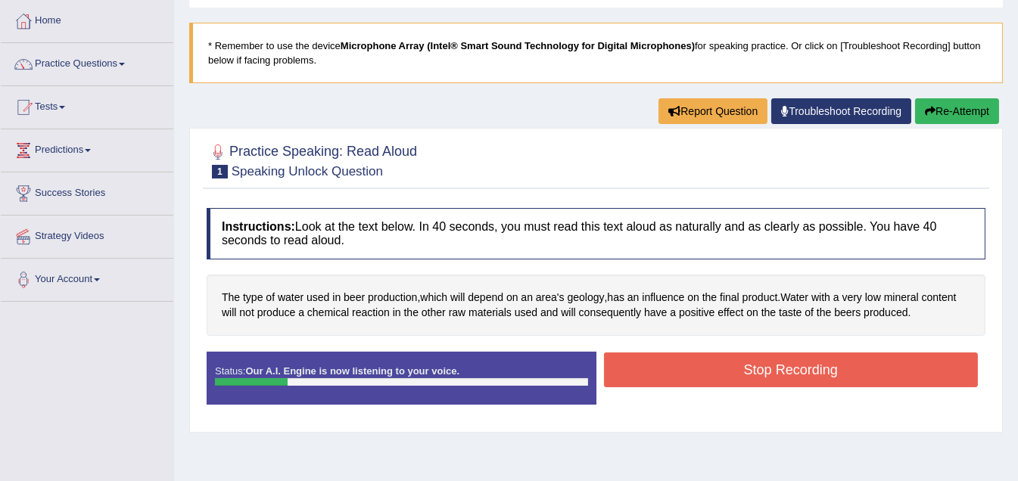
click at [777, 359] on button "Stop Recording" at bounding box center [791, 370] width 375 height 35
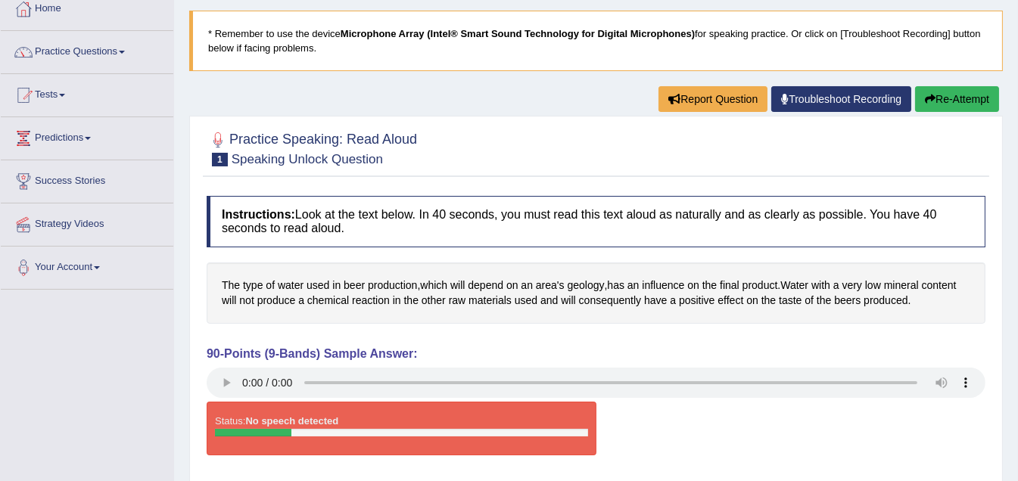
scroll to position [86, 0]
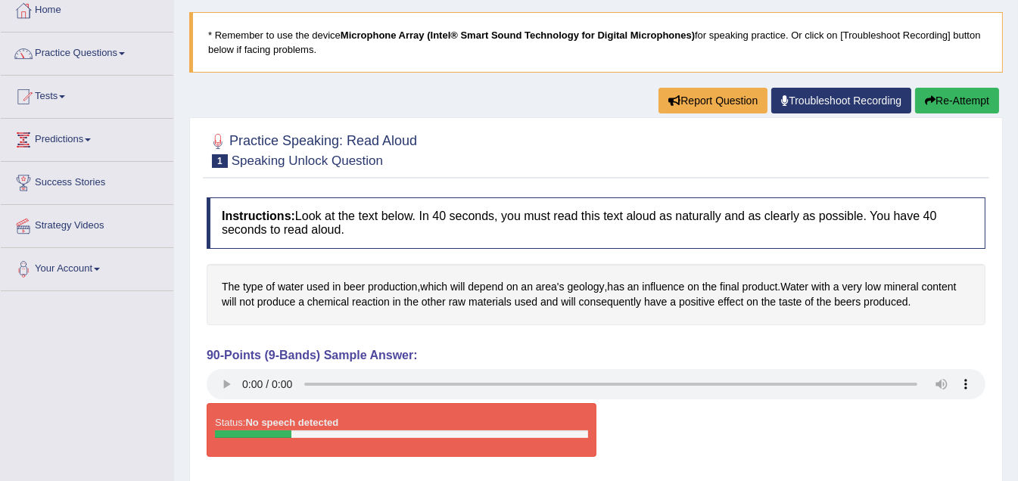
click at [956, 98] on button "Re-Attempt" at bounding box center [957, 101] width 84 height 26
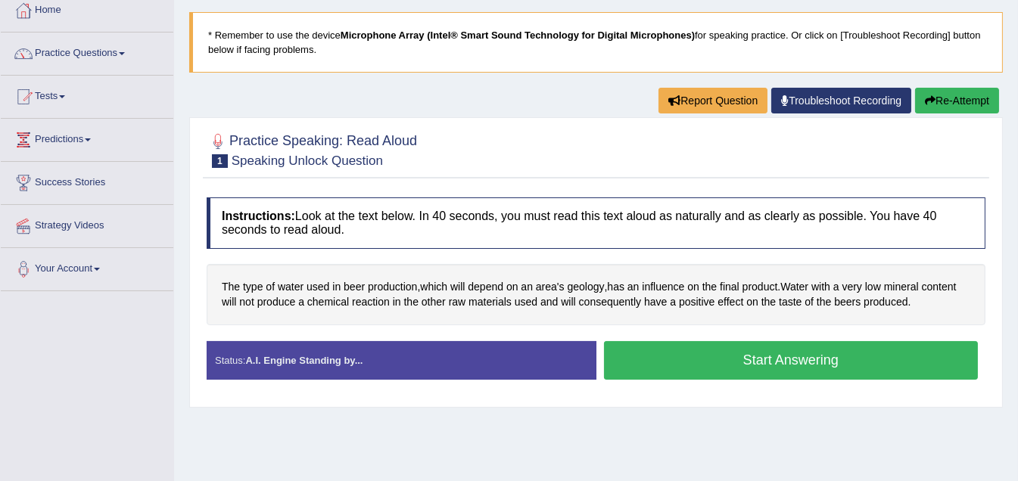
click at [790, 359] on button "Start Answering" at bounding box center [791, 360] width 375 height 39
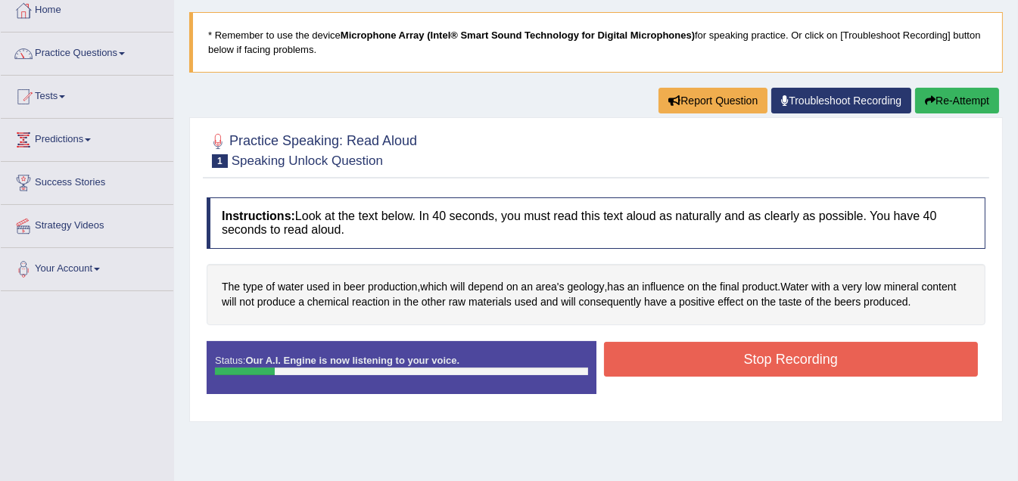
click at [804, 354] on button "Stop Recording" at bounding box center [791, 359] width 375 height 35
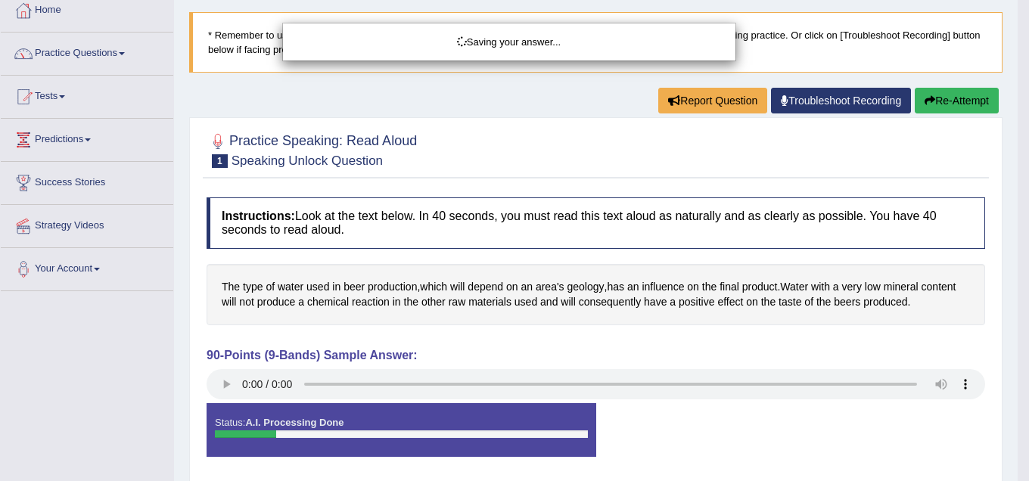
click at [224, 383] on div "Saving your answer..." at bounding box center [514, 240] width 1029 height 481
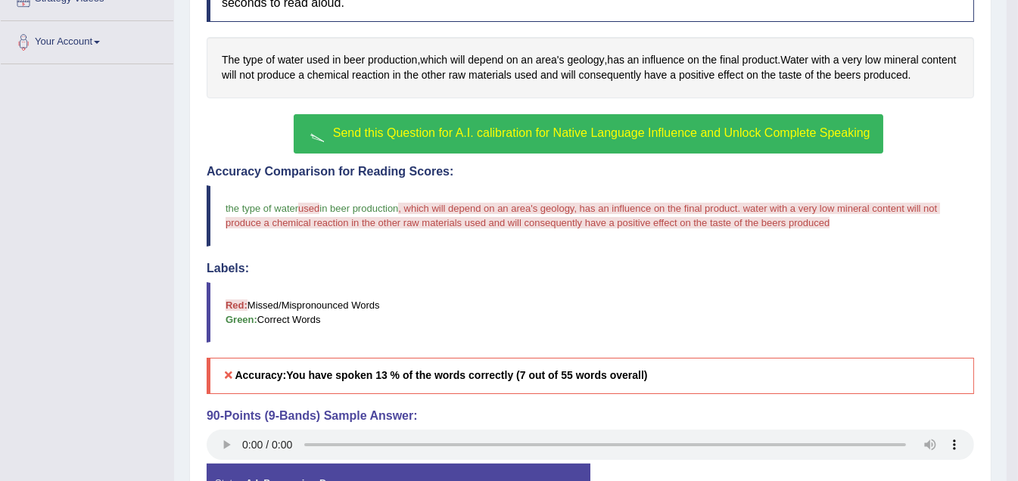
scroll to position [345, 0]
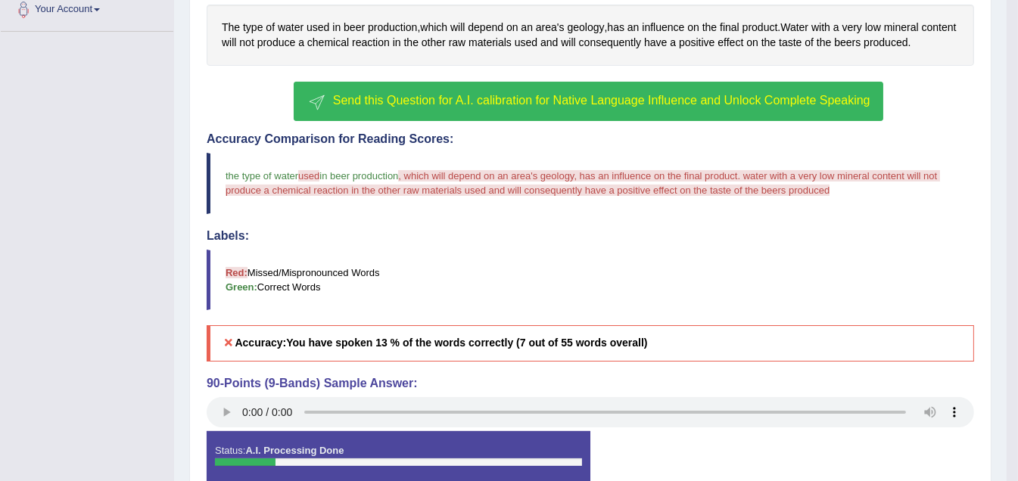
click at [554, 102] on span "Send this Question for A.I. calibration for Native Language Influence and Unloc…" at bounding box center [601, 100] width 537 height 13
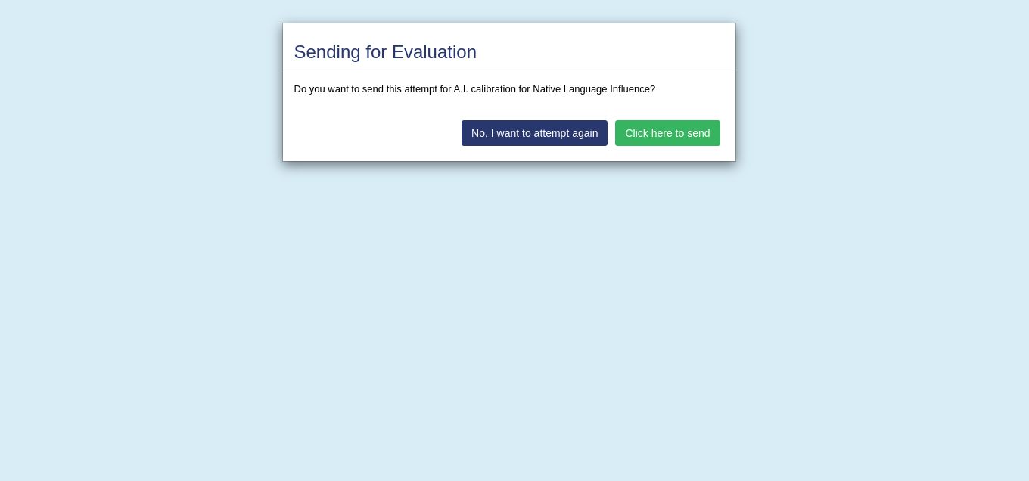
drag, startPoint x: 666, startPoint y: 132, endPoint x: 649, endPoint y: 152, distance: 25.8
click at [665, 133] on button "Click here to send" at bounding box center [667, 133] width 104 height 26
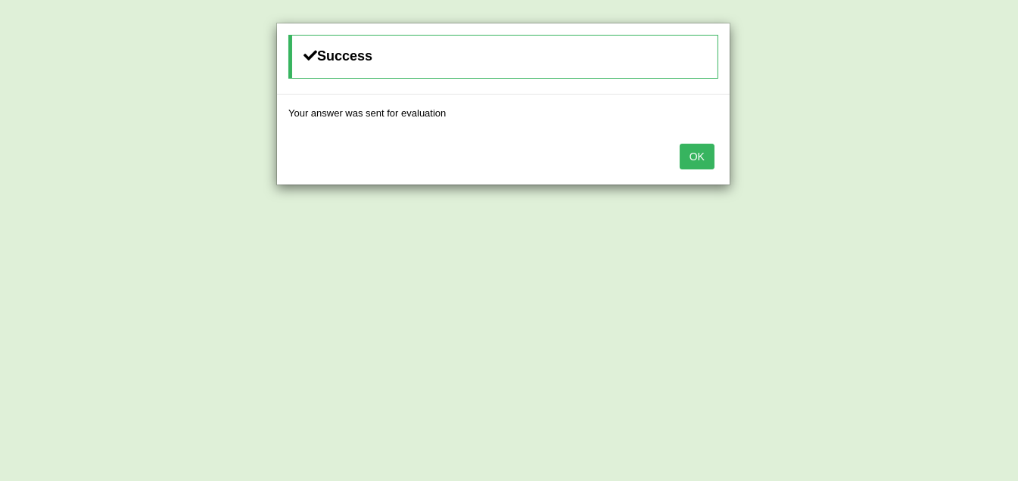
click at [698, 157] on button "OK" at bounding box center [697, 157] width 35 height 26
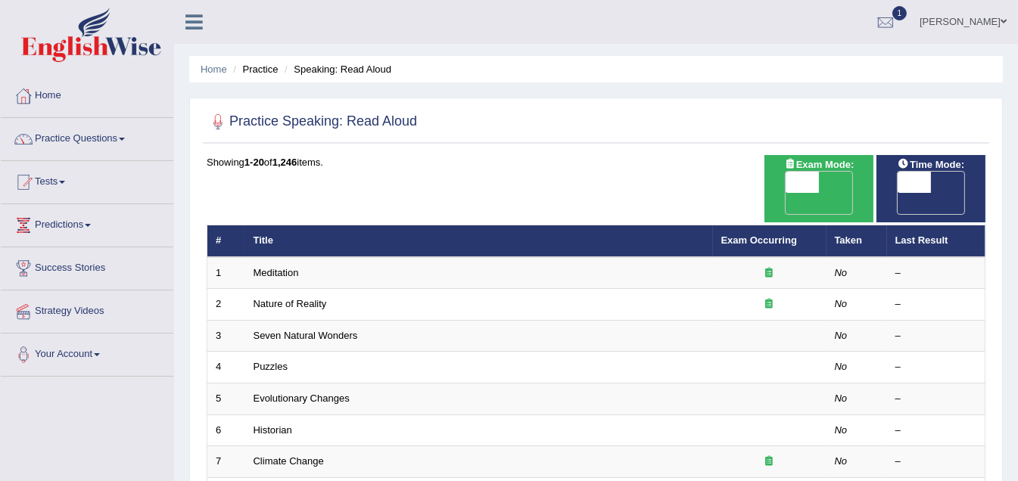
click at [125, 139] on span at bounding box center [122, 139] width 6 height 3
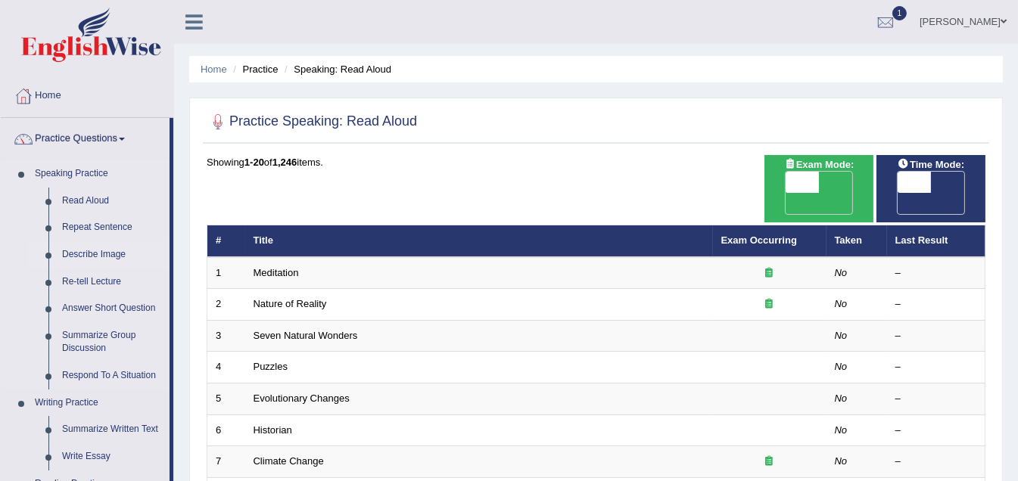
click at [95, 252] on link "Describe Image" at bounding box center [112, 254] width 114 height 27
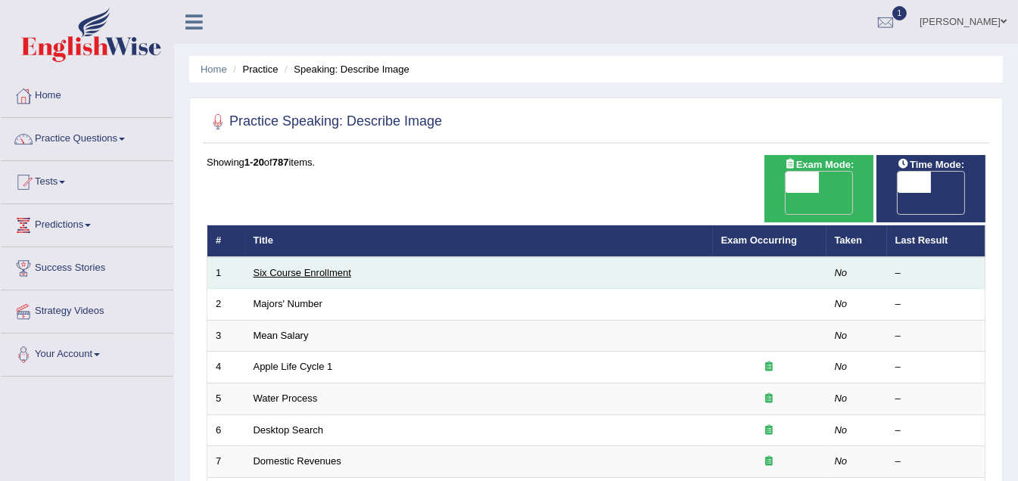
click at [290, 267] on link "Six Course Enrollment" at bounding box center [303, 272] width 98 height 11
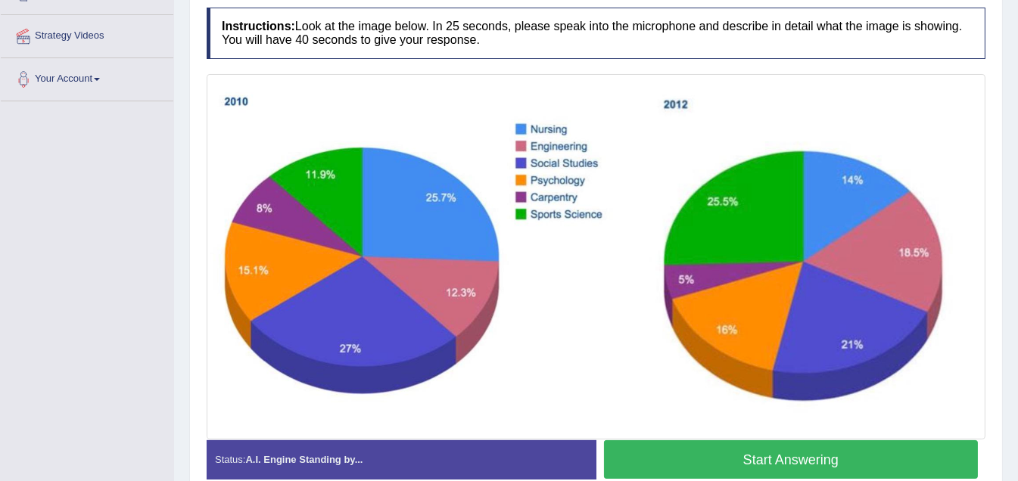
scroll to position [273, 0]
